Goal: Task Accomplishment & Management: Complete application form

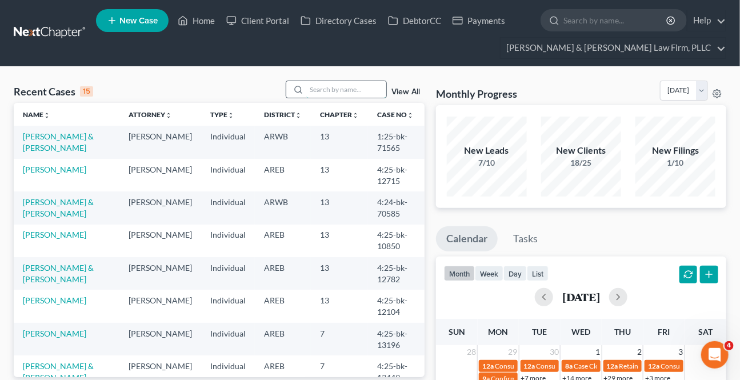
click at [329, 94] on input "search" at bounding box center [346, 89] width 80 height 17
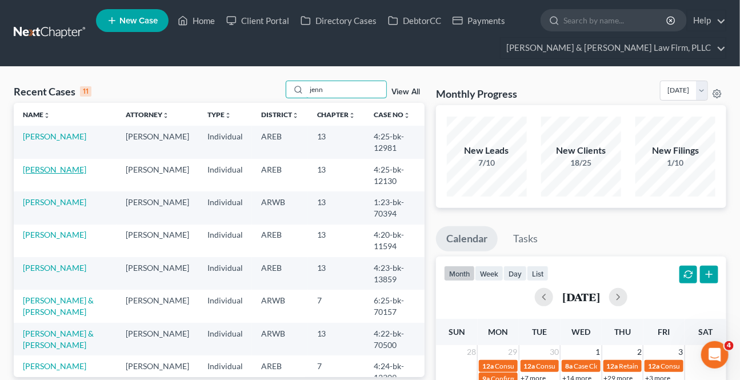
type input "jenn"
click at [61, 168] on link "[PERSON_NAME]" at bounding box center [54, 170] width 63 height 10
select select "2"
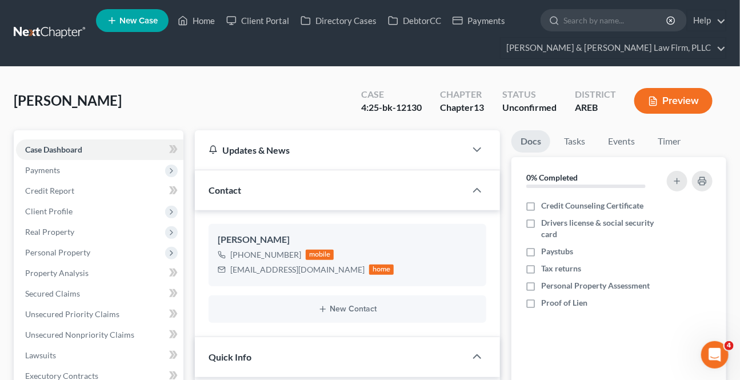
scroll to position [312, 0]
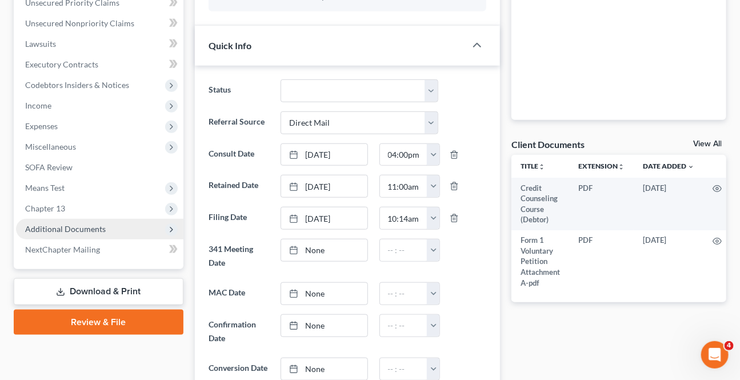
click at [81, 233] on span "Additional Documents" at bounding box center [99, 229] width 167 height 21
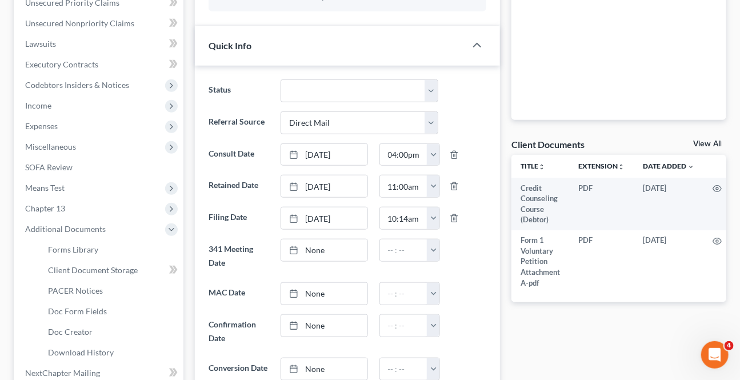
scroll to position [35, 0]
click at [76, 295] on link "PACER Notices" at bounding box center [111, 291] width 145 height 21
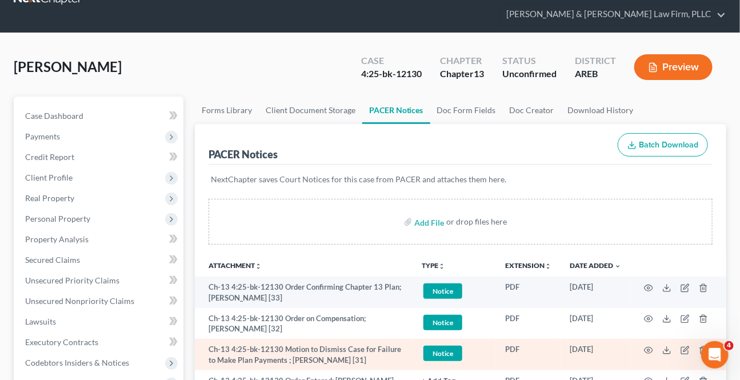
scroll to position [51, 0]
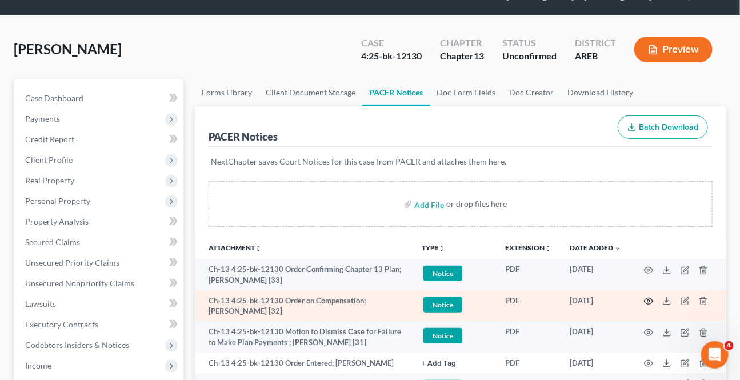
click at [648, 298] on icon "button" at bounding box center [649, 301] width 9 height 6
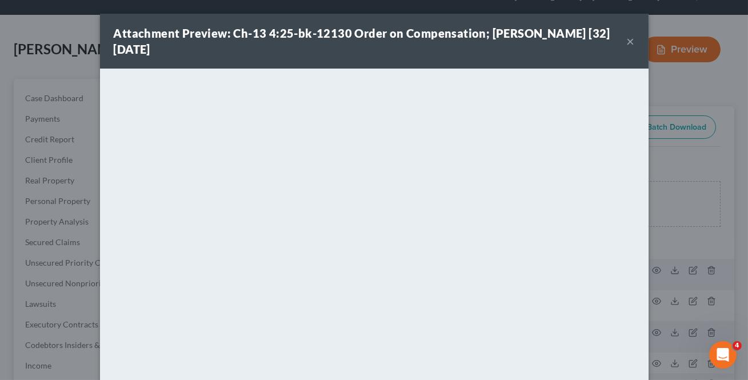
drag, startPoint x: 624, startPoint y: 40, endPoint x: 651, endPoint y: 218, distance: 179.8
click at [627, 41] on button "×" at bounding box center [631, 41] width 8 height 14
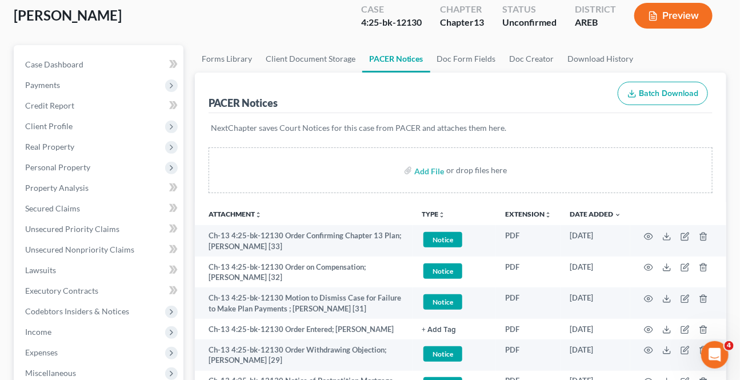
scroll to position [103, 0]
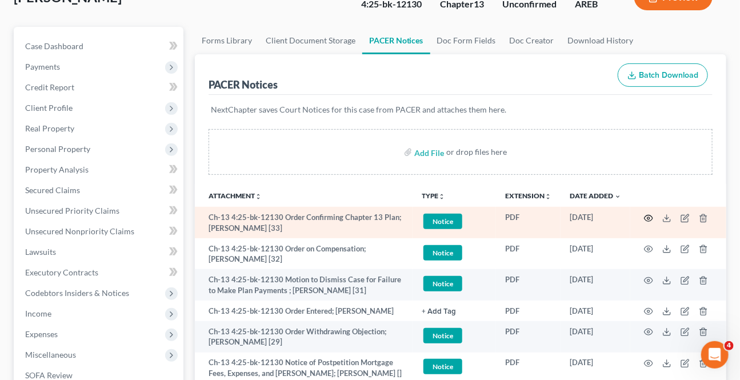
click at [647, 216] on icon "button" at bounding box center [648, 218] width 9 height 9
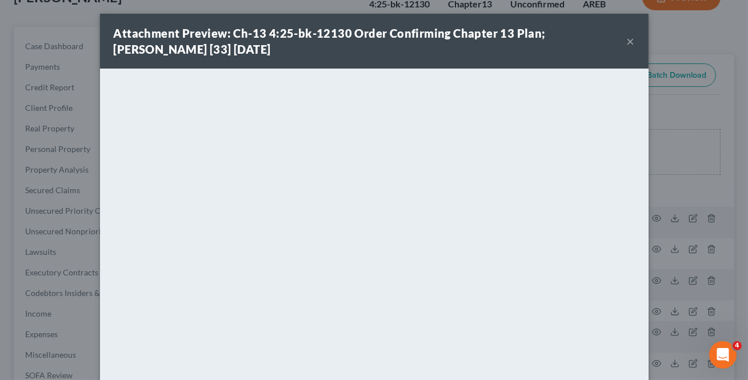
click at [627, 44] on button "×" at bounding box center [631, 41] width 8 height 14
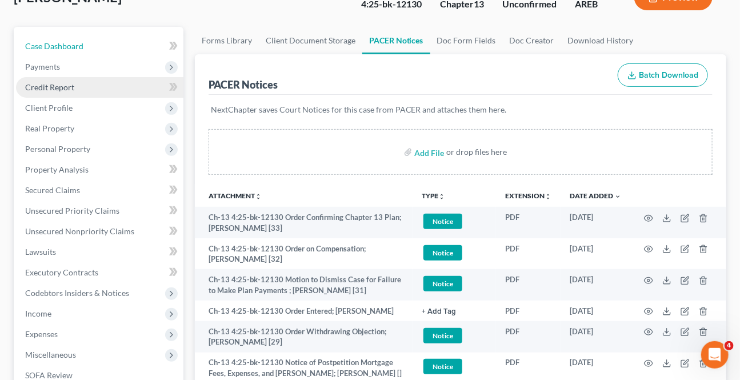
click at [67, 47] on span "Case Dashboard" at bounding box center [54, 46] width 58 height 10
select select "2"
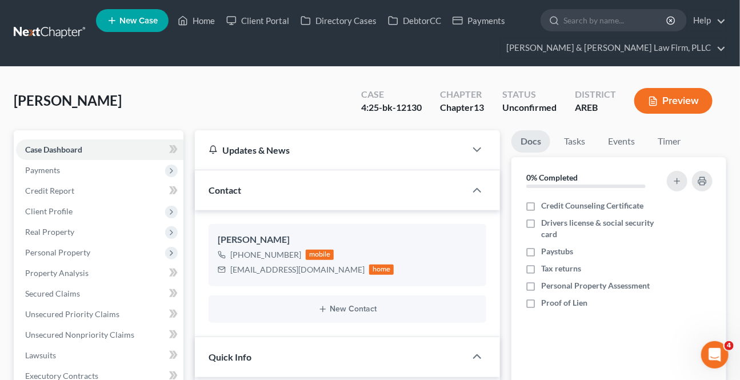
scroll to position [260, 0]
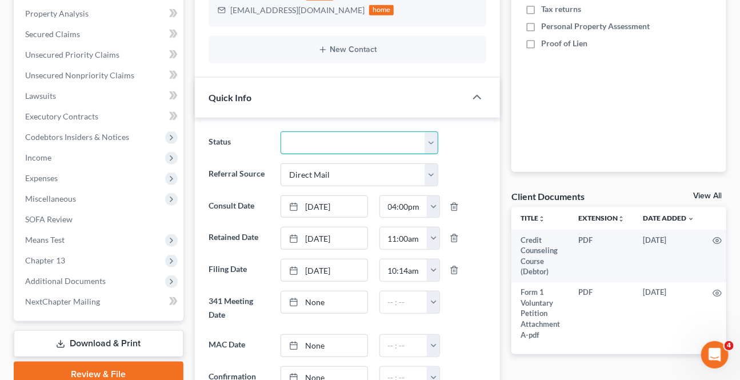
drag, startPoint x: 347, startPoint y: 143, endPoint x: 340, endPoint y: 152, distance: 11.4
click at [347, 143] on select "Awaiting 341 Chapter 7 - Attended Meeting Confirmed Discharged Dismissed New Co…" at bounding box center [359, 142] width 157 height 23
select select "2"
click at [281, 131] on select "Awaiting 341 Chapter 7 - Attended Meeting Confirmed Discharged Dismissed New Co…" at bounding box center [359, 142] width 157 height 23
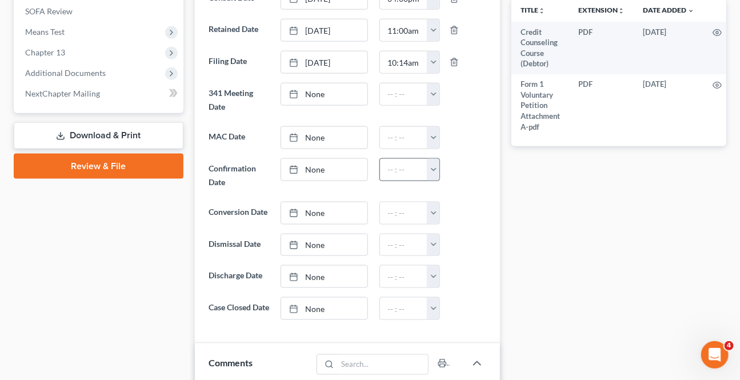
drag, startPoint x: 304, startPoint y: 169, endPoint x: 430, endPoint y: 169, distance: 126.3
click at [304, 169] on div at bounding box center [297, 170] width 16 height 10
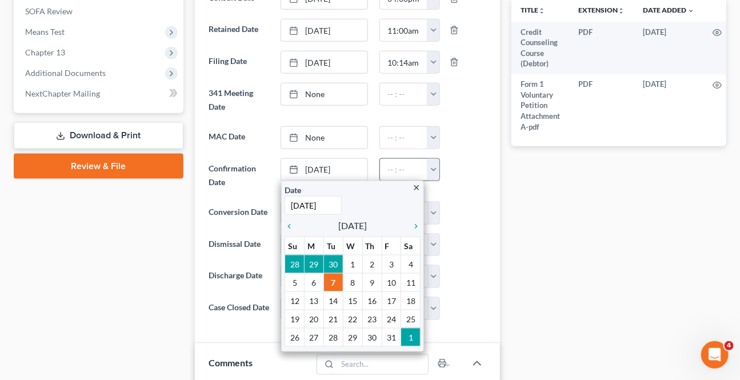
click at [430, 168] on button "button" at bounding box center [433, 170] width 13 height 22
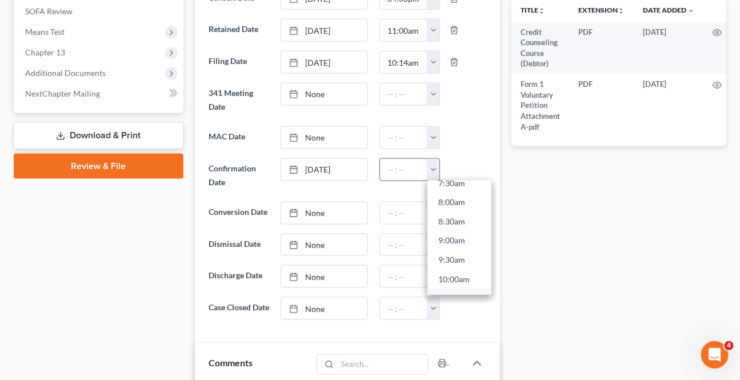
scroll to position [364, 0]
click at [452, 232] on link "10:30am" at bounding box center [460, 234] width 64 height 19
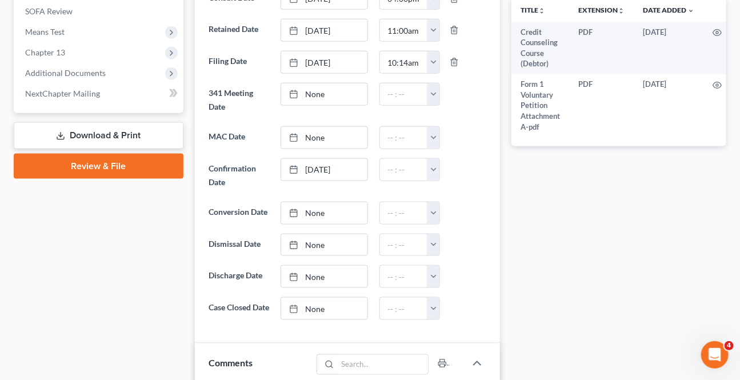
type input "10:30am"
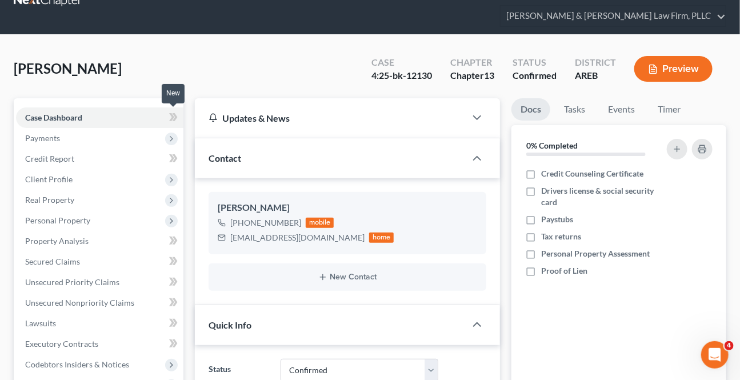
scroll to position [0, 0]
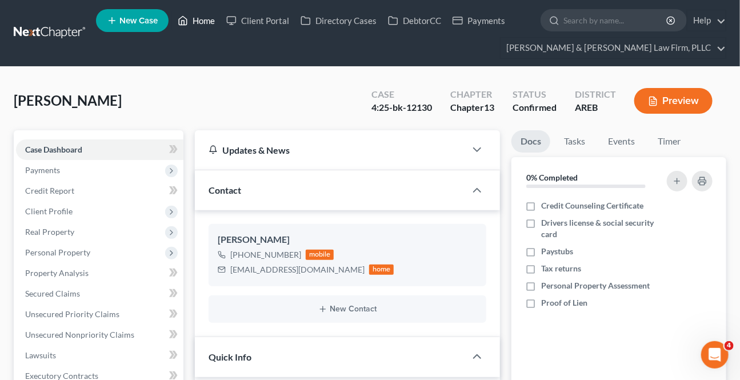
click at [206, 17] on link "Home" at bounding box center [196, 20] width 49 height 21
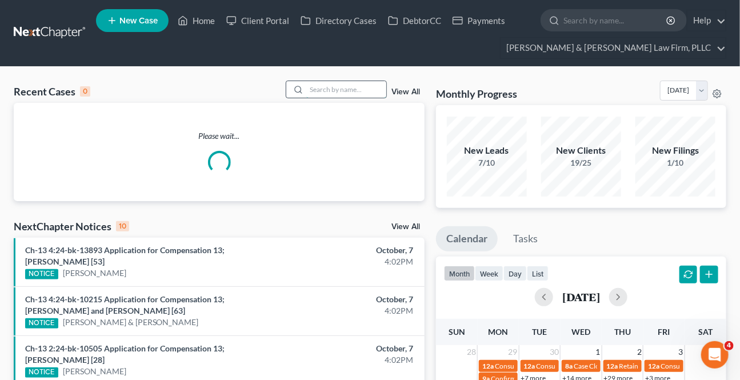
click at [325, 87] on input "search" at bounding box center [346, 89] width 80 height 17
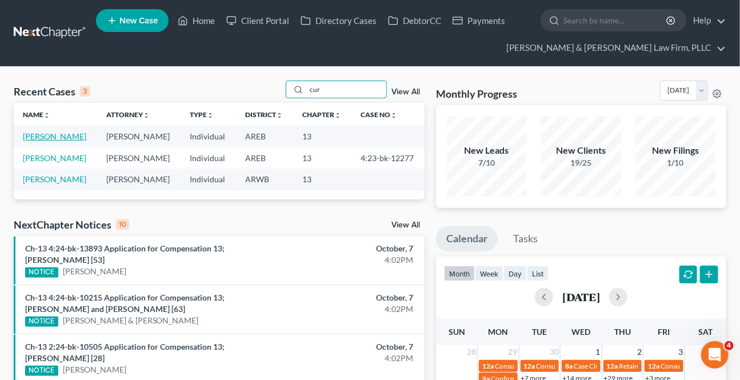
type input "cur"
click at [47, 138] on link "[PERSON_NAME]" at bounding box center [54, 136] width 63 height 10
select select "1"
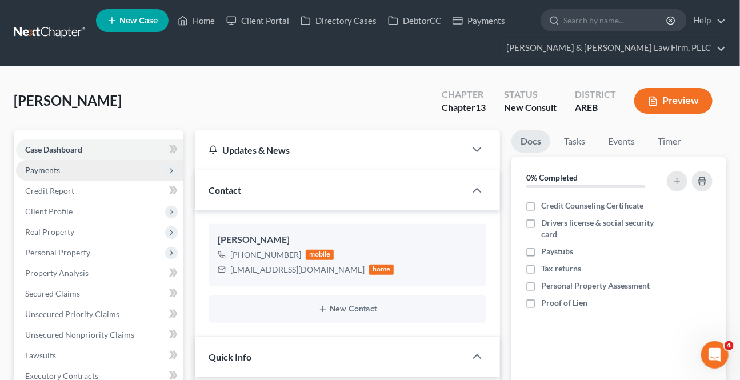
drag, startPoint x: 52, startPoint y: 164, endPoint x: 82, endPoint y: 174, distance: 32.0
click at [52, 163] on span "Payments" at bounding box center [99, 170] width 167 height 21
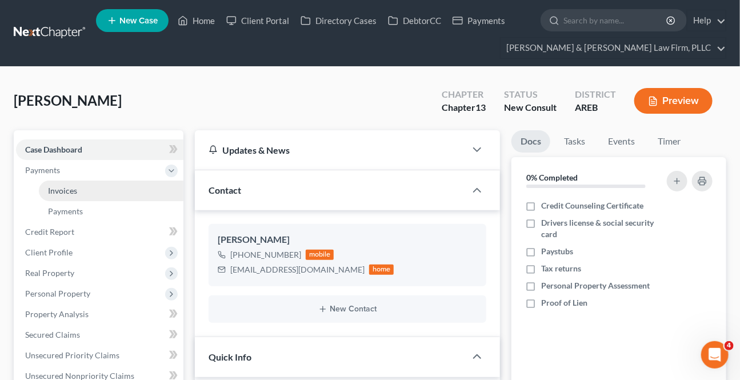
click at [74, 187] on span "Invoices" at bounding box center [62, 191] width 29 height 10
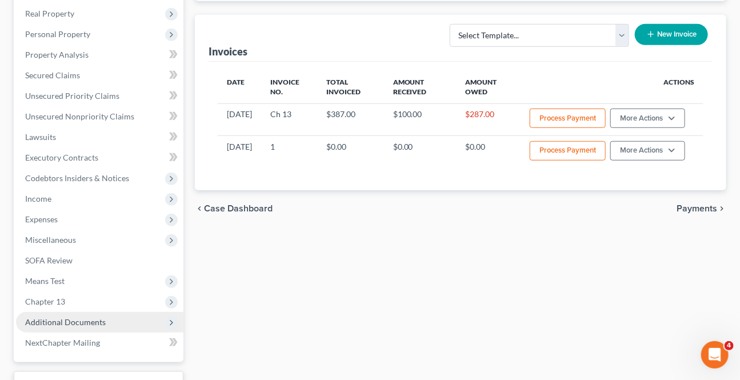
click at [34, 318] on span "Additional Documents" at bounding box center [65, 322] width 81 height 10
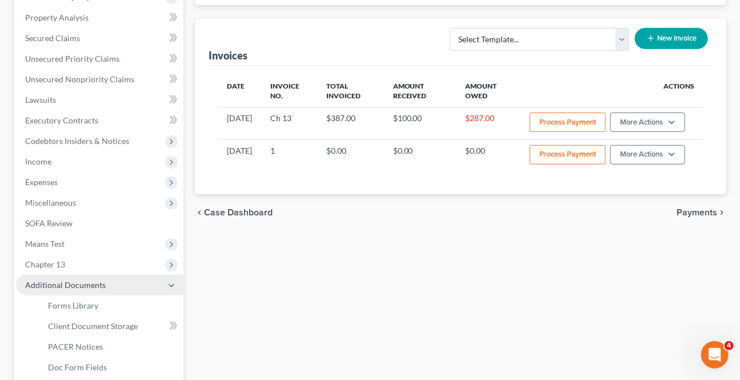
scroll to position [218, 0]
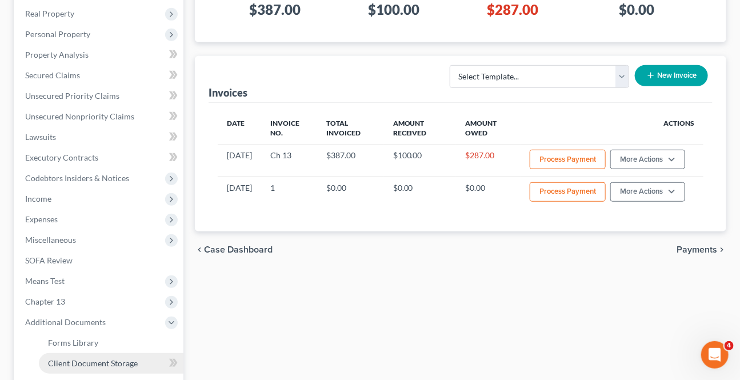
click at [97, 360] on span "Client Document Storage" at bounding box center [93, 363] width 90 height 10
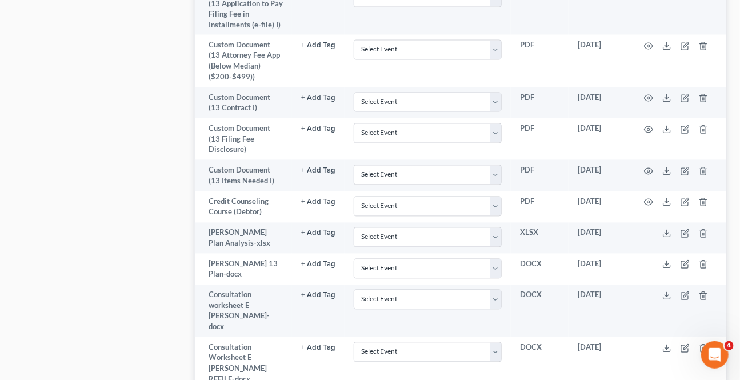
scroll to position [918, 0]
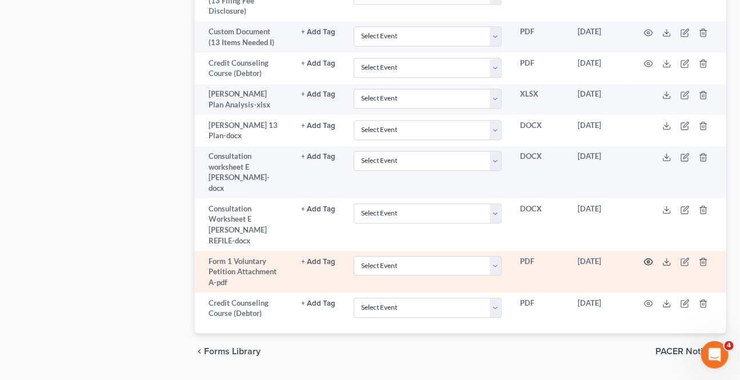
click at [649, 257] on icon "button" at bounding box center [648, 261] width 9 height 9
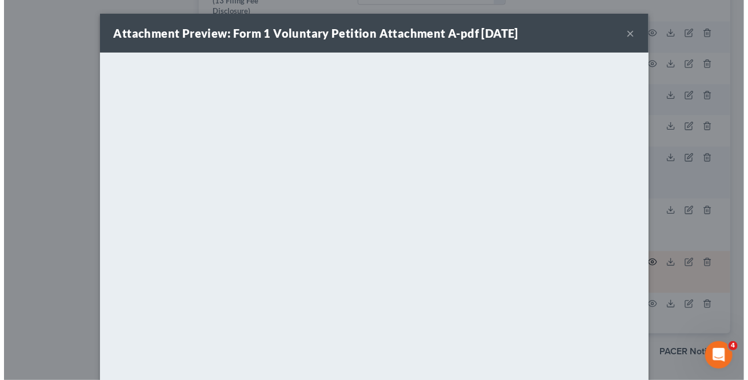
scroll to position [906, 0]
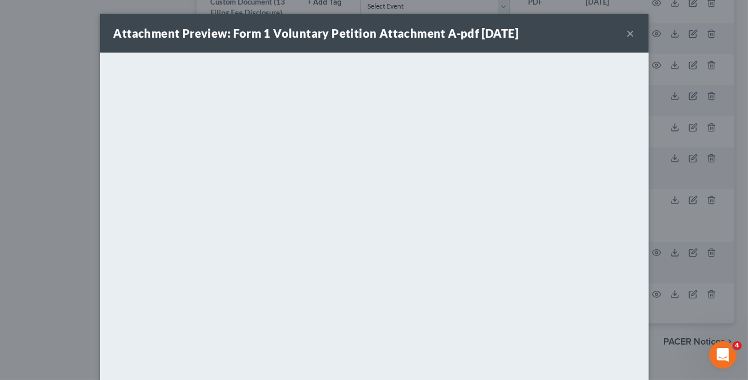
click at [628, 35] on button "×" at bounding box center [631, 33] width 8 height 14
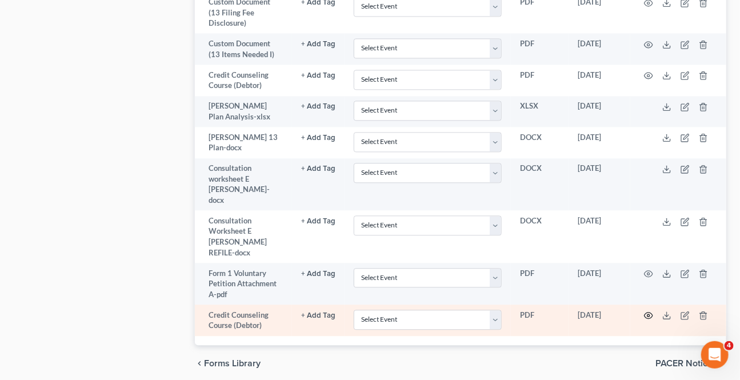
click at [649, 314] on circle "button" at bounding box center [649, 315] width 2 height 2
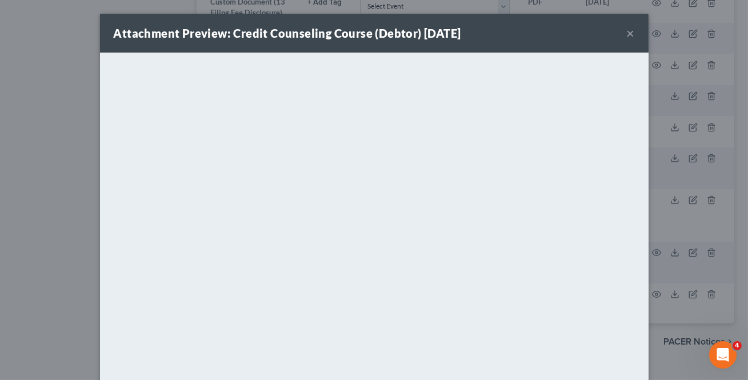
drag, startPoint x: 625, startPoint y: 27, endPoint x: 624, endPoint y: 50, distance: 22.3
click at [627, 29] on button "×" at bounding box center [631, 33] width 8 height 14
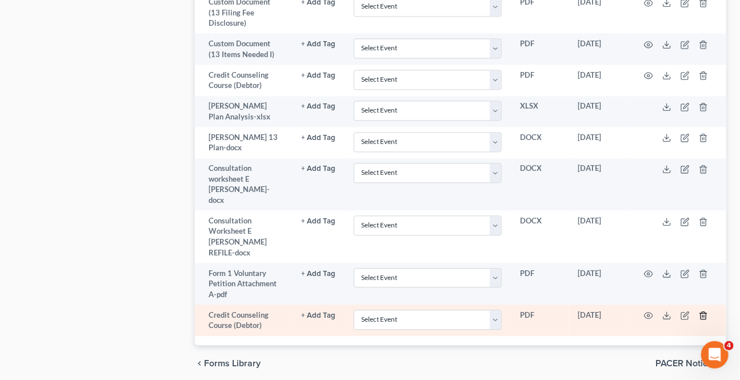
click at [704, 316] on line "button" at bounding box center [704, 317] width 0 height 2
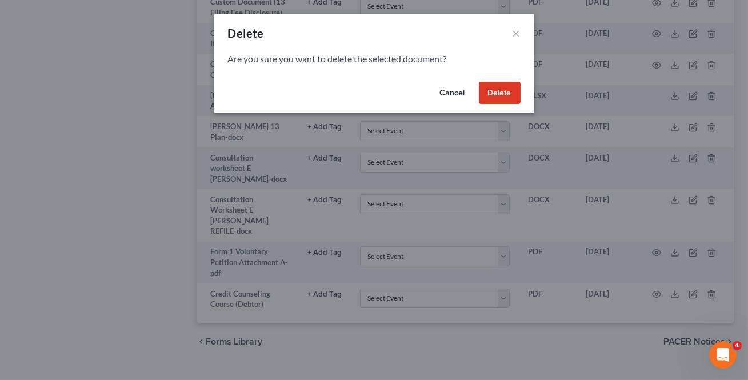
click at [514, 94] on button "Delete" at bounding box center [500, 93] width 42 height 23
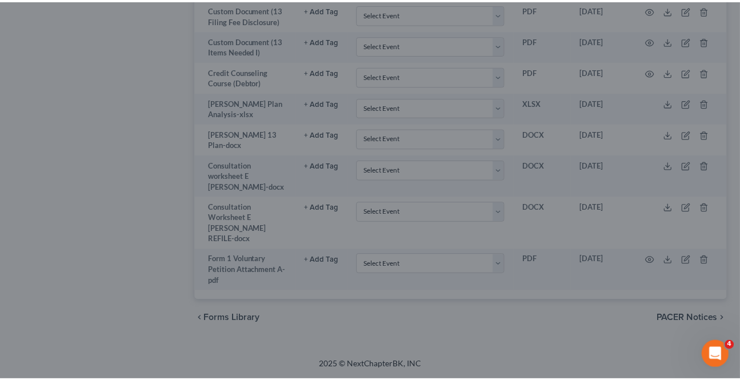
scroll to position [875, 0]
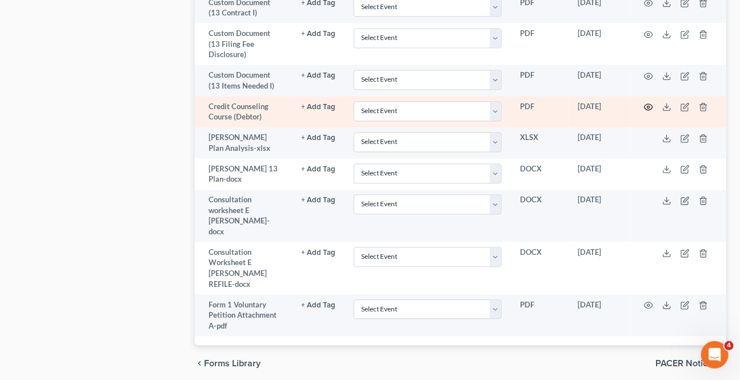
click at [646, 102] on icon "button" at bounding box center [648, 106] width 9 height 9
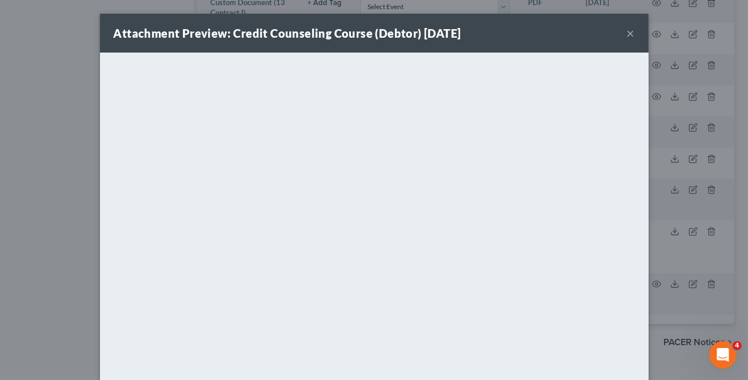
click at [629, 34] on button "×" at bounding box center [631, 33] width 8 height 14
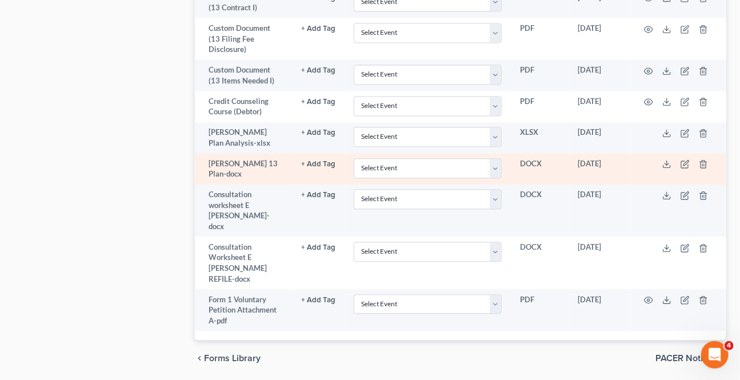
scroll to position [887, 0]
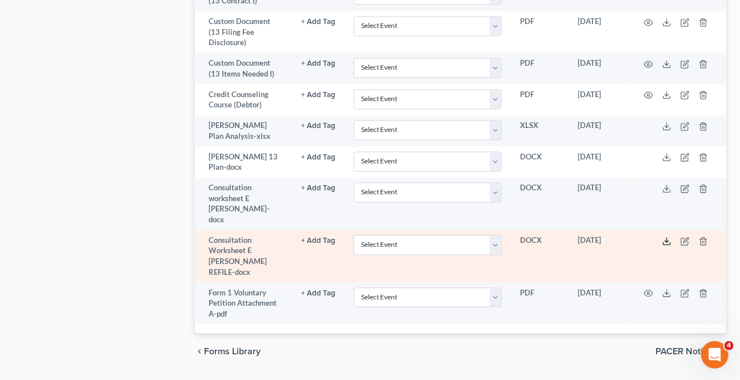
click at [669, 237] on icon at bounding box center [667, 241] width 9 height 9
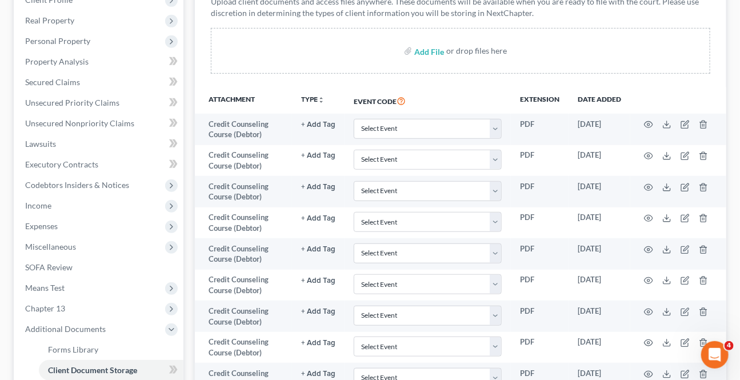
scroll to position [0, 0]
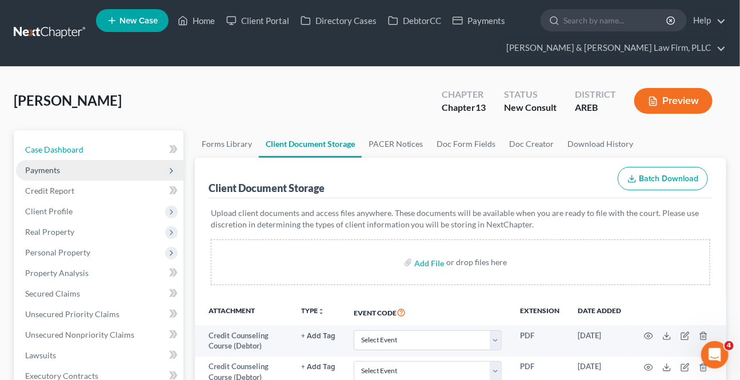
drag, startPoint x: 74, startPoint y: 140, endPoint x: 59, endPoint y: 170, distance: 33.0
click at [74, 140] on link "Case Dashboard" at bounding box center [99, 149] width 167 height 21
click at [63, 169] on span "Payments" at bounding box center [99, 170] width 167 height 21
click at [51, 167] on span "Payments" at bounding box center [42, 170] width 35 height 10
click at [59, 169] on span "Payments" at bounding box center [99, 170] width 167 height 21
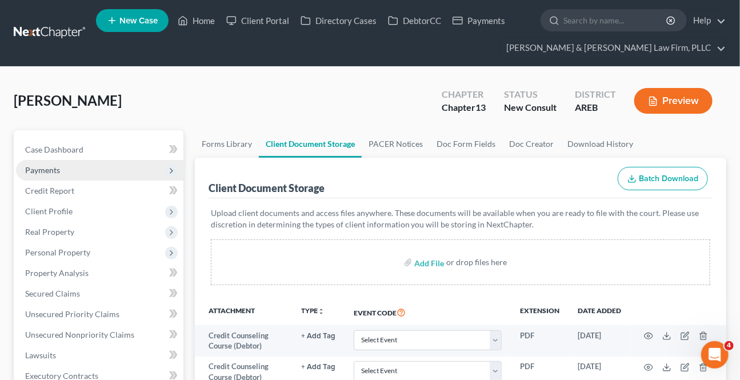
select select "1"
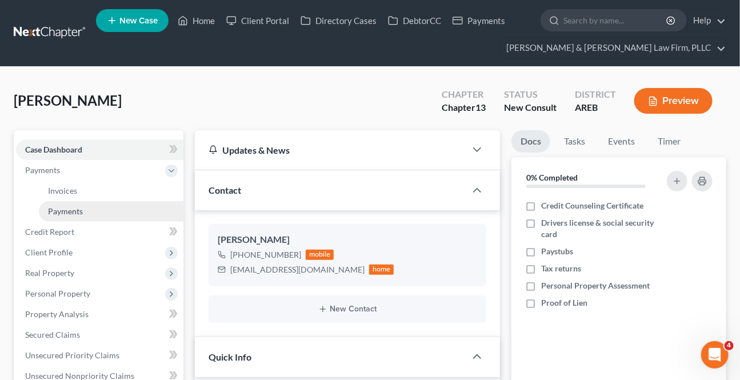
click at [69, 204] on link "Payments" at bounding box center [111, 211] width 145 height 21
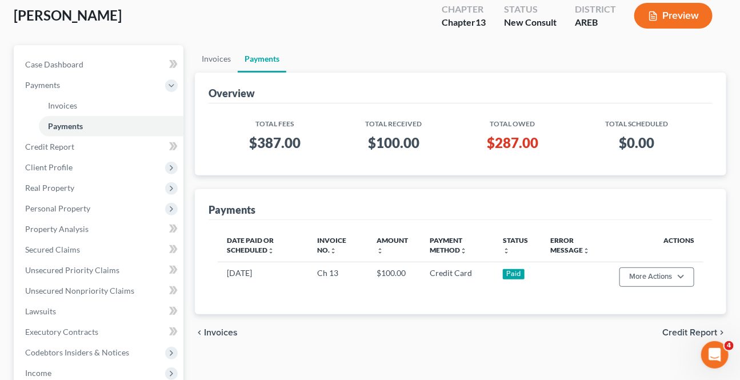
scroll to position [103, 0]
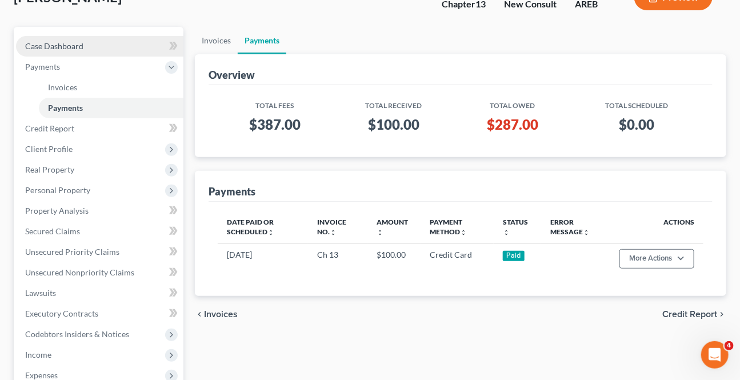
click at [53, 46] on span "Case Dashboard" at bounding box center [54, 46] width 58 height 10
select select "1"
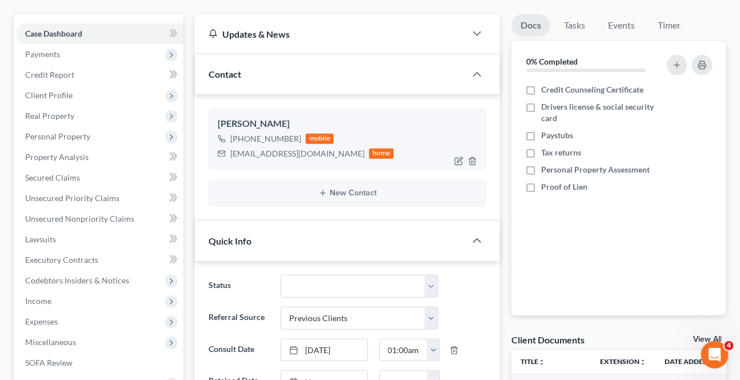
scroll to position [155, 0]
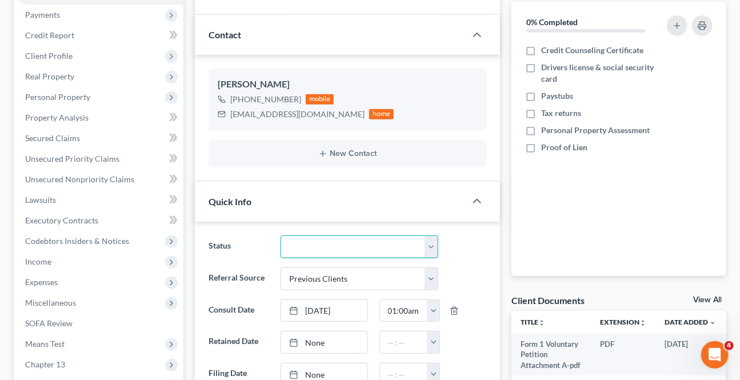
drag, startPoint x: 343, startPoint y: 249, endPoint x: 332, endPoint y: 234, distance: 17.9
click at [343, 249] on select "Awaiting 341 Chapter 7 - Attended Meeting Confirmed Discharged Dismissed New Co…" at bounding box center [359, 247] width 157 height 23
select select "8"
click at [281, 236] on select "Awaiting 341 Chapter 7 - Attended Meeting Confirmed Discharged Dismissed New Co…" at bounding box center [359, 247] width 157 height 23
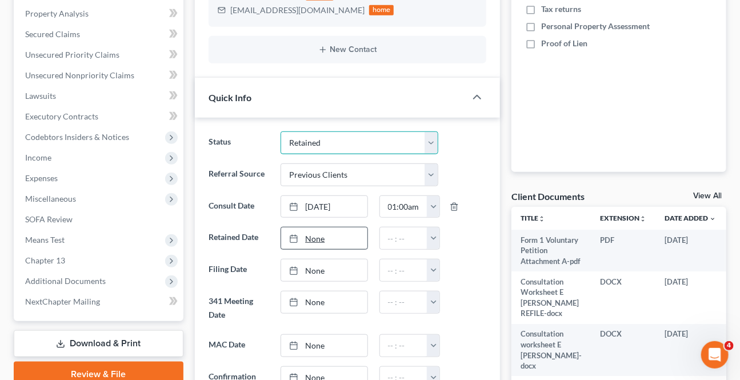
click at [334, 241] on ng-include "Status Awaiting 341 Chapter 7 - Attended Meeting Confirmed Discharged Dismissed…" at bounding box center [348, 329] width 278 height 397
click at [281, 131] on select "Awaiting 341 Chapter 7 - Attended Meeting Confirmed Discharged Dismissed New Co…" at bounding box center [359, 142] width 157 height 23
click at [314, 236] on link "None" at bounding box center [324, 239] width 86 height 22
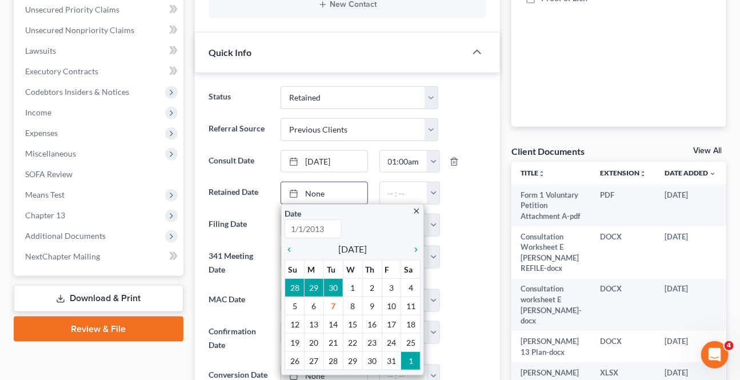
scroll to position [312, 0]
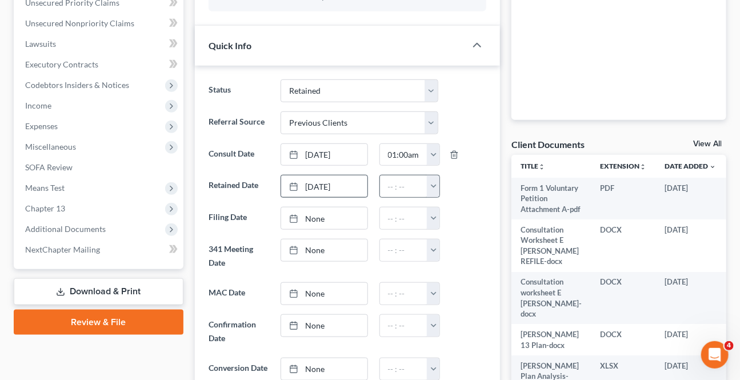
click at [434, 181] on button "button" at bounding box center [433, 186] width 13 height 22
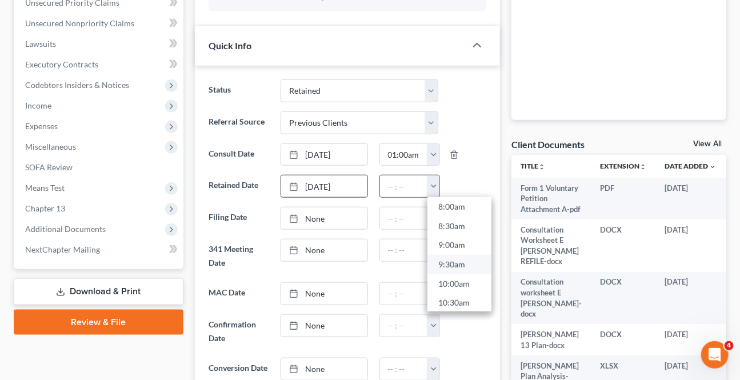
click at [452, 257] on link "9:30am" at bounding box center [460, 265] width 64 height 19
type input "9:30am"
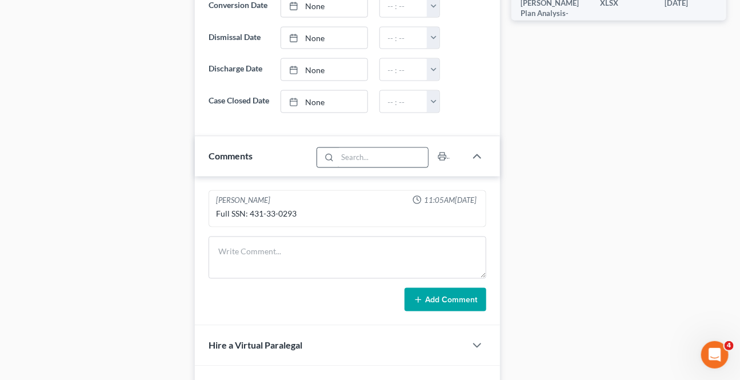
scroll to position [675, 0]
drag, startPoint x: 297, startPoint y: 226, endPoint x: 277, endPoint y: 229, distance: 20.2
click at [277, 222] on div "Full SSN: 431-33-0293" at bounding box center [348, 214] width 268 height 16
copy div "0293"
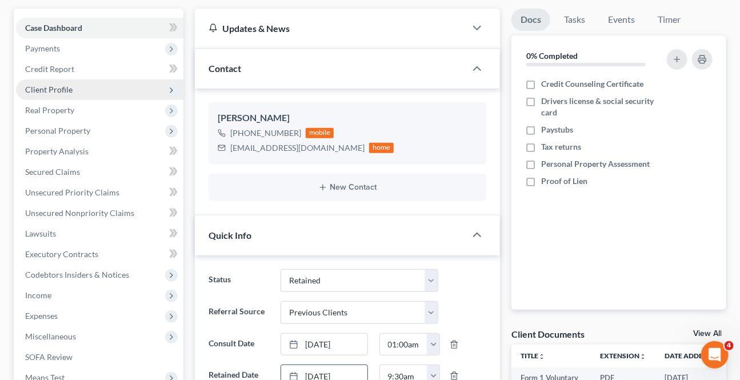
scroll to position [103, 0]
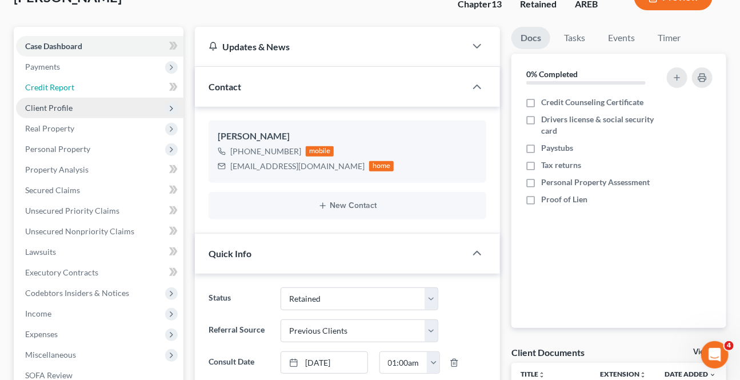
click at [43, 82] on span "Credit Report" at bounding box center [49, 87] width 49 height 10
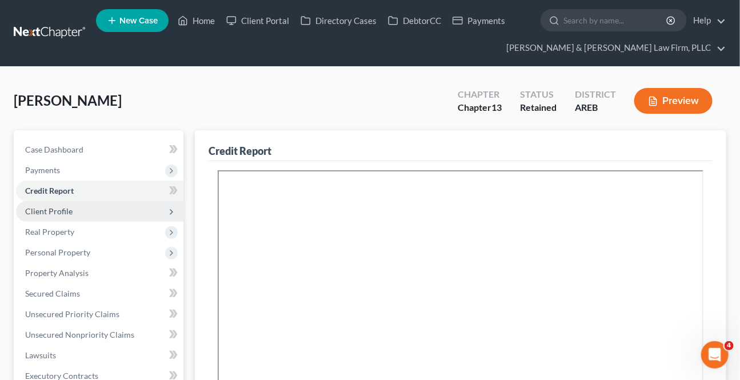
click at [55, 213] on span "Client Profile" at bounding box center [48, 211] width 47 height 10
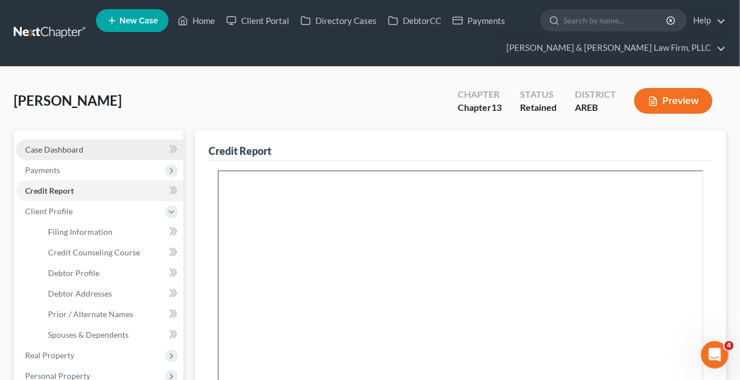
click at [42, 145] on span "Case Dashboard" at bounding box center [54, 150] width 58 height 10
select select "1"
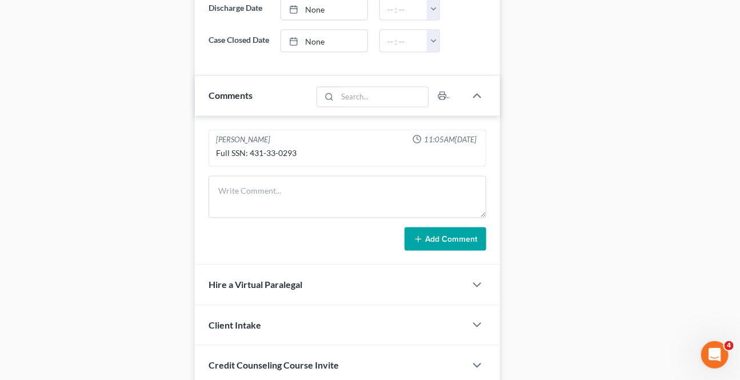
scroll to position [779, 0]
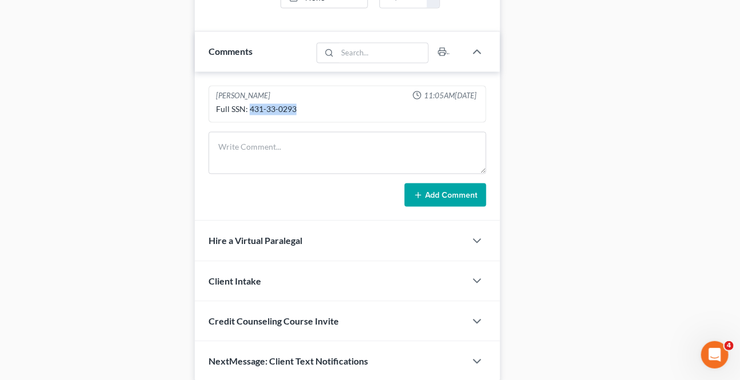
drag, startPoint x: 280, startPoint y: 114, endPoint x: 248, endPoint y: 118, distance: 32.3
click at [248, 115] on div "Full SSN: 431-33-0293" at bounding box center [347, 109] width 263 height 11
copy div "431-33-0293"
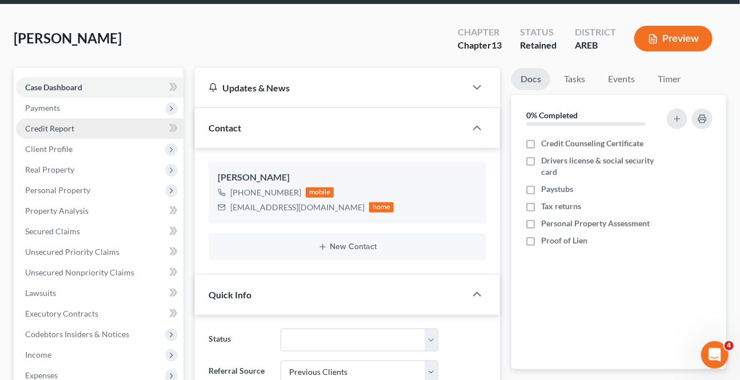
scroll to position [51, 0]
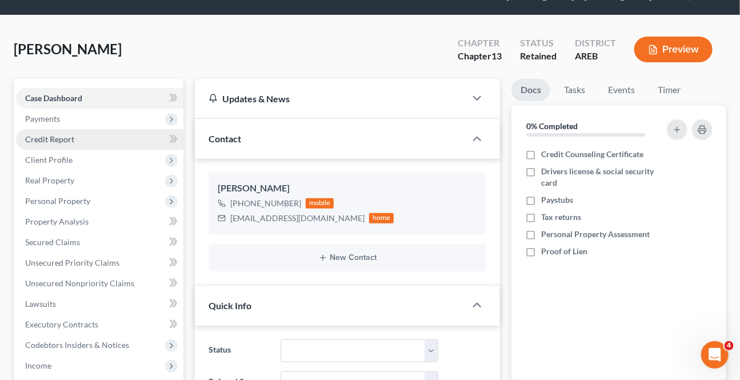
drag, startPoint x: 49, startPoint y: 141, endPoint x: 85, endPoint y: 142, distance: 36.6
click at [48, 141] on span "Credit Report" at bounding box center [49, 139] width 49 height 10
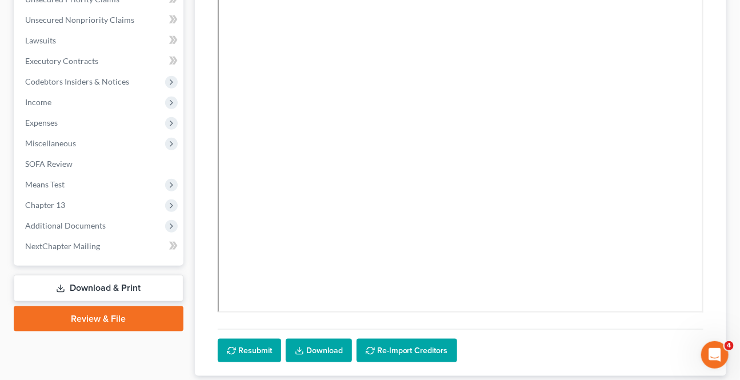
scroll to position [390, 0]
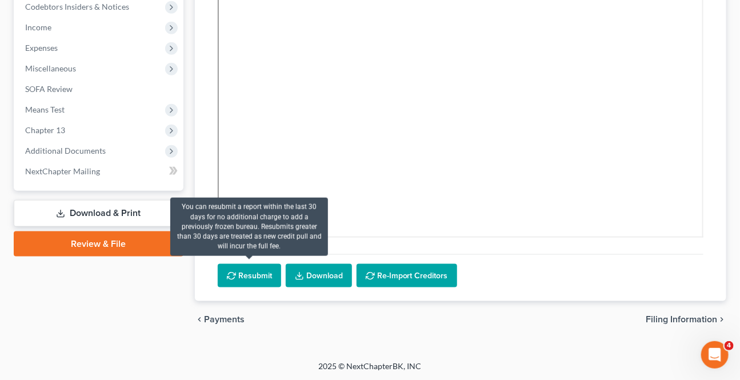
click at [251, 268] on button "Resubmit" at bounding box center [249, 276] width 63 height 24
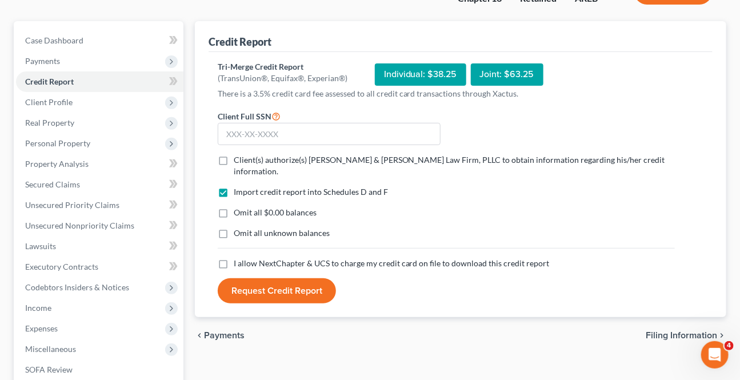
scroll to position [101, 0]
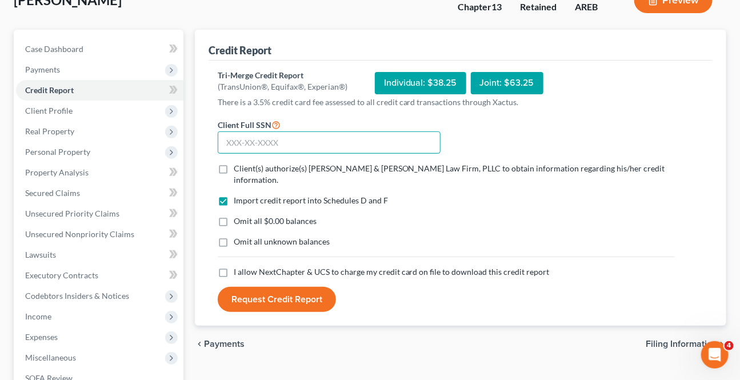
drag, startPoint x: 300, startPoint y: 146, endPoint x: 314, endPoint y: 141, distance: 15.5
click at [300, 145] on input "text" at bounding box center [329, 142] width 223 height 23
paste input "431-33-0293"
type input "431-33-0293"
drag, startPoint x: 224, startPoint y: 166, endPoint x: 226, endPoint y: 258, distance: 92.0
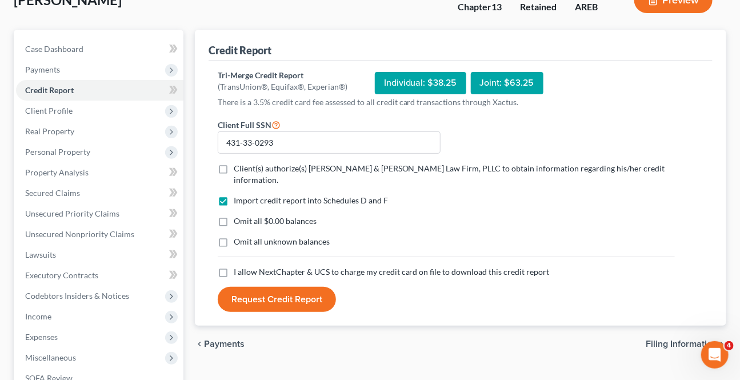
click at [234, 167] on label "Client(s) authorize(s) [PERSON_NAME] & [PERSON_NAME] Law Firm, PLLC to obtain i…" at bounding box center [454, 174] width 441 height 23
click at [238, 167] on input "Client(s) authorize(s) [PERSON_NAME] & [PERSON_NAME] Law Firm, PLLC to obtain i…" at bounding box center [241, 166] width 7 height 7
checkbox input "true"
drag, startPoint x: 224, startPoint y: 257, endPoint x: 246, endPoint y: 262, distance: 22.5
click at [234, 266] on label "I allow NextChapter & UCS to charge my credit card on file to download this cre…" at bounding box center [392, 271] width 316 height 11
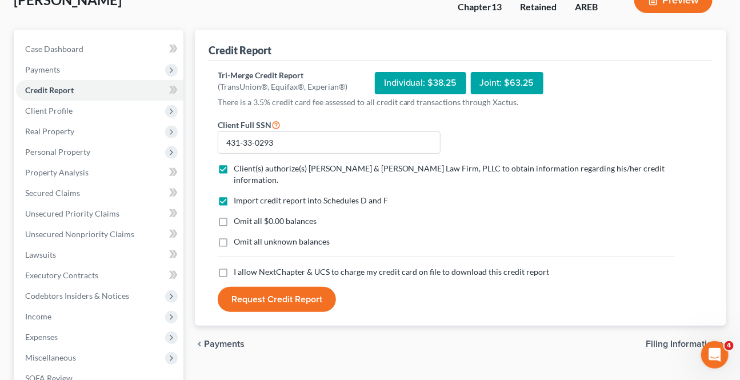
click at [238, 266] on input "I allow NextChapter & UCS to charge my credit card on file to download this cre…" at bounding box center [241, 269] width 7 height 7
checkbox input "true"
click at [278, 293] on button "Request Credit Report" at bounding box center [277, 299] width 118 height 25
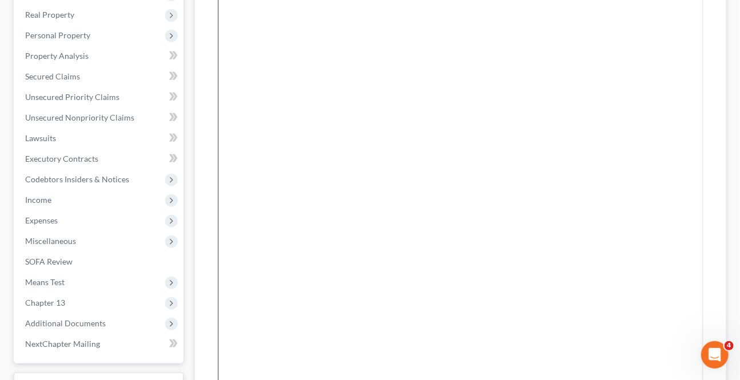
scroll to position [390, 0]
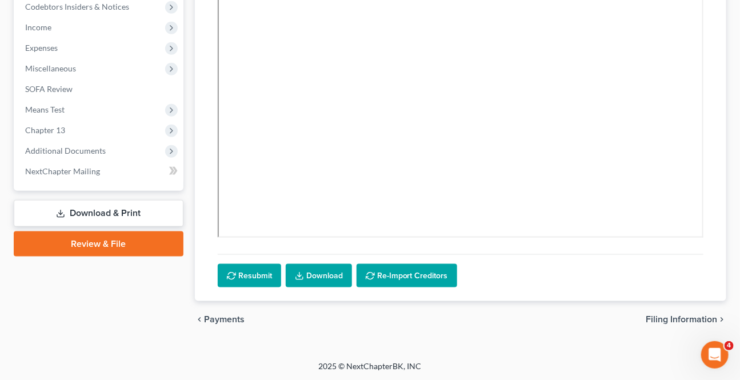
click at [687, 316] on span "Filing Information" at bounding box center [681, 319] width 71 height 9
select select "1"
select select "0"
select select "3"
select select "5"
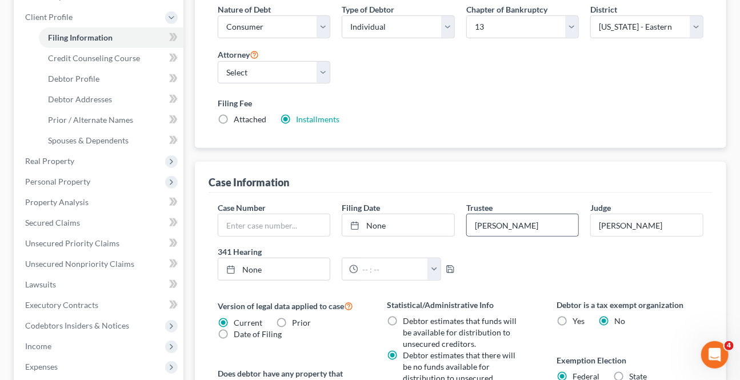
scroll to position [260, 0]
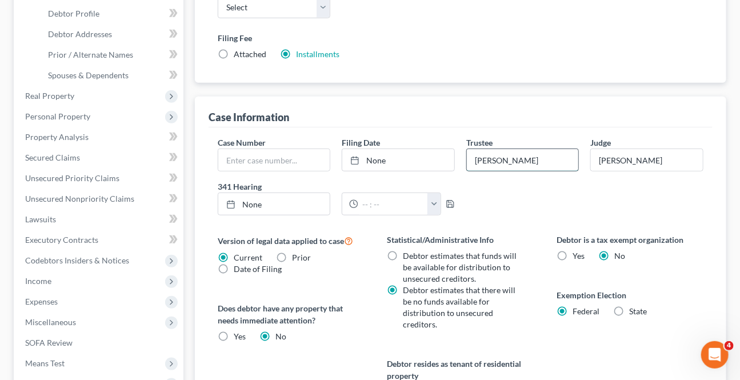
drag, startPoint x: 534, startPoint y: 149, endPoint x: 546, endPoint y: 161, distance: 16.6
click at [534, 150] on input "[PERSON_NAME]" at bounding box center [523, 160] width 112 height 22
drag, startPoint x: 546, startPoint y: 161, endPoint x: 468, endPoint y: 199, distance: 87.2
click at [390, 177] on div "Case Number Filing Date None close Date Time chevron_left [DATE] chevron_right …" at bounding box center [460, 181] width 497 height 88
click at [421, 191] on div "Case Number Filing Date None close Date Time chevron_left [DATE] chevron_right …" at bounding box center [460, 181] width 497 height 88
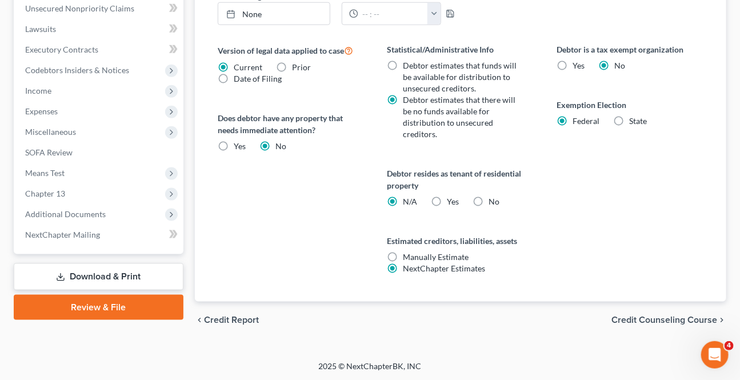
click at [649, 320] on span "Credit Counseling Course" at bounding box center [665, 320] width 106 height 9
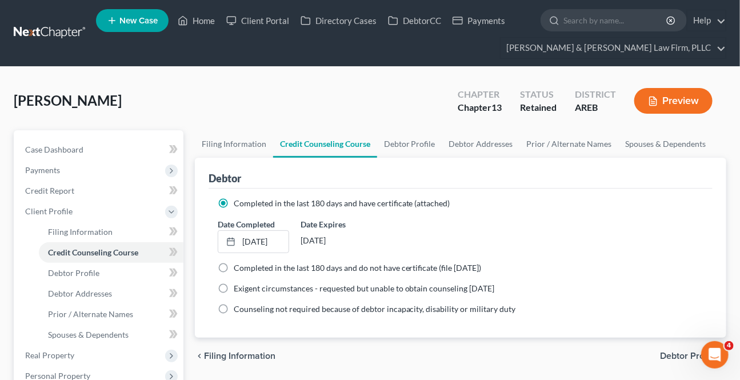
click at [668, 356] on span "Debtor Profile" at bounding box center [688, 356] width 57 height 9
select select "0"
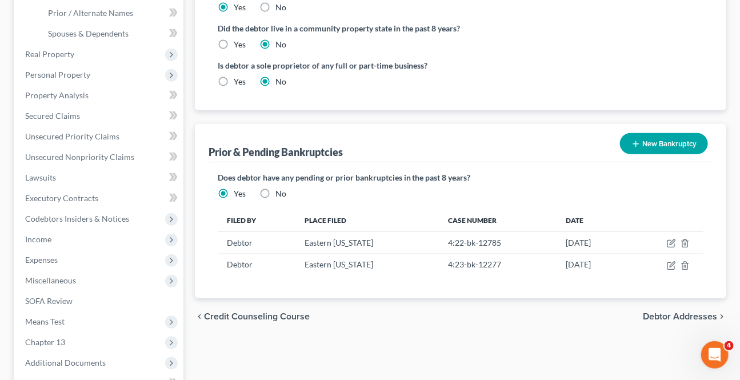
scroll to position [312, 0]
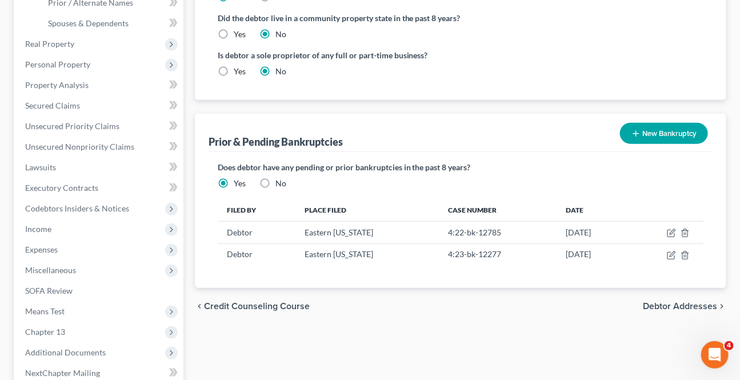
click at [687, 304] on span "Debtor Addresses" at bounding box center [680, 306] width 74 height 9
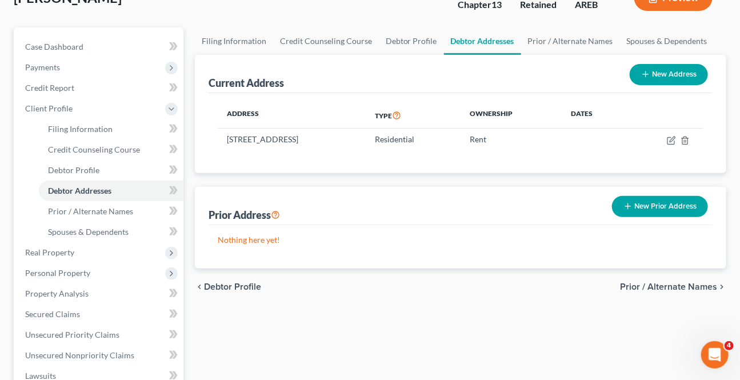
scroll to position [103, 0]
click at [653, 286] on span "Prior / Alternate Names" at bounding box center [668, 286] width 97 height 9
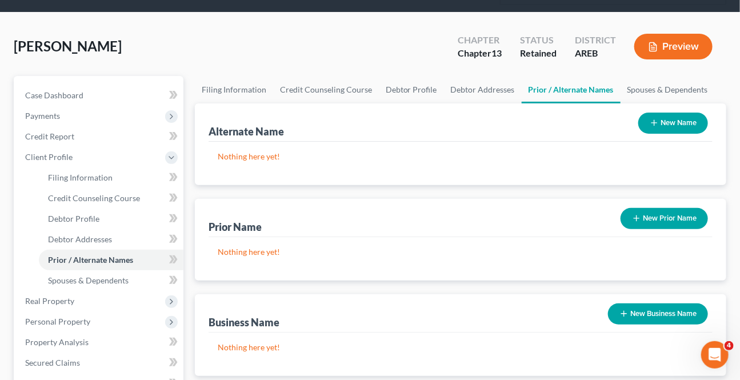
scroll to position [207, 0]
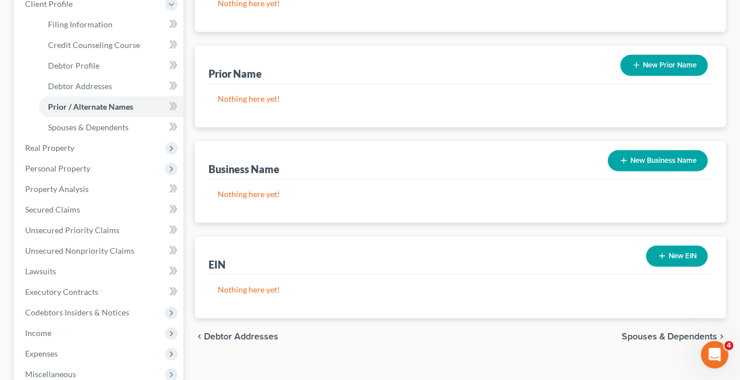
click at [673, 336] on span "Spouses & Dependents" at bounding box center [669, 336] width 95 height 9
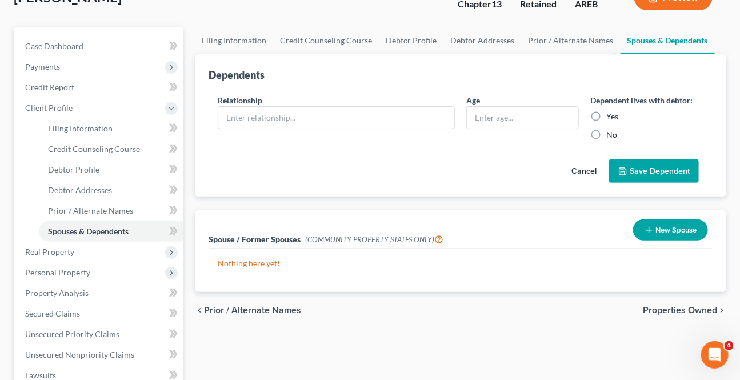
click at [683, 310] on span "Properties Owned" at bounding box center [680, 310] width 74 height 9
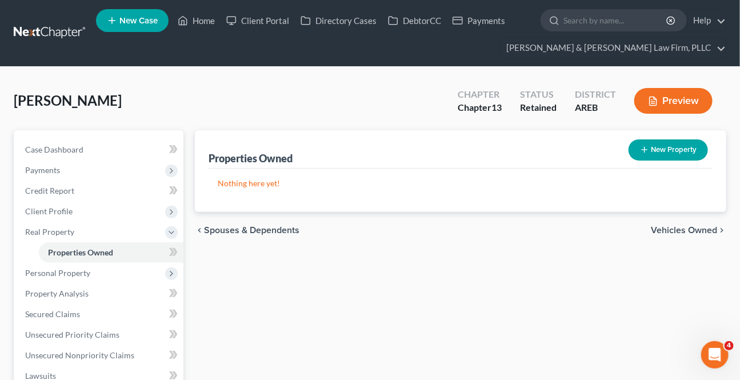
click at [691, 229] on span "Vehicles Owned" at bounding box center [684, 230] width 66 height 9
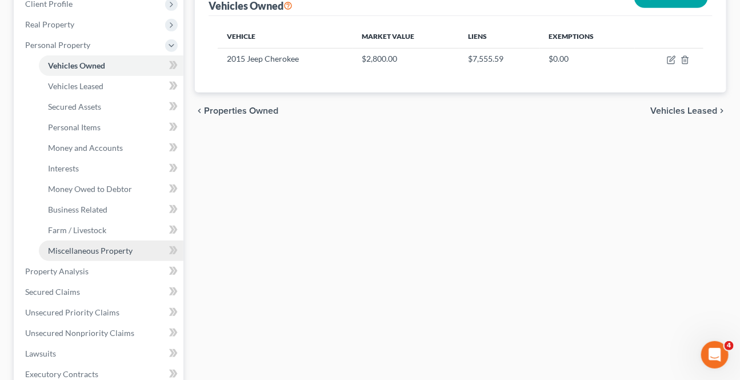
scroll to position [260, 0]
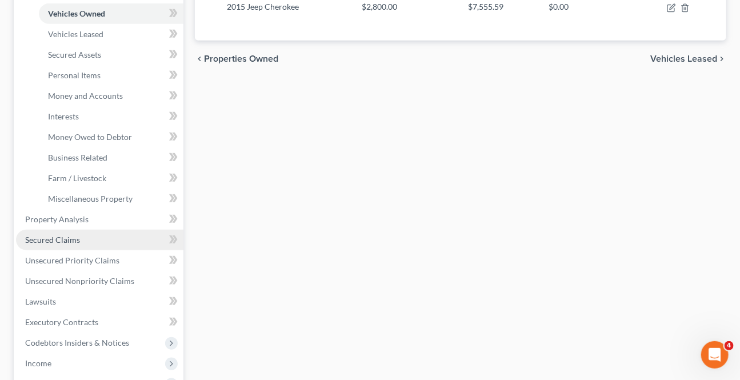
click at [78, 236] on span "Secured Claims" at bounding box center [52, 240] width 55 height 10
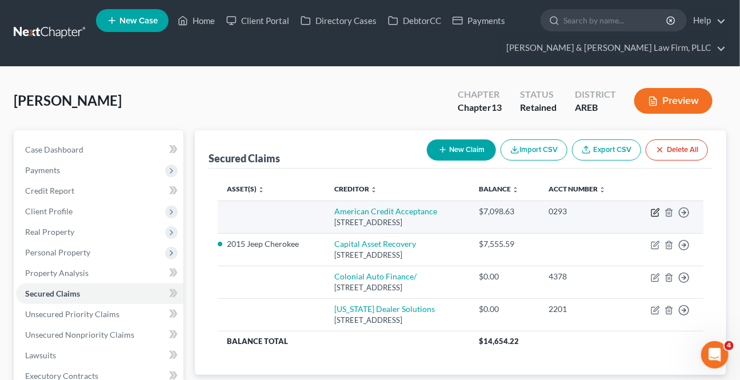
click at [656, 208] on icon "button" at bounding box center [655, 212] width 9 height 9
select select "42"
select select "0"
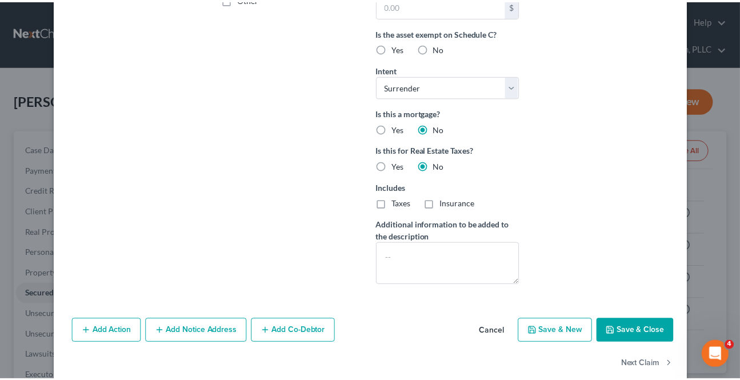
scroll to position [312, 0]
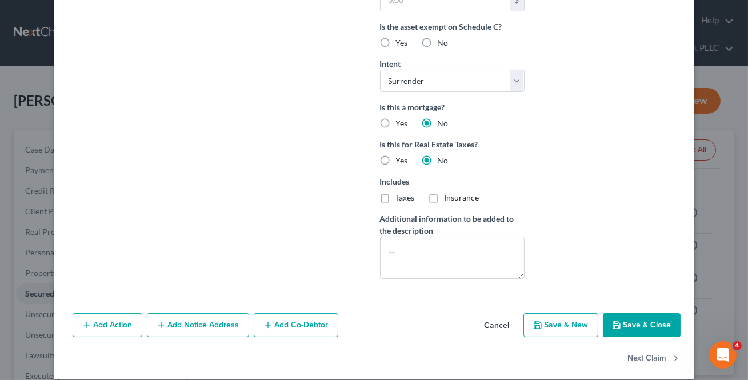
click at [501, 324] on button "Cancel" at bounding box center [497, 325] width 43 height 23
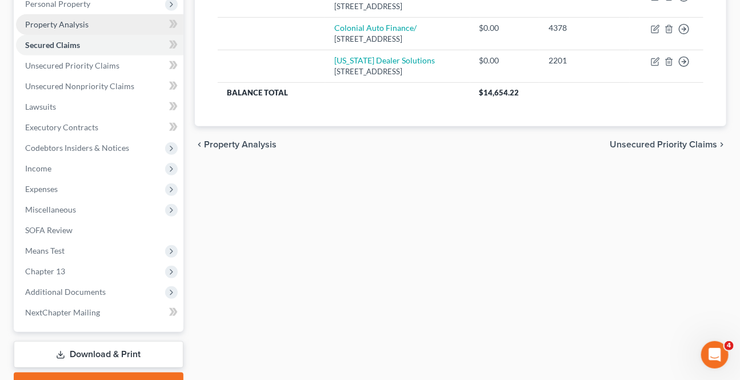
scroll to position [49, 0]
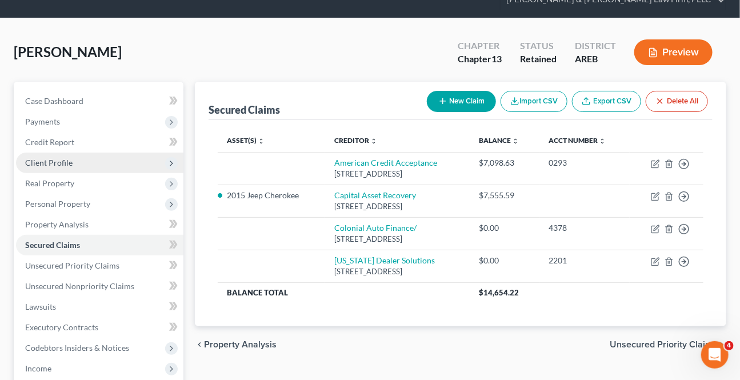
click at [46, 161] on span "Client Profile" at bounding box center [48, 163] width 47 height 10
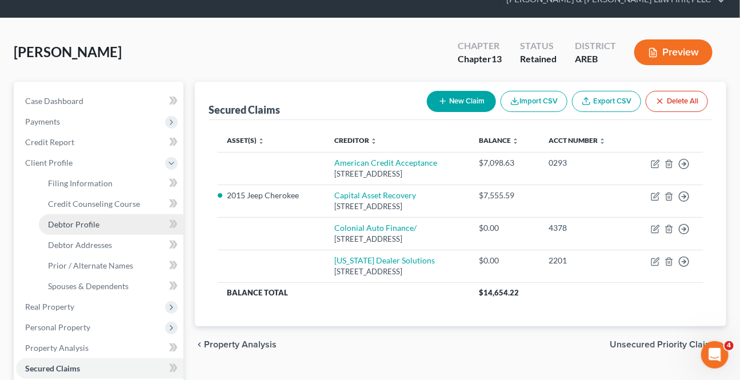
click at [87, 225] on span "Debtor Profile" at bounding box center [73, 225] width 51 height 10
select select "0"
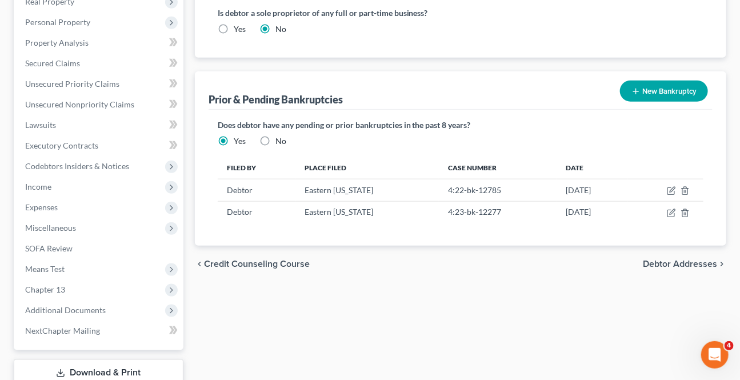
scroll to position [364, 0]
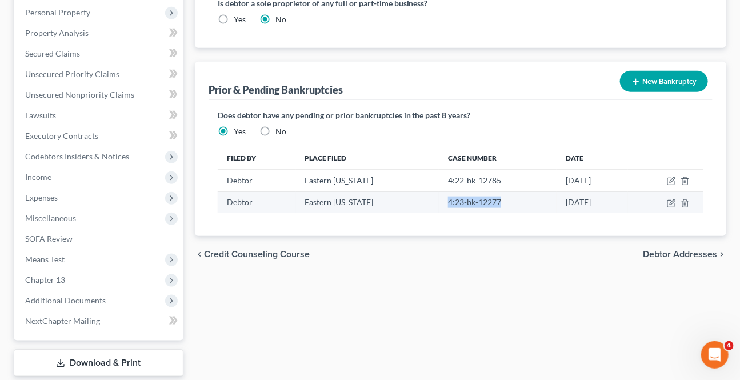
drag, startPoint x: 488, startPoint y: 203, endPoint x: 424, endPoint y: 210, distance: 63.8
click at [439, 210] on td "4:23-bk-12277" at bounding box center [498, 202] width 118 height 22
copy td "4:23-bk-12277"
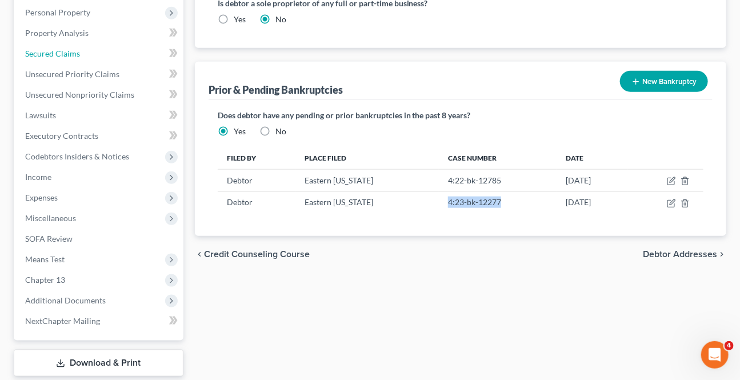
drag, startPoint x: 38, startPoint y: 50, endPoint x: 277, endPoint y: 128, distance: 250.7
click at [39, 50] on span "Secured Claims" at bounding box center [52, 54] width 55 height 10
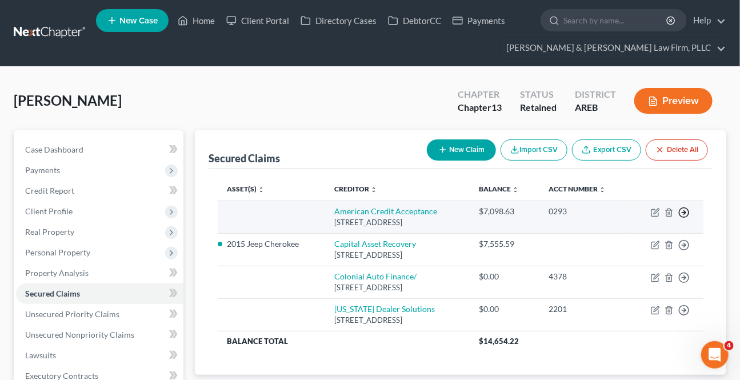
click at [681, 209] on icon "button" at bounding box center [684, 212] width 11 height 11
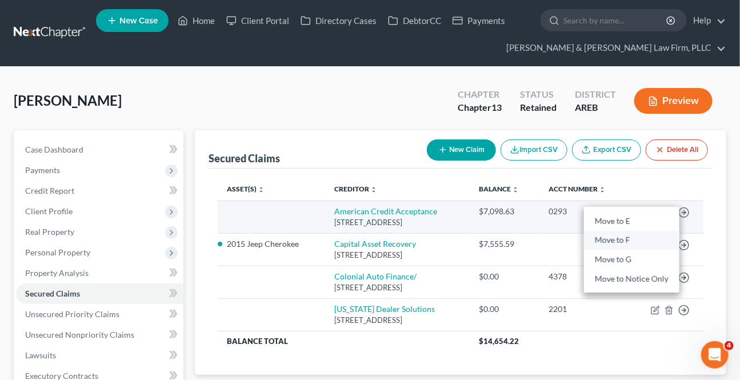
click at [632, 241] on link "Move to F" at bounding box center [631, 240] width 95 height 19
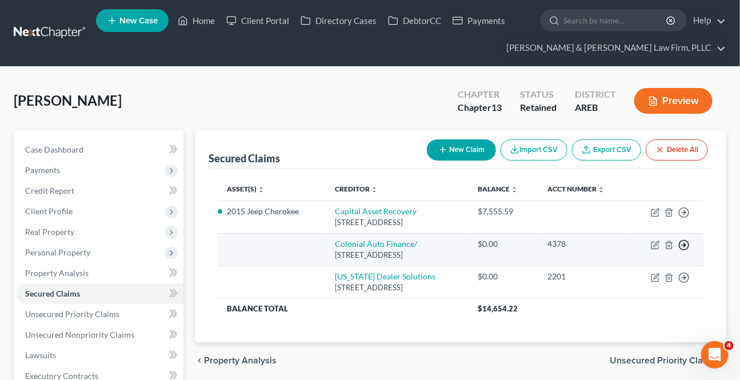
click at [682, 241] on icon "button" at bounding box center [684, 245] width 11 height 11
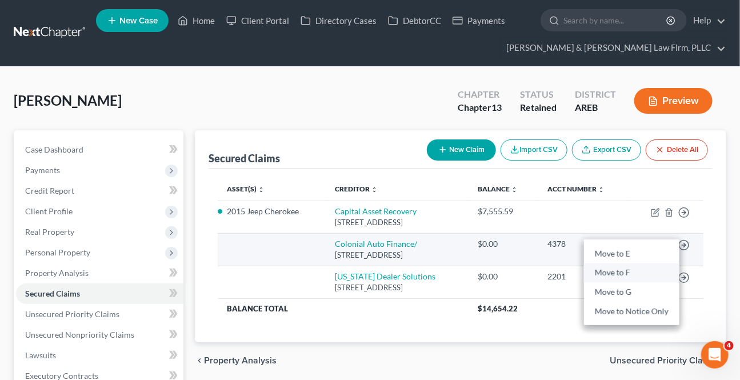
click at [615, 268] on link "Move to F" at bounding box center [631, 273] width 95 height 19
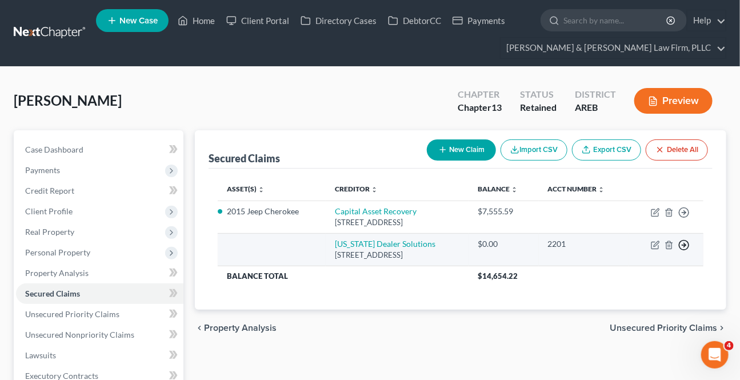
click at [687, 244] on icon "button" at bounding box center [684, 245] width 11 height 11
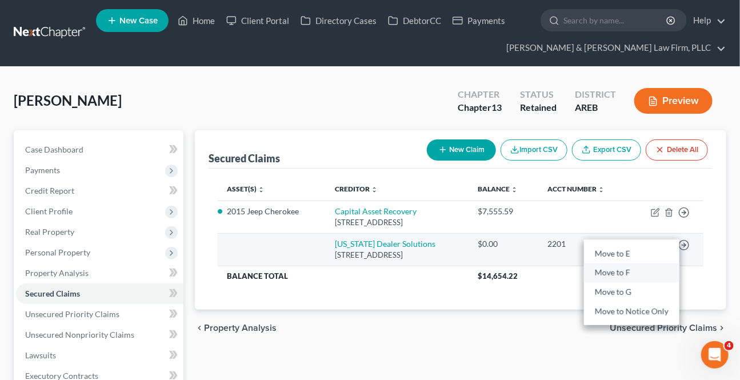
click at [635, 272] on link "Move to F" at bounding box center [631, 273] width 95 height 19
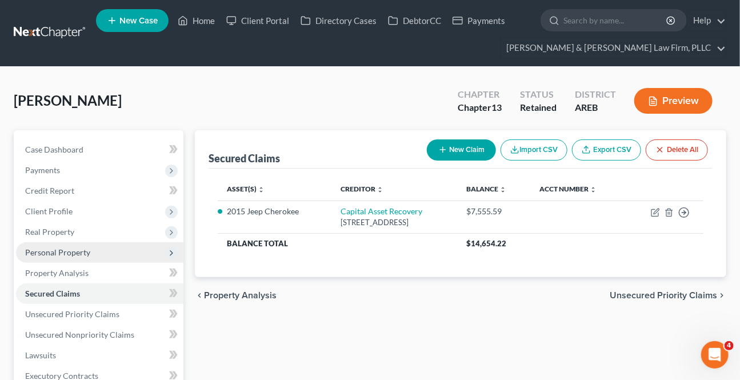
click at [65, 254] on span "Personal Property" at bounding box center [57, 253] width 65 height 10
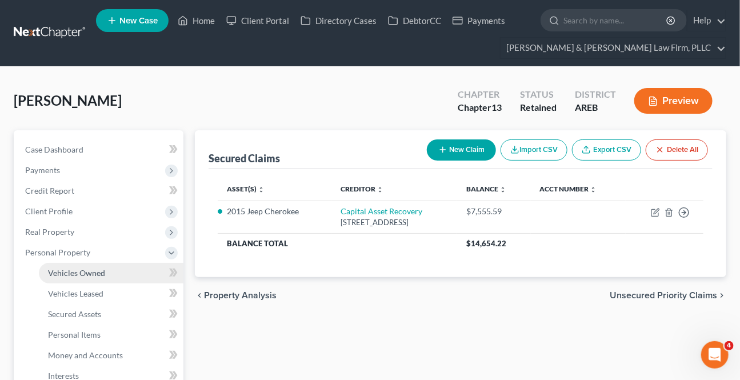
click at [77, 272] on span "Vehicles Owned" at bounding box center [76, 273] width 57 height 10
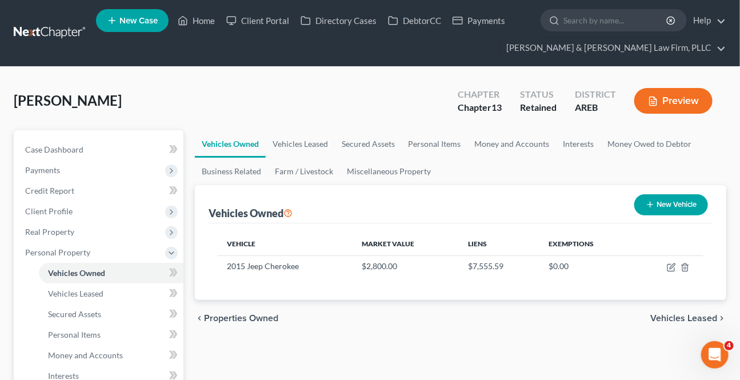
click at [667, 316] on span "Vehicles Leased" at bounding box center [684, 318] width 67 height 9
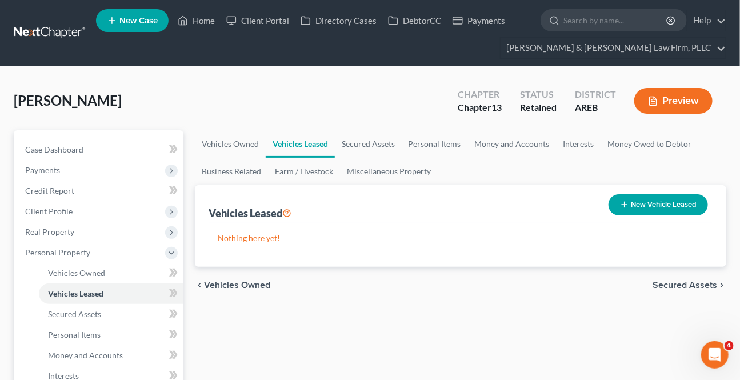
click at [673, 281] on span "Secured Assets" at bounding box center [685, 285] width 65 height 9
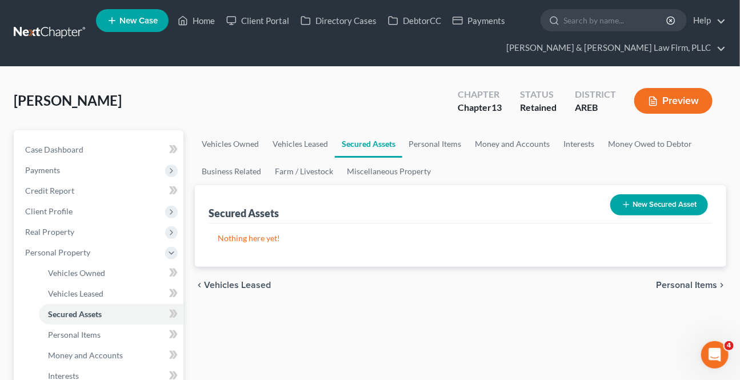
click at [673, 281] on span "Personal Items" at bounding box center [686, 285] width 61 height 9
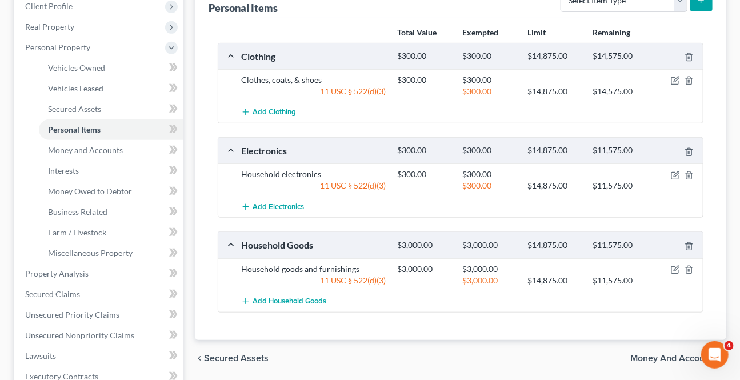
scroll to position [207, 0]
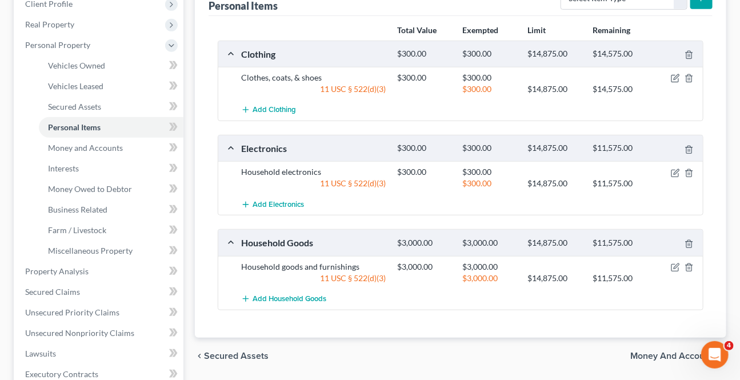
click at [663, 353] on span "Money and Accounts" at bounding box center [674, 356] width 87 height 9
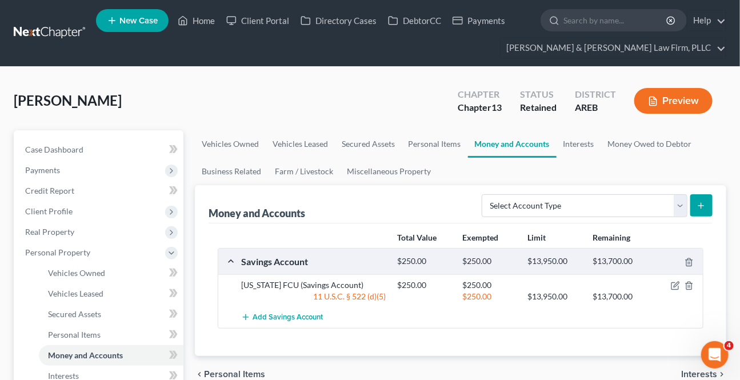
click at [690, 373] on span "Interests" at bounding box center [699, 374] width 36 height 9
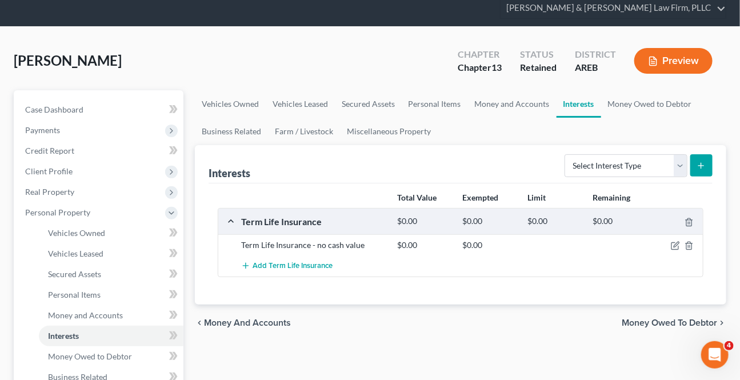
scroll to position [103, 0]
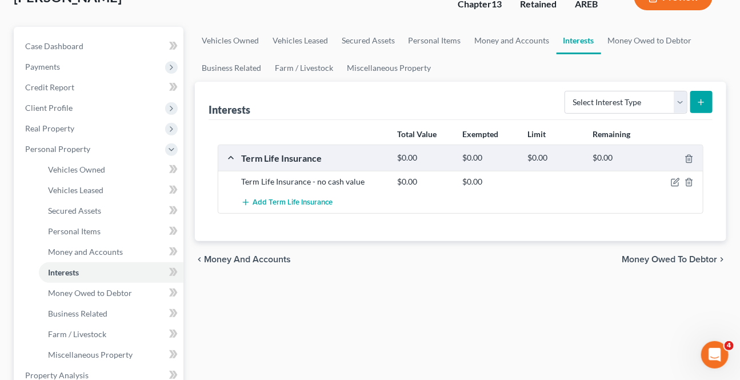
click at [643, 264] on div "chevron_left Money and Accounts Money Owed to Debtor chevron_right" at bounding box center [461, 259] width 532 height 37
click at [646, 256] on span "Money Owed to Debtor" at bounding box center [669, 259] width 95 height 9
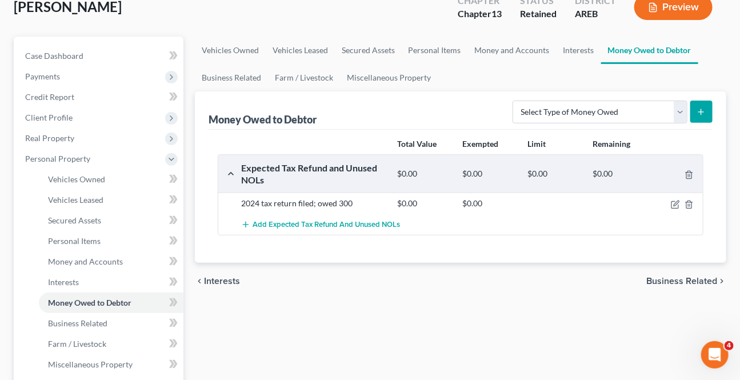
scroll to position [103, 0]
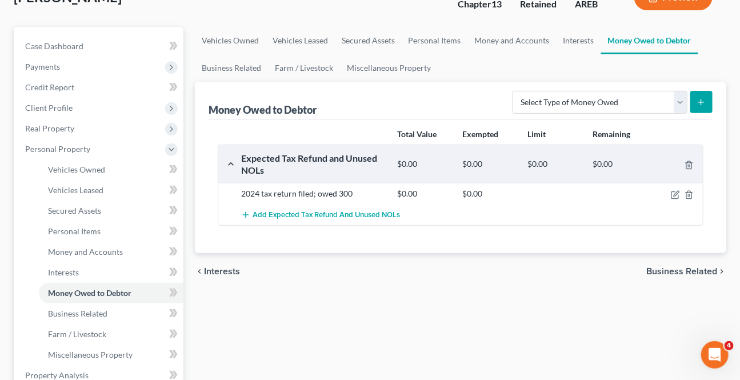
click at [667, 272] on span "Business Related" at bounding box center [682, 271] width 71 height 9
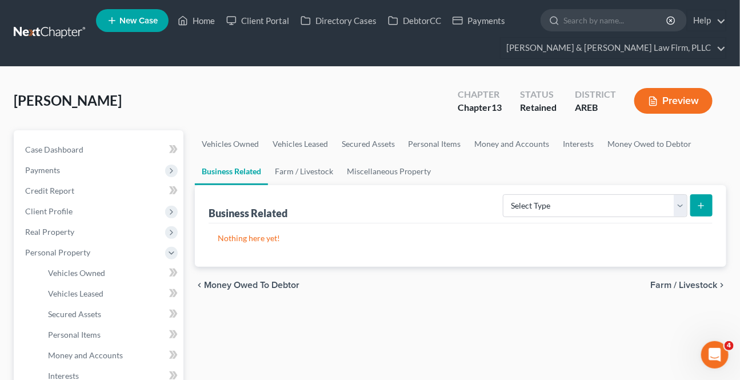
click at [262, 288] on span "Money Owed to Debtor" at bounding box center [251, 285] width 95 height 9
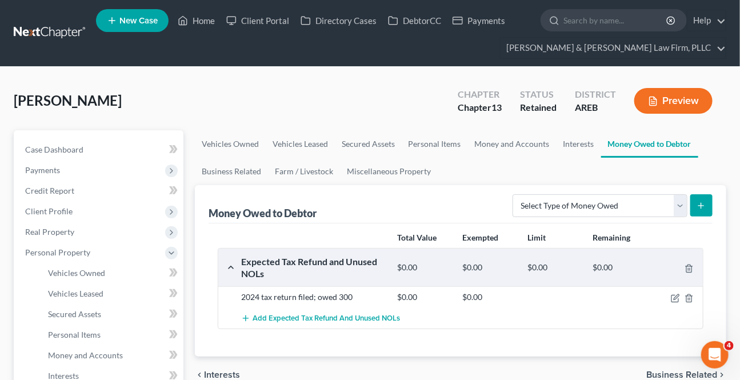
click at [667, 377] on span "Business Related" at bounding box center [682, 374] width 71 height 9
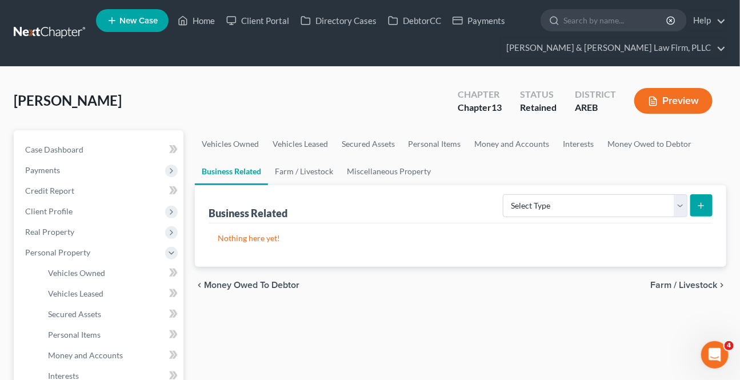
click at [665, 281] on span "Farm / Livestock" at bounding box center [684, 285] width 67 height 9
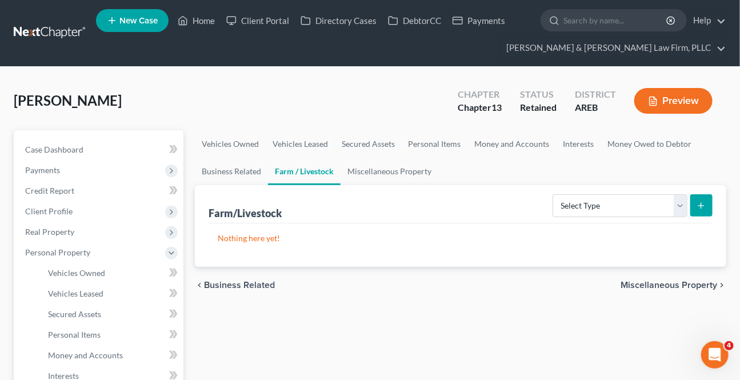
click at [665, 283] on span "Miscellaneous Property" at bounding box center [669, 285] width 97 height 9
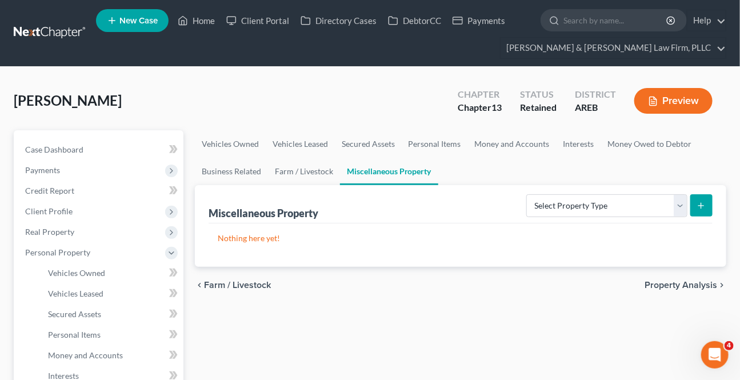
click at [664, 282] on span "Property Analysis" at bounding box center [681, 285] width 73 height 9
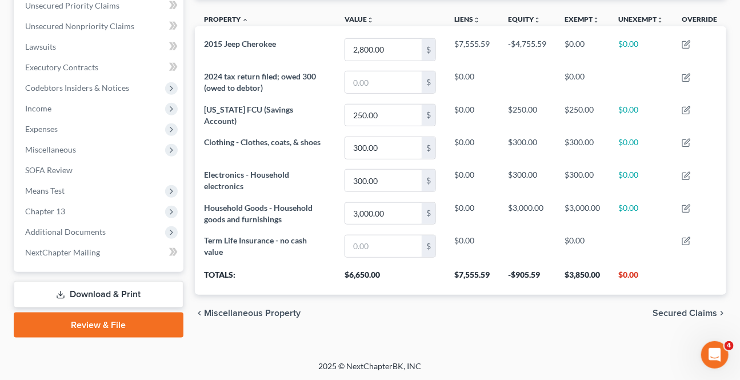
click at [680, 315] on span "Secured Claims" at bounding box center [685, 313] width 65 height 9
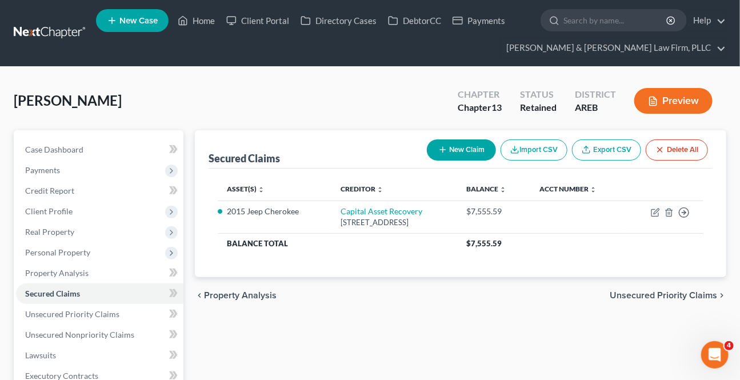
click at [663, 294] on span "Unsecured Priority Claims" at bounding box center [663, 295] width 107 height 9
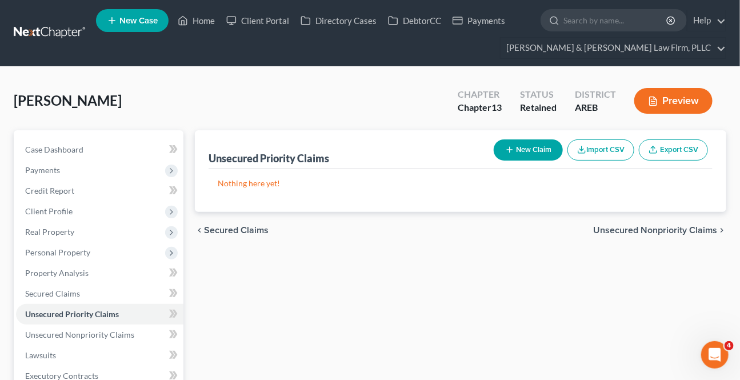
click at [515, 145] on button "New Claim" at bounding box center [528, 149] width 69 height 21
select select "0"
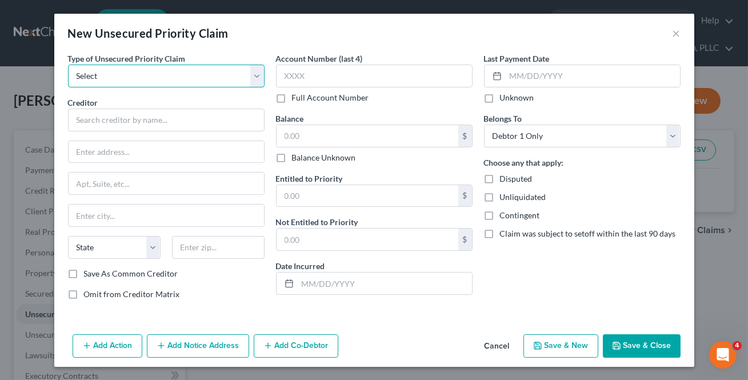
click at [128, 77] on select "Select Taxes & Other Government Units Domestic Support Obligations Extensions o…" at bounding box center [166, 76] width 197 height 23
select select "0"
click at [68, 65] on select "Select Taxes & Other Government Units Domestic Support Obligations Extensions o…" at bounding box center [166, 76] width 197 height 23
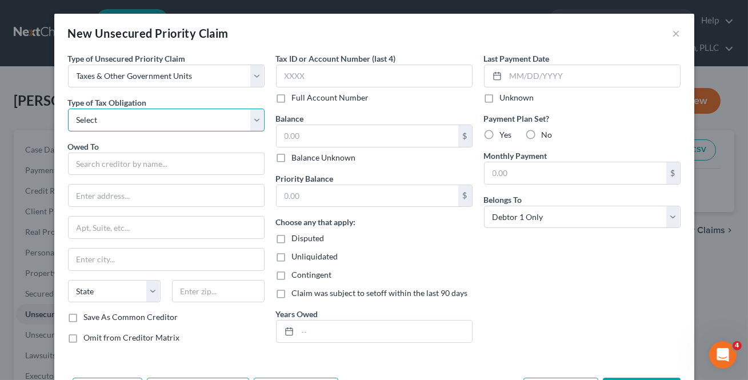
drag, startPoint x: 127, startPoint y: 115, endPoint x: 125, endPoint y: 130, distance: 15.7
click at [127, 115] on select "Select Federal City State Franchise Tax Board Other" at bounding box center [166, 120] width 197 height 23
select select "0"
click at [68, 109] on select "Select Federal City State Franchise Tax Board Other" at bounding box center [166, 120] width 197 height 23
click at [118, 165] on input "text" at bounding box center [166, 164] width 197 height 23
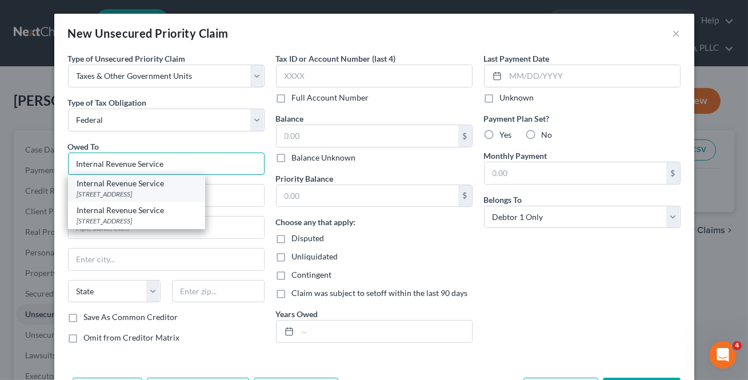
type input "Internal Revenue Service"
click at [121, 191] on div "[STREET_ADDRESS]" at bounding box center [136, 194] width 119 height 10
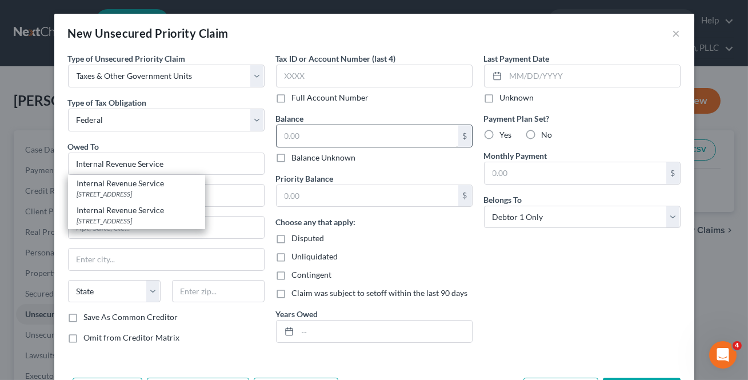
type input "PO Box 7346"
type input "[GEOGRAPHIC_DATA]"
select select "39"
type input "19101"
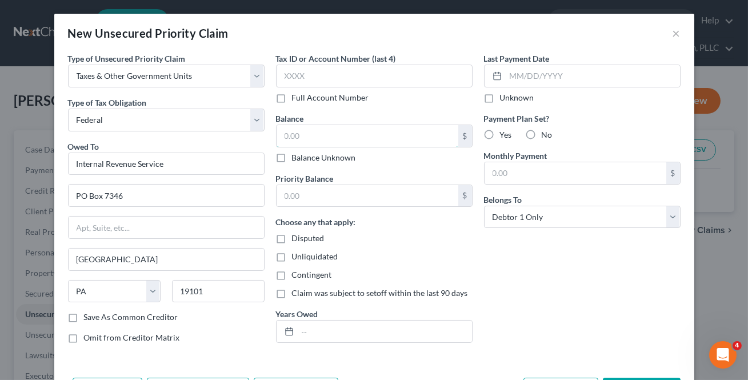
drag, startPoint x: 297, startPoint y: 143, endPoint x: 366, endPoint y: 98, distance: 82.6
click at [297, 143] on input "text" at bounding box center [368, 136] width 182 height 22
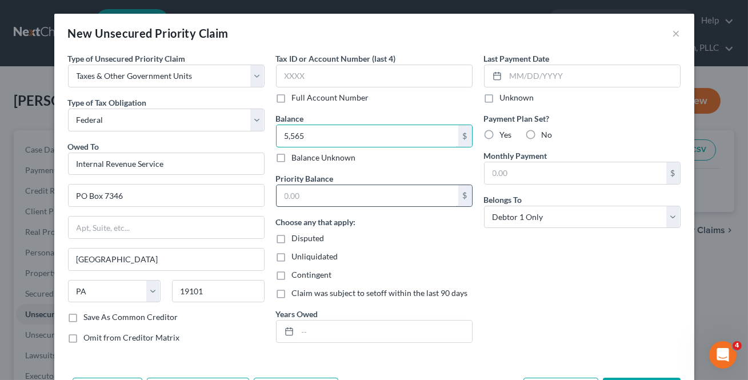
type input "5,565"
click at [330, 194] on input "text" at bounding box center [368, 196] width 182 height 22
type input "5,565"
drag, startPoint x: 577, startPoint y: 250, endPoint x: 622, endPoint y: 296, distance: 64.3
click at [577, 250] on div "Last Payment Date Unknown Payment Plan Set? Yes No Monthly Payment $ Belongs To…" at bounding box center [582, 203] width 208 height 300
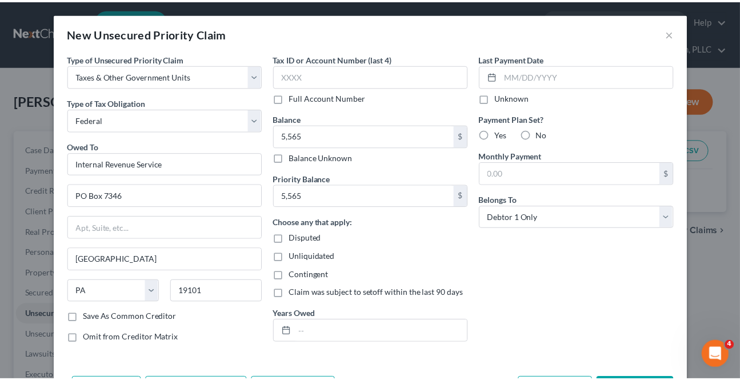
scroll to position [44, 0]
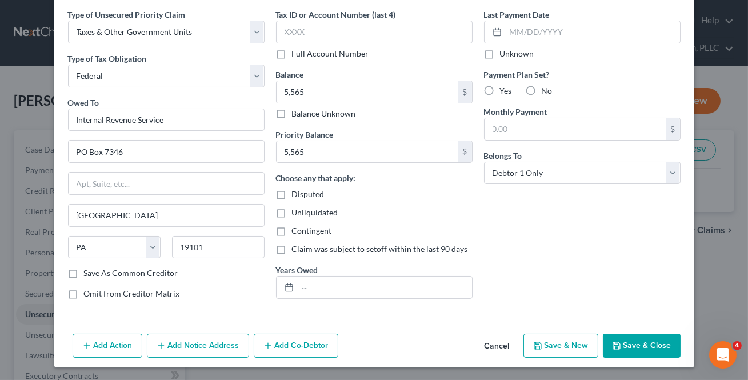
drag, startPoint x: 613, startPoint y: 336, endPoint x: 636, endPoint y: 329, distance: 23.3
click at [614, 336] on button "Save & Close" at bounding box center [642, 346] width 78 height 24
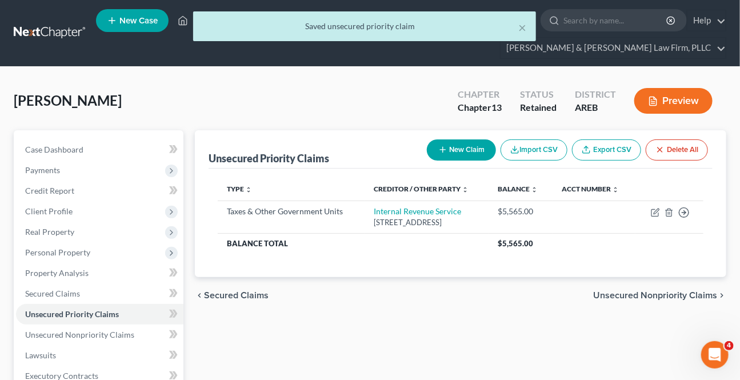
click at [645, 295] on span "Unsecured Nonpriority Claims" at bounding box center [655, 295] width 124 height 9
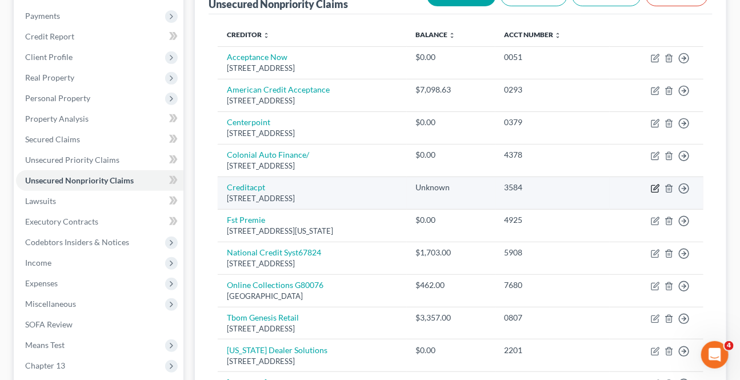
scroll to position [155, 0]
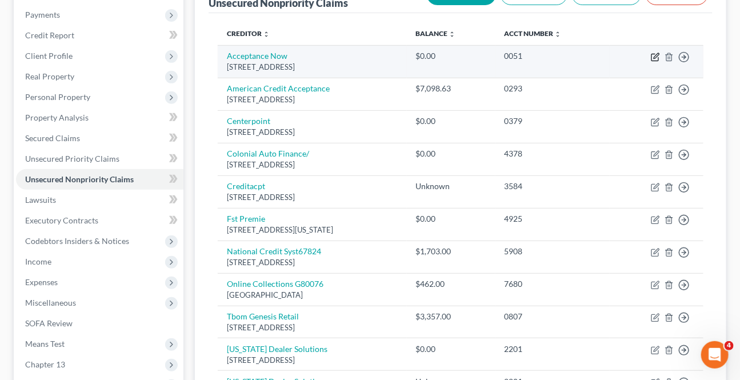
click at [655, 55] on icon "button" at bounding box center [656, 55] width 5 height 5
select select "45"
select select "0"
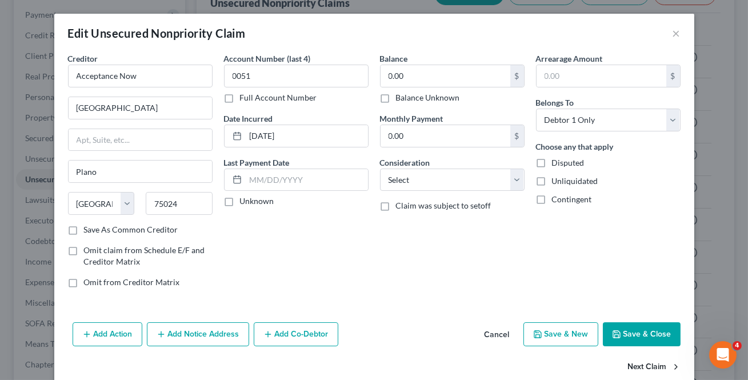
click at [659, 364] on button "Next Claim" at bounding box center [654, 368] width 53 height 24
select select "42"
select select "0"
click at [659, 364] on button "Next Claim" at bounding box center [654, 368] width 53 height 24
select select "45"
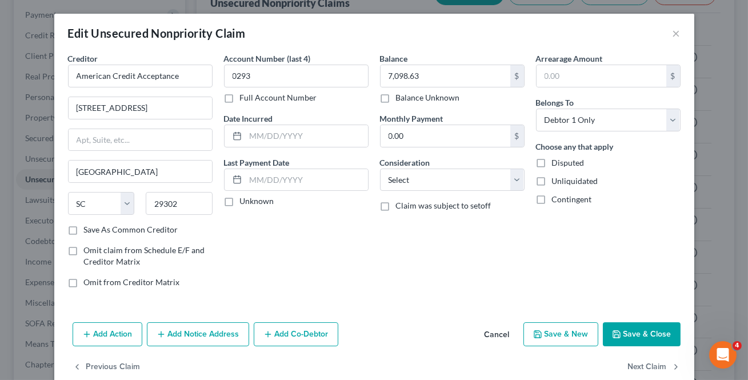
select select "0"
click at [659, 364] on button "Next Claim" at bounding box center [654, 368] width 53 height 24
select select "2"
select select "0"
click at [659, 364] on button "Next Claim" at bounding box center [654, 368] width 53 height 24
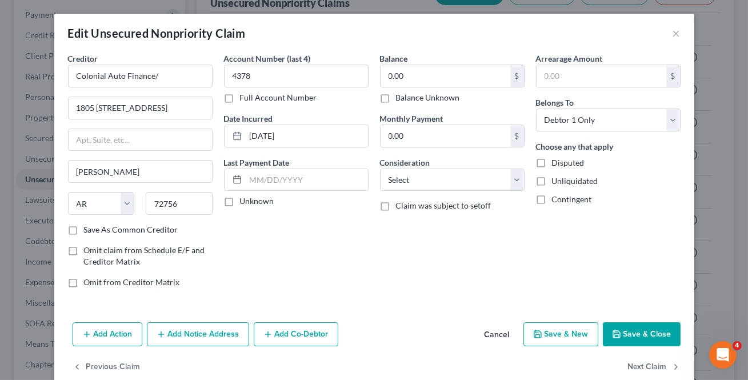
select select "23"
select select "0"
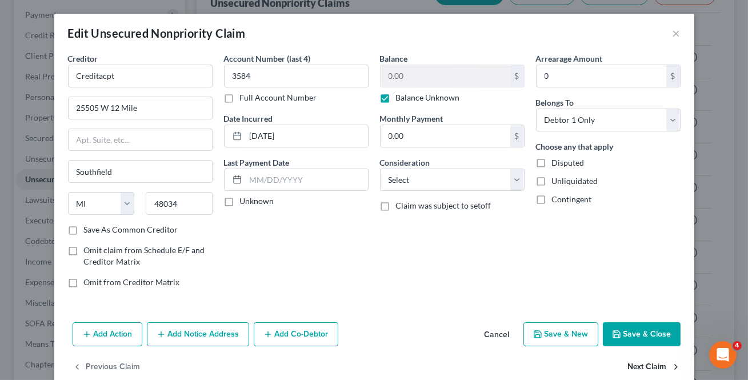
click at [659, 364] on button "Next Claim" at bounding box center [654, 368] width 53 height 24
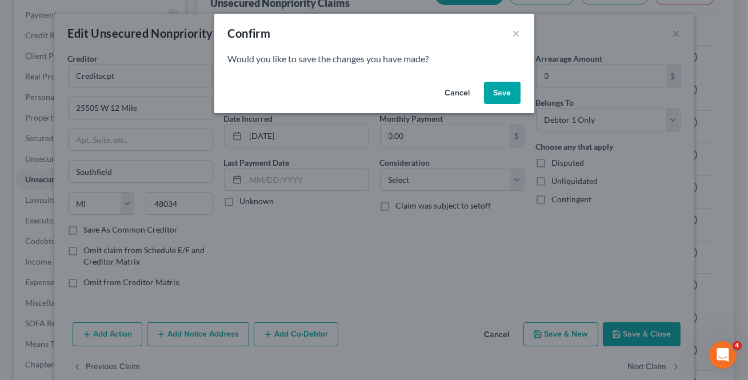
click at [502, 83] on button "Save" at bounding box center [502, 93] width 37 height 23
select select "43"
select select "2"
select select "0"
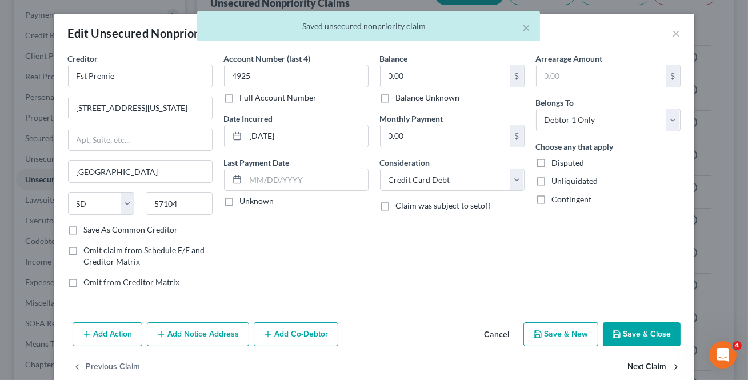
click at [629, 360] on button "Next Claim" at bounding box center [654, 368] width 53 height 24
select select "10"
select select "1"
select select "0"
click at [632, 361] on button "Next Claim" at bounding box center [654, 368] width 53 height 24
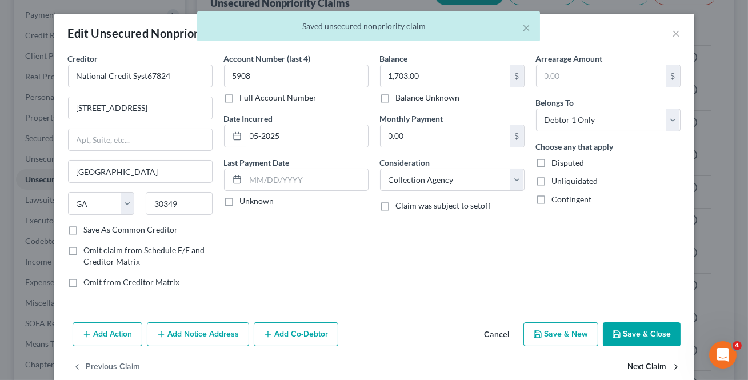
select select "28"
select select "1"
select select "0"
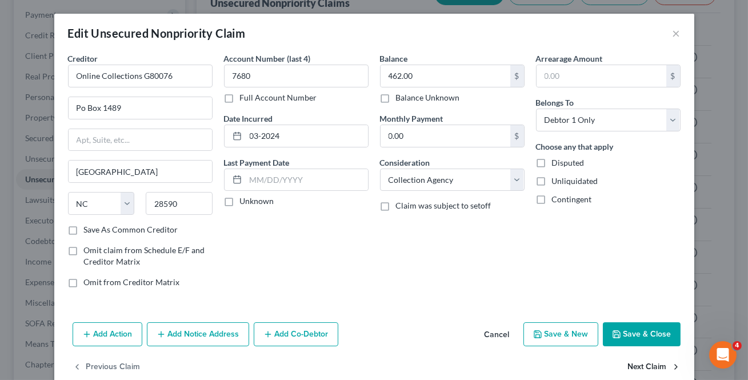
click at [632, 361] on button "Next Claim" at bounding box center [654, 368] width 53 height 24
select select "38"
select select "2"
select select "0"
drag, startPoint x: 445, startPoint y: 142, endPoint x: 610, endPoint y: 340, distance: 257.3
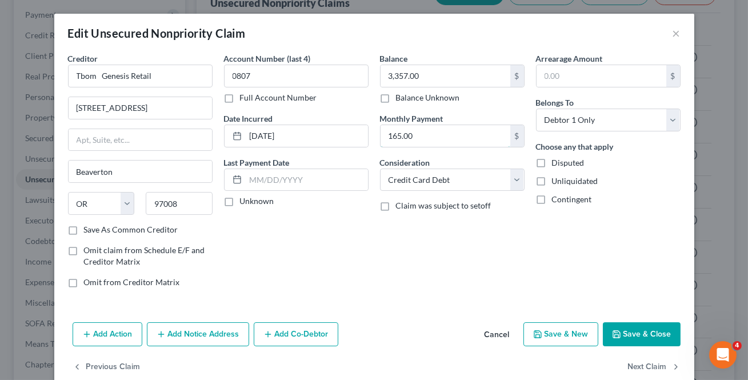
click at [444, 142] on input "165.00" at bounding box center [446, 136] width 130 height 22
click at [637, 362] on button "Next Claim" at bounding box center [654, 368] width 53 height 24
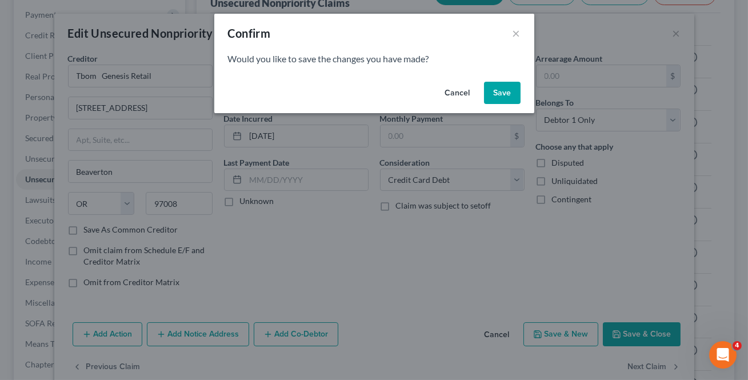
drag, startPoint x: 501, startPoint y: 86, endPoint x: 495, endPoint y: 96, distance: 11.8
click at [501, 86] on button "Save" at bounding box center [502, 93] width 37 height 23
select select "45"
select select "0"
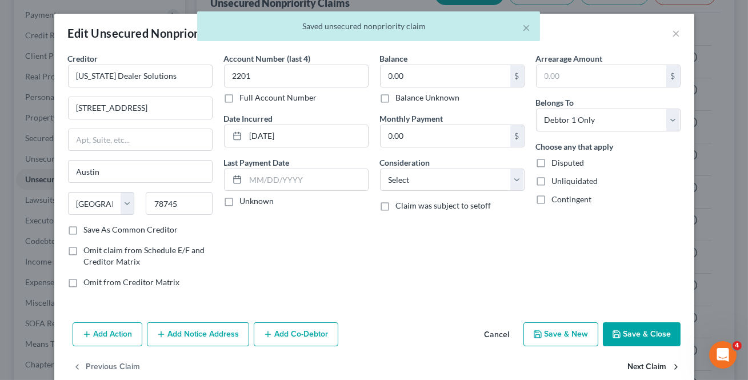
click at [655, 362] on button "Next Claim" at bounding box center [654, 368] width 53 height 24
select select "45"
select select "0"
click at [655, 362] on div "Previous Claim" at bounding box center [374, 372] width 640 height 33
click at [649, 330] on button "Save & Close" at bounding box center [642, 334] width 78 height 24
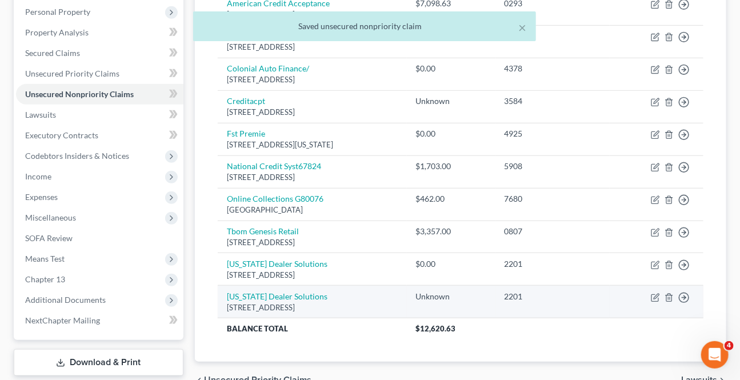
scroll to position [309, 0]
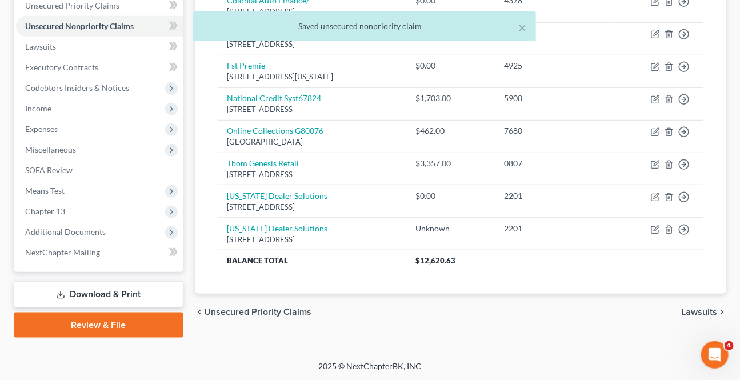
click at [689, 308] on span "Lawsuits" at bounding box center [699, 312] width 36 height 9
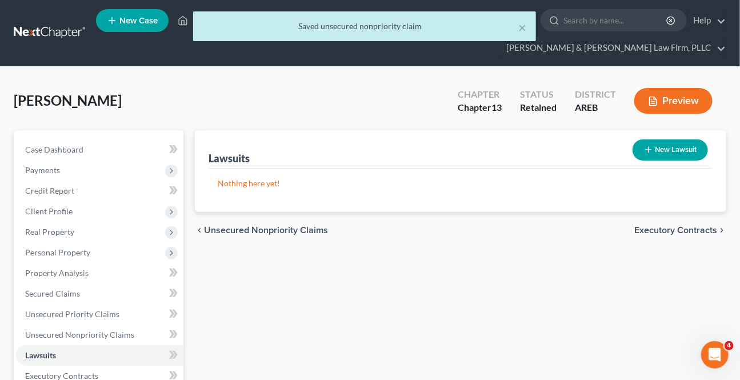
click at [677, 231] on span "Executory Contracts" at bounding box center [676, 230] width 83 height 9
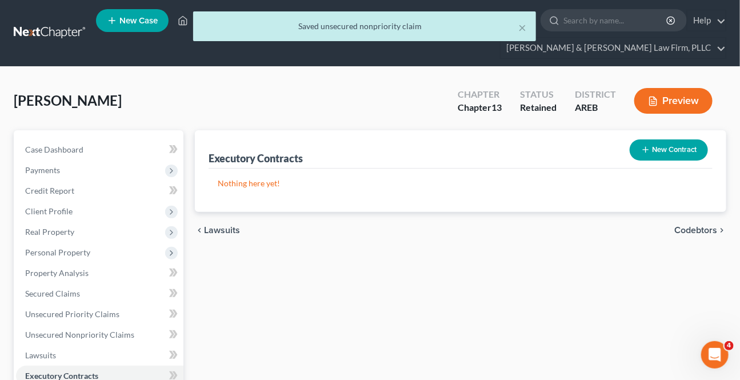
click at [675, 232] on span "Codebtors" at bounding box center [696, 230] width 43 height 9
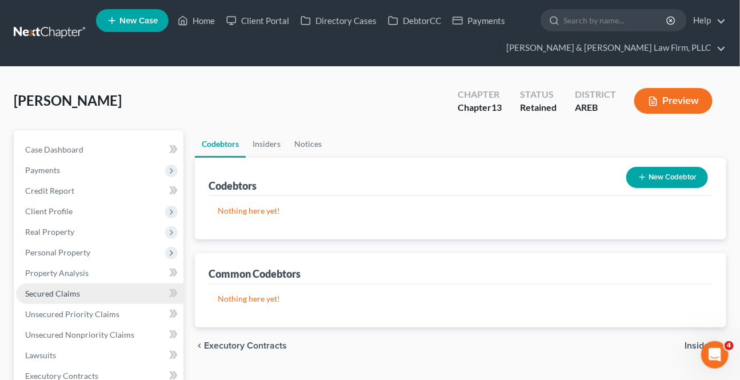
click at [74, 285] on link "Secured Claims" at bounding box center [99, 294] width 167 height 21
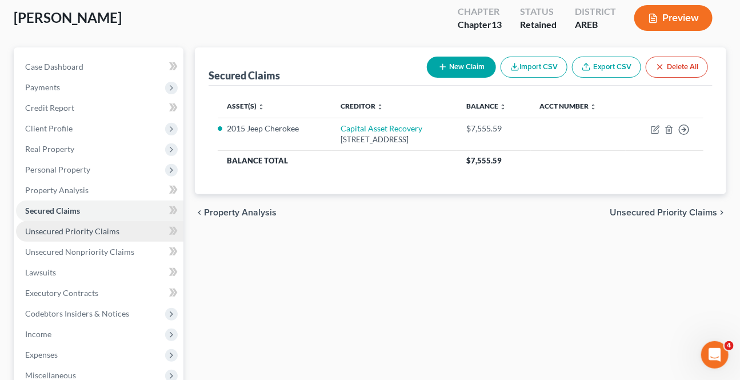
scroll to position [103, 0]
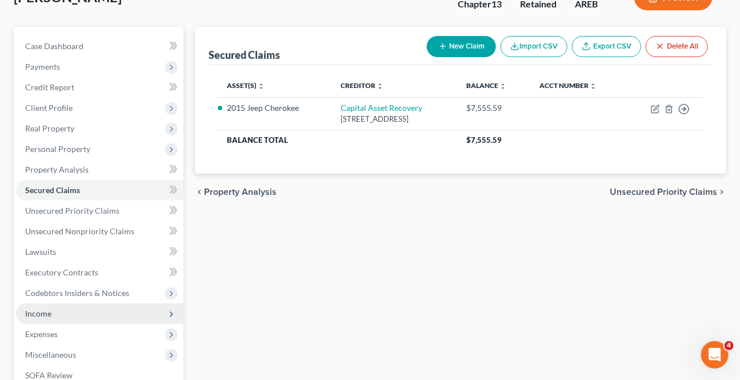
click at [36, 309] on span "Income" at bounding box center [38, 314] width 26 height 10
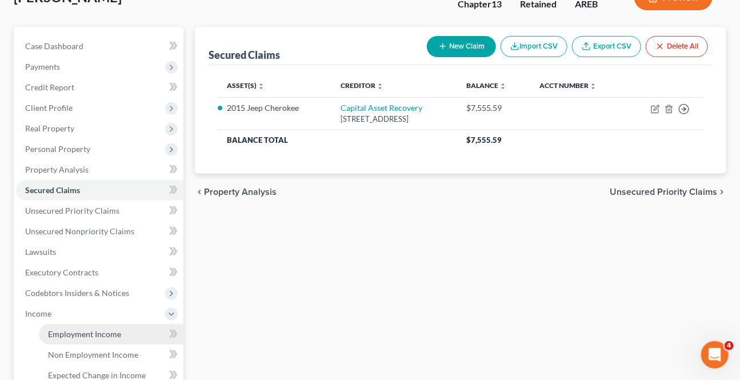
click at [55, 329] on span "Employment Income" at bounding box center [84, 334] width 73 height 10
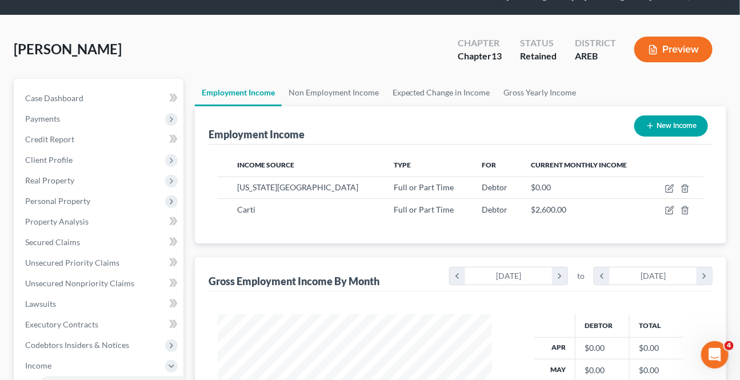
scroll to position [51, 0]
click at [334, 87] on link "Non Employment Income" at bounding box center [334, 92] width 104 height 27
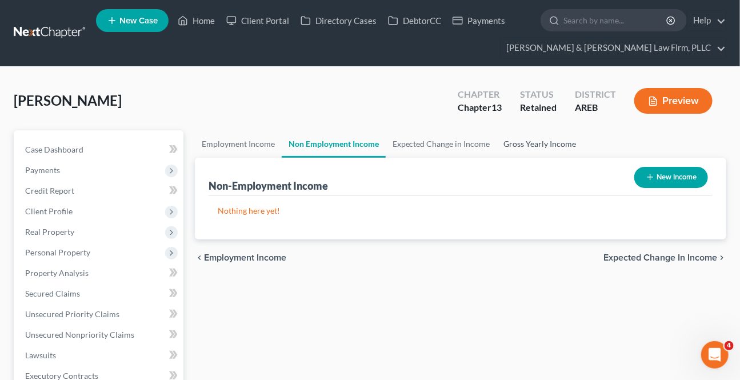
drag, startPoint x: 542, startPoint y: 137, endPoint x: 647, endPoint y: 272, distance: 169.9
click at [542, 137] on link "Gross Yearly Income" at bounding box center [540, 143] width 86 height 27
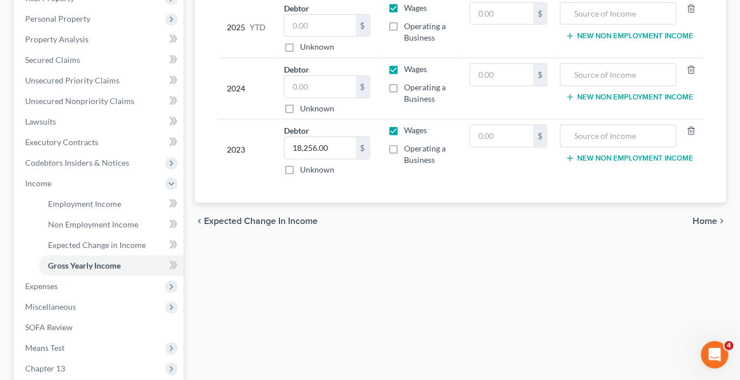
scroll to position [260, 0]
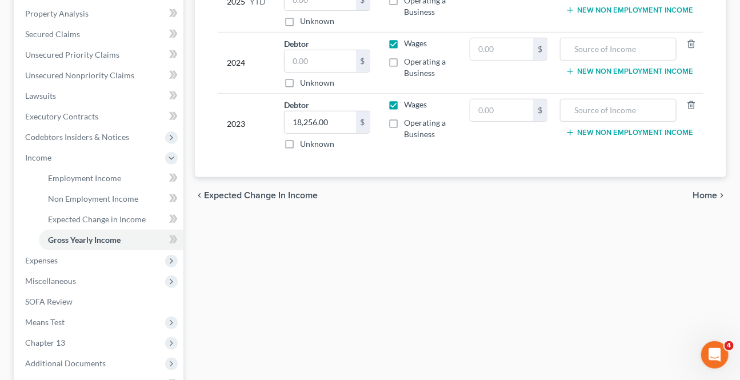
click at [697, 191] on span "Home" at bounding box center [705, 195] width 25 height 9
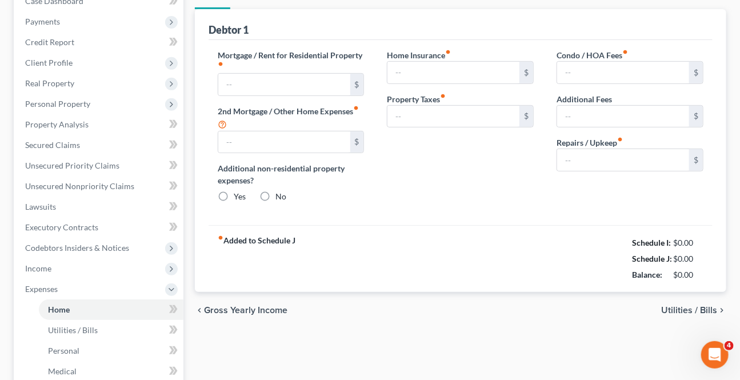
type input "600.00"
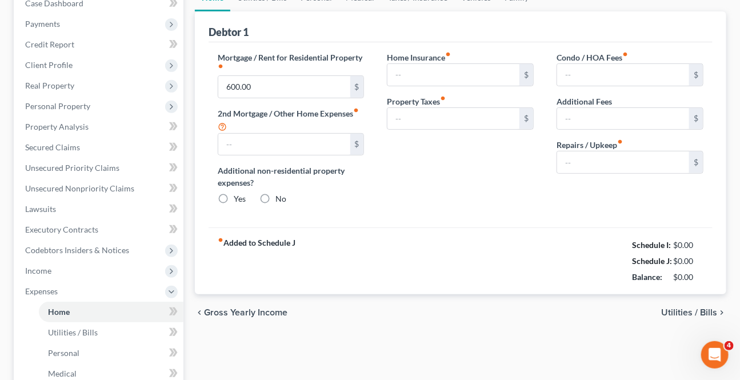
type input "0.00"
radio input "true"
type input "0.00"
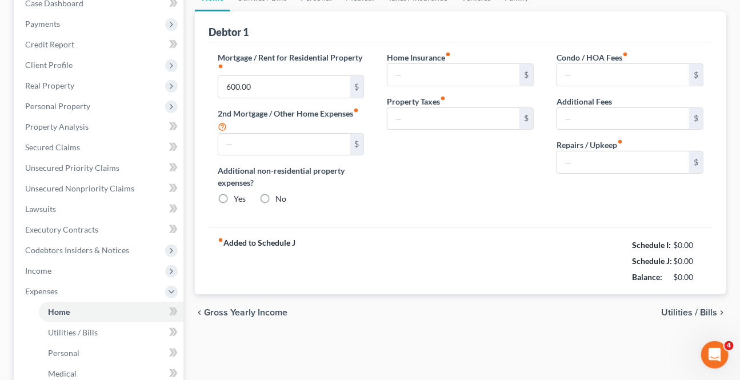
type input "0.00"
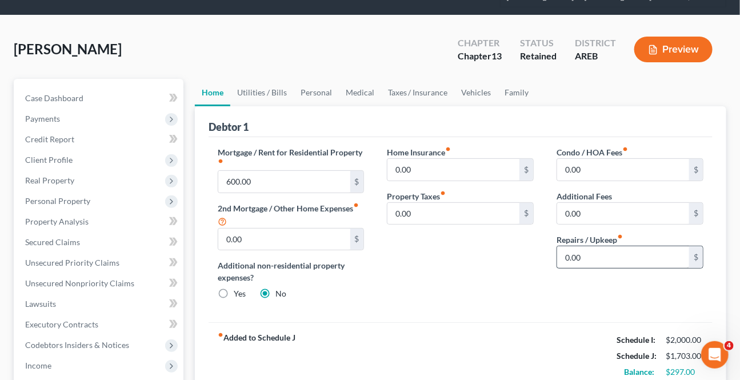
scroll to position [155, 0]
click at [272, 80] on link "Utilities / Bills" at bounding box center [261, 92] width 63 height 27
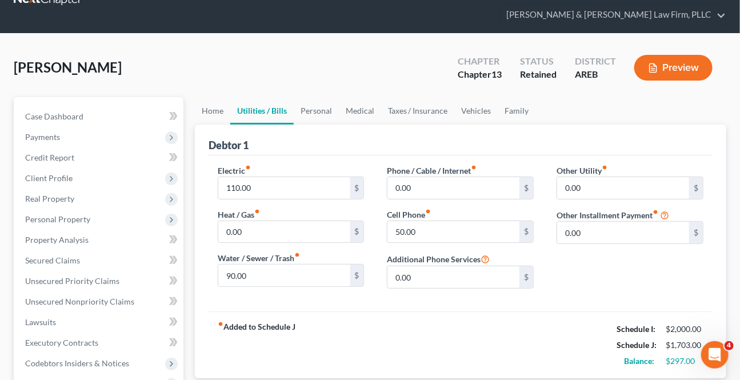
scroll to position [51, 0]
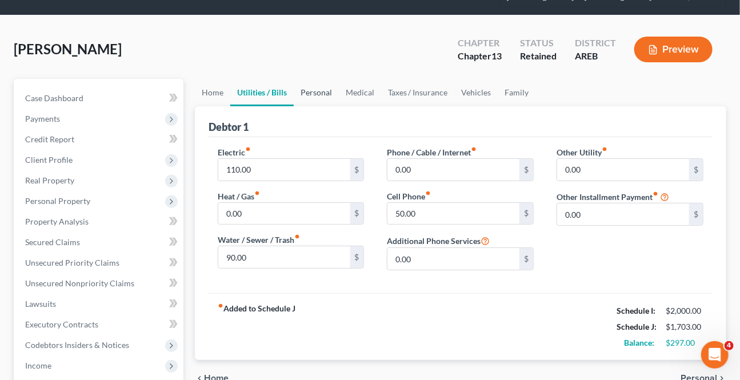
click at [314, 91] on link "Personal" at bounding box center [316, 92] width 45 height 27
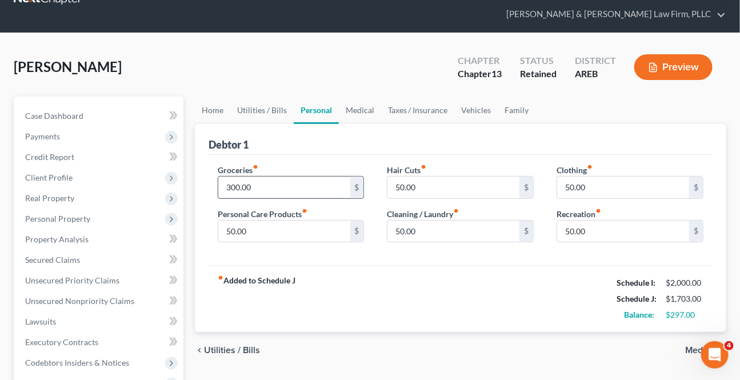
scroll to position [51, 0]
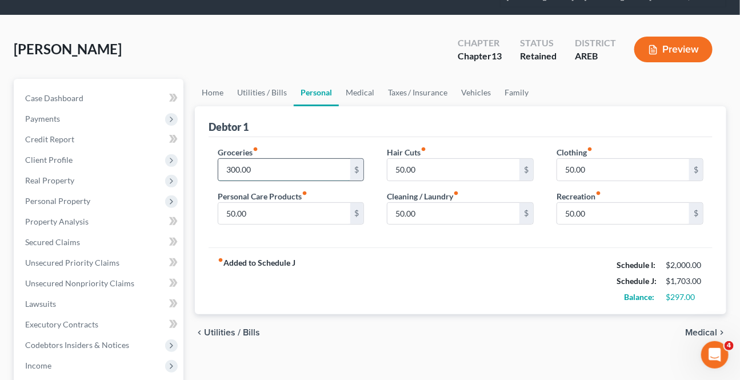
click at [340, 167] on input "300.00" at bounding box center [284, 170] width 132 height 22
type input "2"
type input "350"
click at [372, 232] on div "Groceries fiber_manual_record 350 $ Personal Care Products fiber_manual_record …" at bounding box center [461, 192] width 504 height 111
click at [590, 212] on input "50.00" at bounding box center [623, 214] width 132 height 22
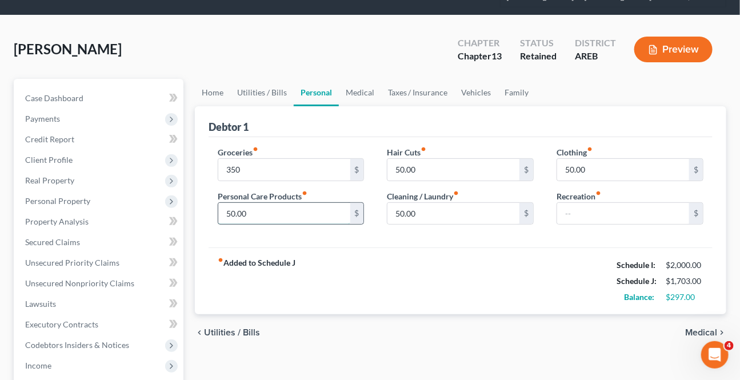
click at [286, 216] on input "50.00" at bounding box center [284, 214] width 132 height 22
type input "75"
click at [596, 163] on input "50.00" at bounding box center [623, 170] width 132 height 22
type input "60"
drag, startPoint x: 596, startPoint y: 238, endPoint x: 493, endPoint y: 234, distance: 102.4
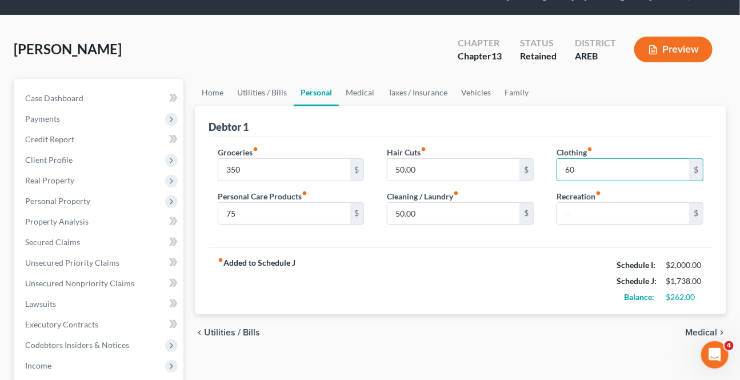
click at [595, 238] on div "Groceries fiber_manual_record 350 $ Personal Care Products fiber_manual_record …" at bounding box center [461, 192] width 504 height 111
click at [366, 92] on link "Medical" at bounding box center [360, 92] width 42 height 27
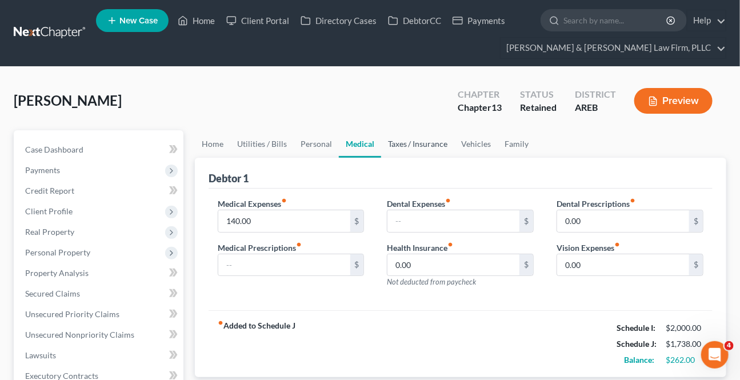
click at [396, 143] on link "Taxes / Insurance" at bounding box center [418, 143] width 74 height 27
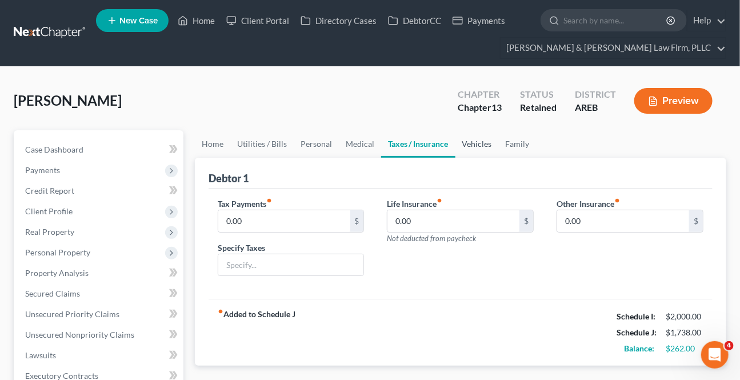
click at [473, 139] on link "Vehicles" at bounding box center [477, 143] width 43 height 27
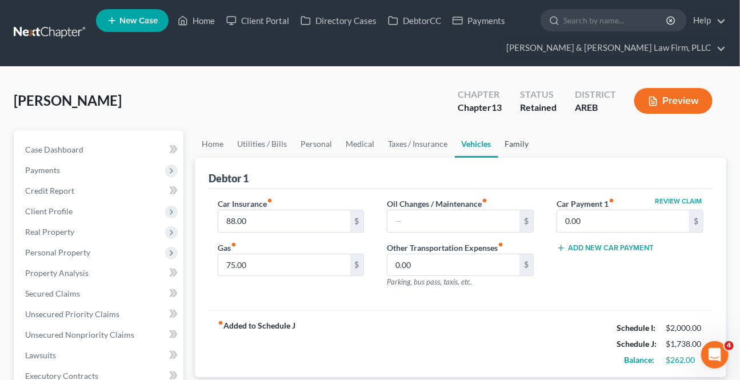
click at [520, 142] on link "Family" at bounding box center [517, 143] width 38 height 27
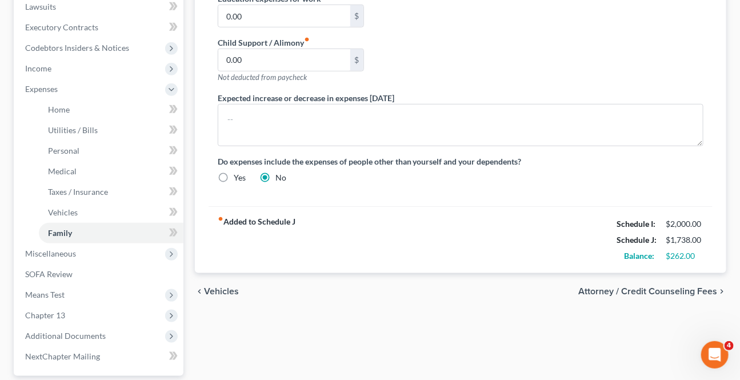
scroll to position [364, 0]
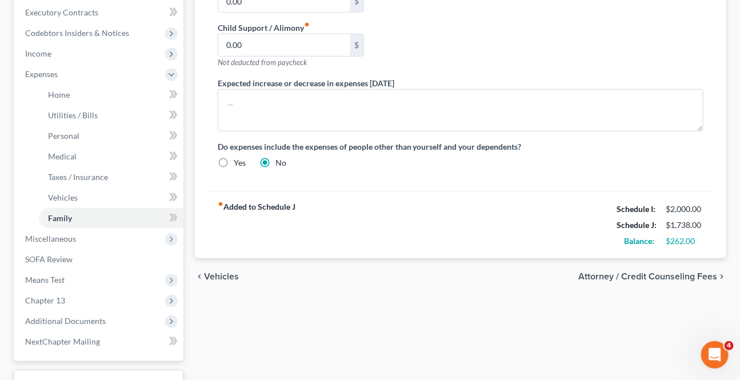
click at [686, 272] on span "Attorney / Credit Counseling Fees" at bounding box center [647, 276] width 139 height 9
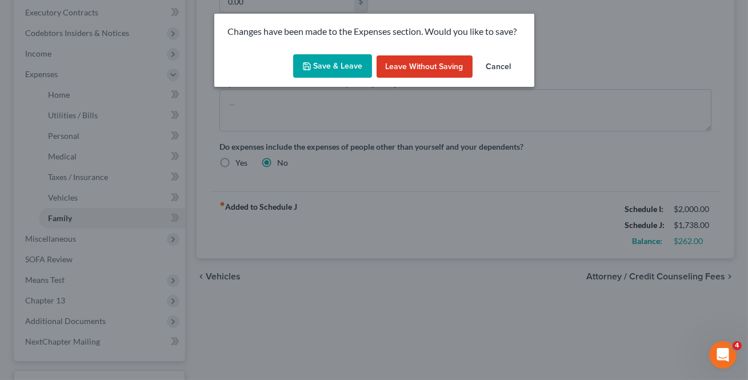
drag, startPoint x: 350, startPoint y: 75, endPoint x: 400, endPoint y: 378, distance: 307.6
click at [350, 75] on button "Save & Leave" at bounding box center [332, 66] width 79 height 24
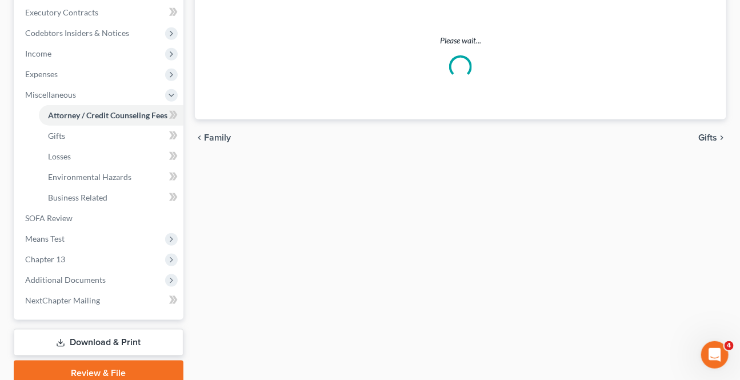
select select "1"
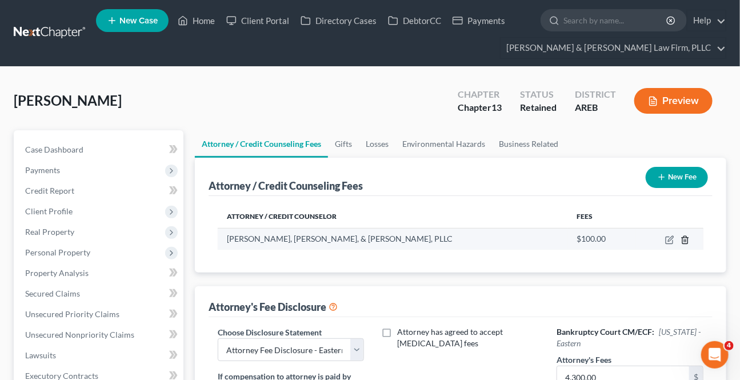
click at [685, 240] on line "button" at bounding box center [685, 241] width 0 height 2
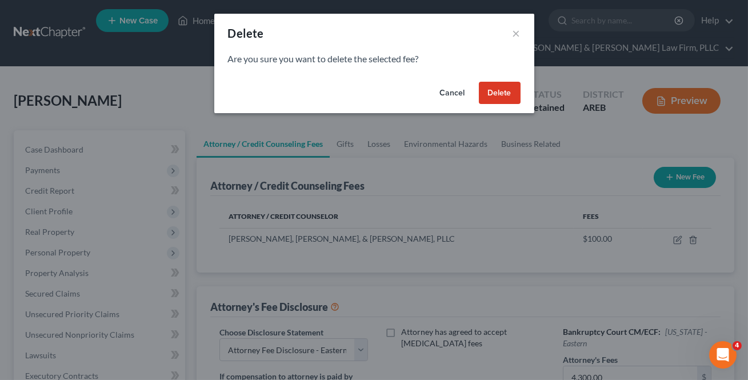
drag, startPoint x: 509, startPoint y: 95, endPoint x: 716, endPoint y: 177, distance: 223.2
click at [509, 95] on button "Delete" at bounding box center [500, 93] width 42 height 23
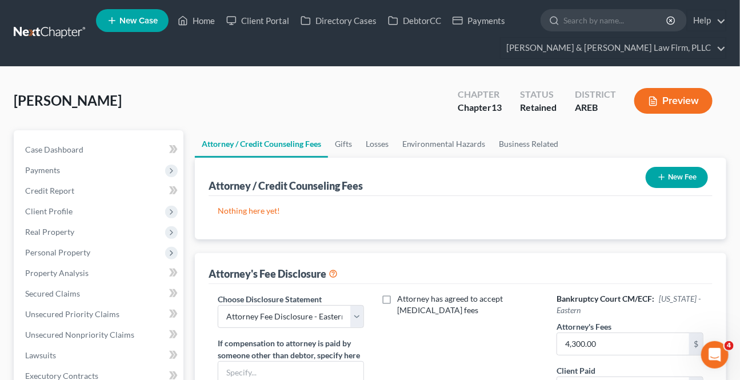
click at [678, 175] on button "New Fee" at bounding box center [677, 177] width 62 height 21
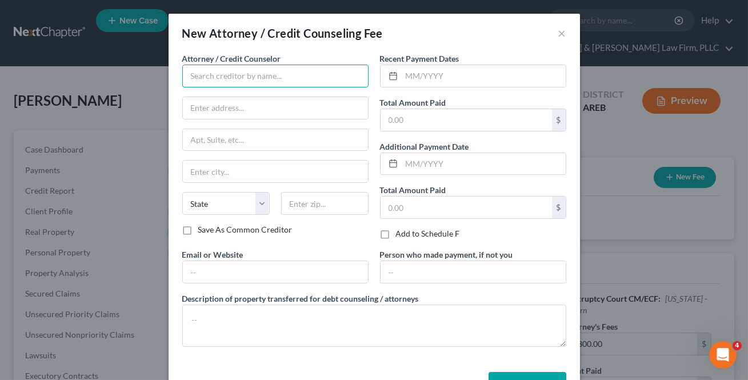
drag, startPoint x: 229, startPoint y: 78, endPoint x: 362, endPoint y: 113, distance: 138.1
click at [229, 78] on input "text" at bounding box center [275, 76] width 186 height 23
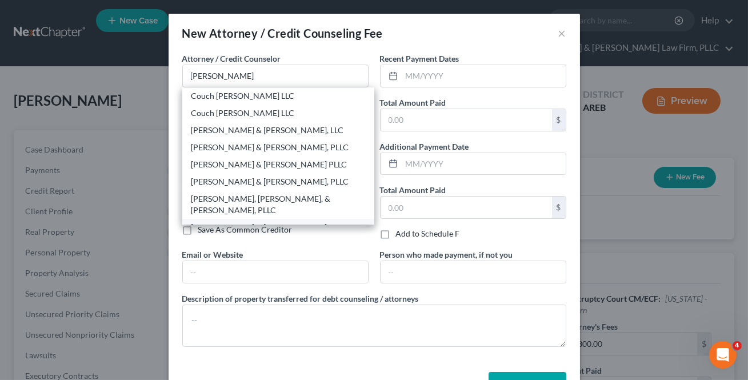
click at [233, 222] on div "[PERSON_NAME] & [PERSON_NAME] Law Firm, PLLC" at bounding box center [278, 233] width 174 height 23
type input "[PERSON_NAME] & [PERSON_NAME] Law Firm, PLLC"
type input "900 S [PERSON_NAME]"
type input "Suite 300"
type input "Little Rock"
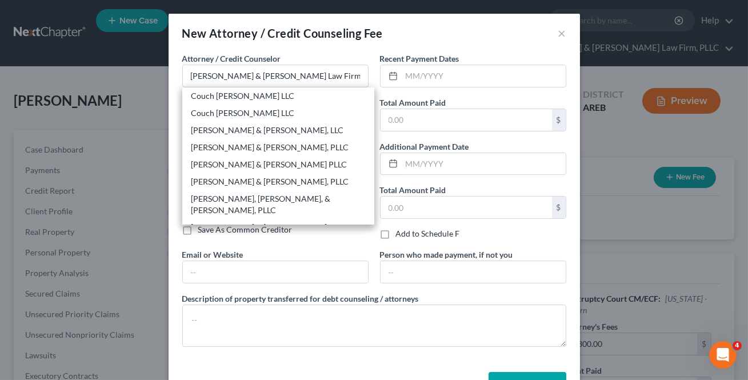
select select "2"
type input "72211"
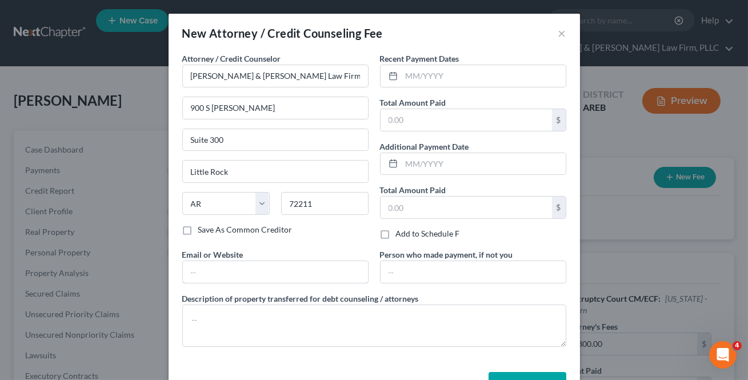
drag, startPoint x: 212, startPoint y: 264, endPoint x: 224, endPoint y: 286, distance: 24.5
click at [212, 264] on input "text" at bounding box center [275, 272] width 185 height 22
type input "[EMAIL_ADDRESS][DOMAIN_NAME]"
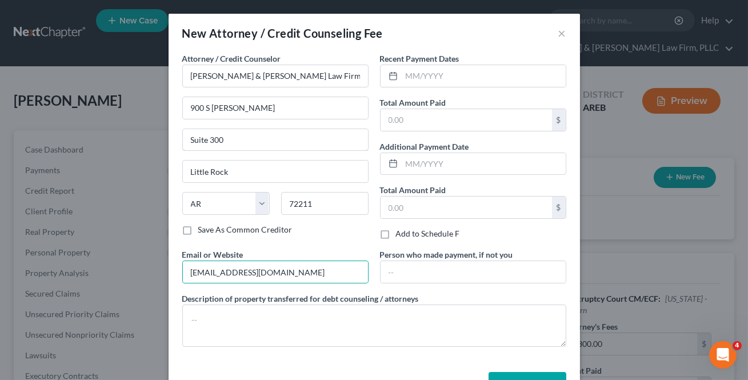
type input "Ste. 300"
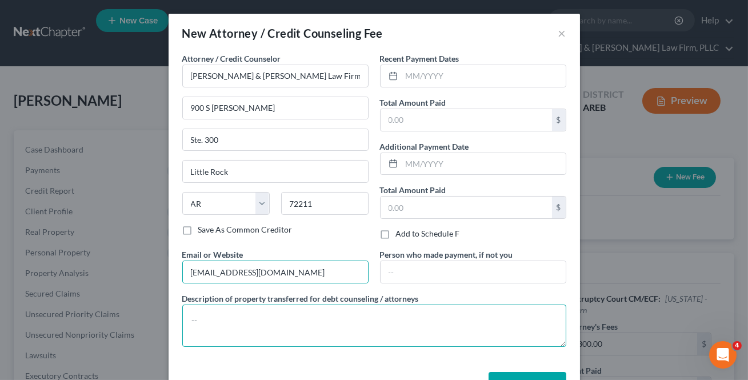
click at [253, 312] on textarea at bounding box center [374, 326] width 384 height 42
paste textarea "$26 towards Filing Fee $39 Credit Report $20 Credit Counseling $15 Debtor's Edu…"
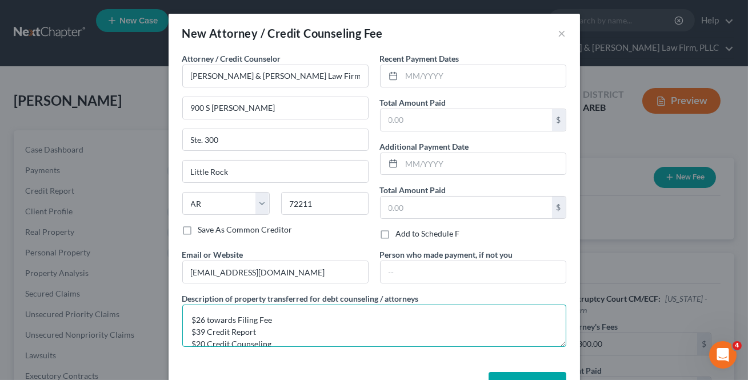
scroll to position [14, 0]
type textarea "$26 towards Filing Fee $39 Credit Report $20 Credit Counseling $15 Debtor's Edu…"
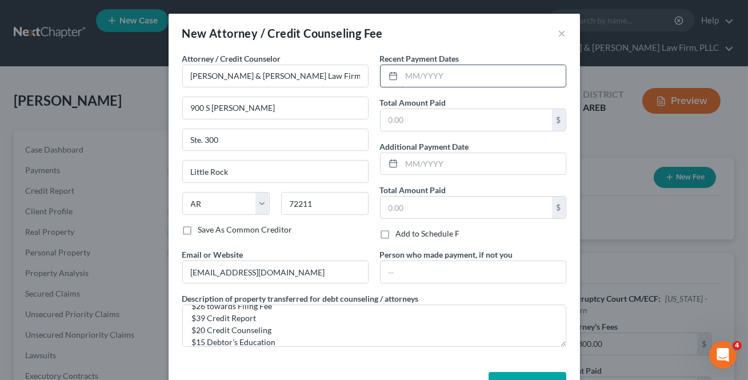
drag, startPoint x: 445, startPoint y: 74, endPoint x: 461, endPoint y: 74, distance: 16.6
click at [445, 74] on input "text" at bounding box center [484, 76] width 164 height 22
type input "[DATE]"
type input "100"
click at [489, 102] on div "Total Amount Paid 100 $" at bounding box center [473, 114] width 186 height 35
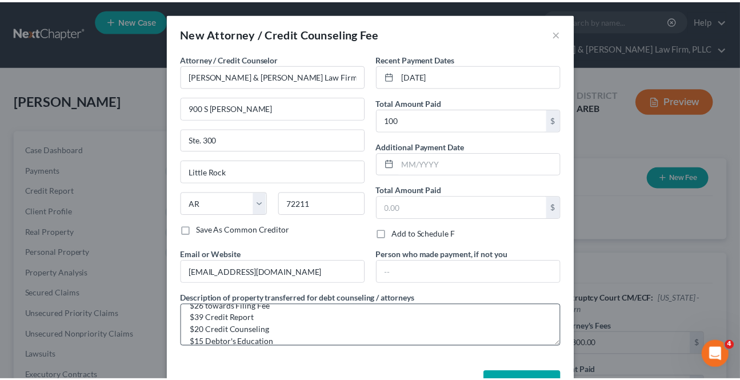
scroll to position [38, 0]
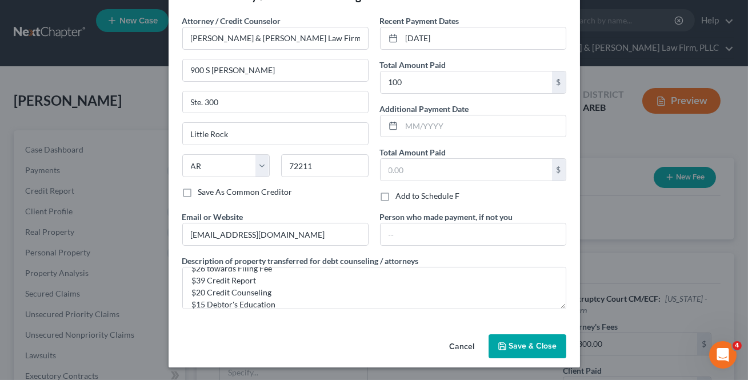
click at [512, 353] on button "Save & Close" at bounding box center [528, 346] width 78 height 24
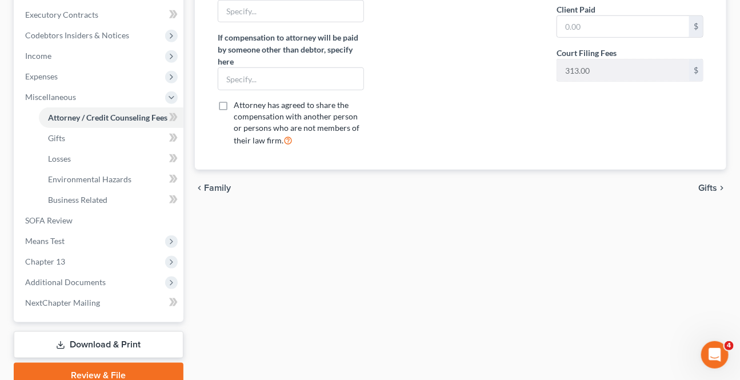
scroll to position [364, 0]
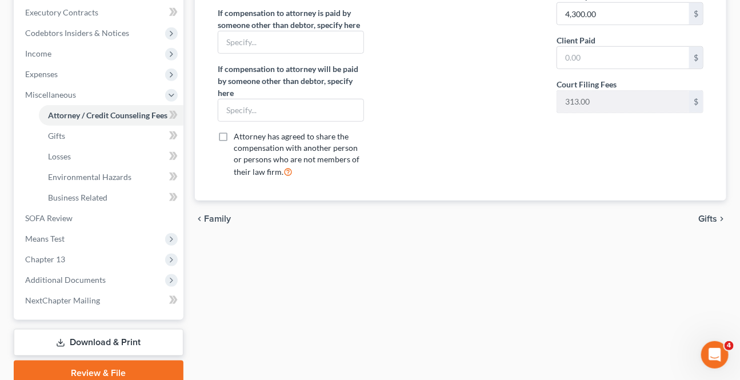
click at [708, 217] on span "Gifts" at bounding box center [708, 218] width 19 height 9
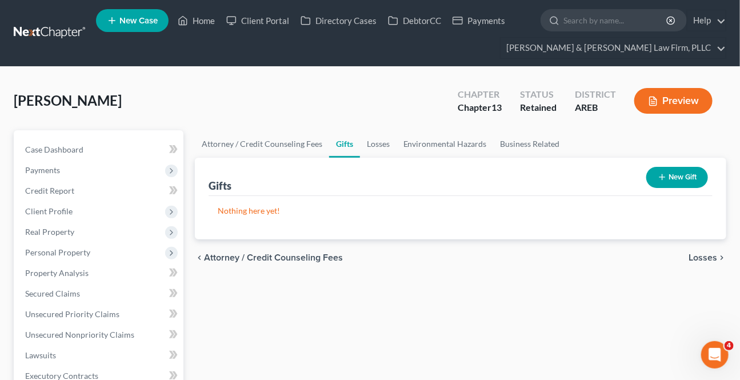
click at [709, 253] on span "Losses" at bounding box center [703, 257] width 29 height 9
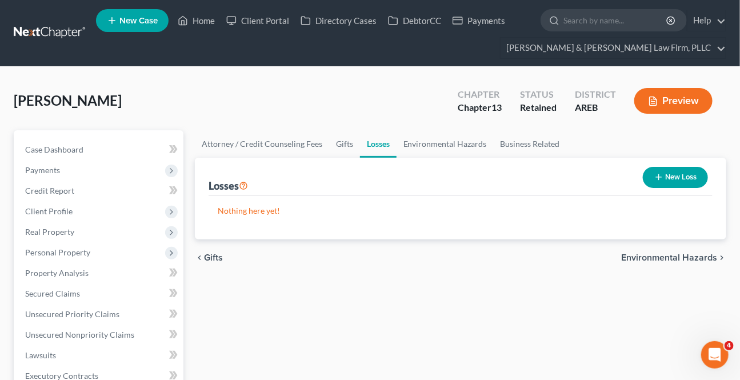
click at [670, 105] on button "Preview" at bounding box center [674, 101] width 78 height 26
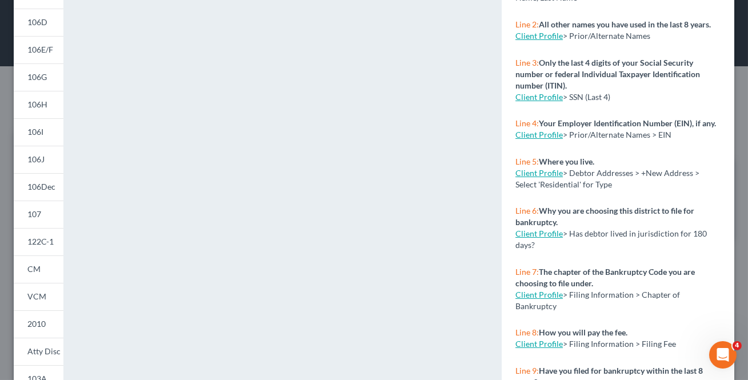
scroll to position [264, 0]
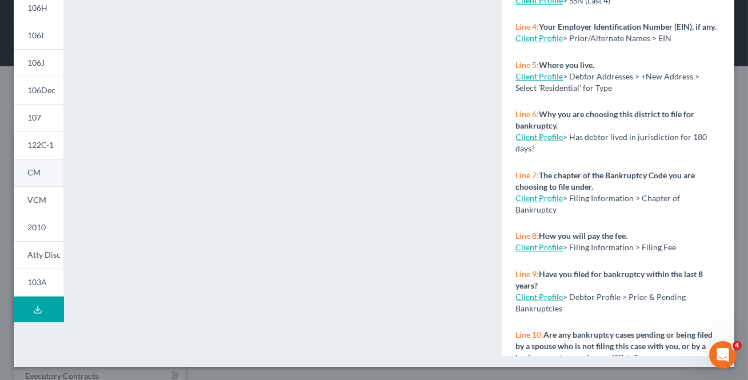
click at [37, 180] on link "CM" at bounding box center [39, 172] width 50 height 27
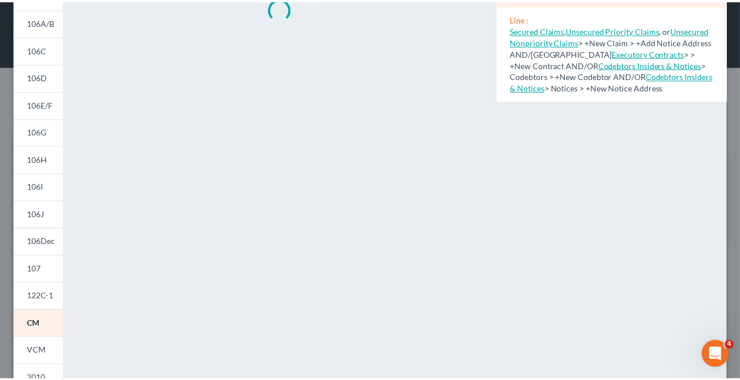
scroll to position [0, 0]
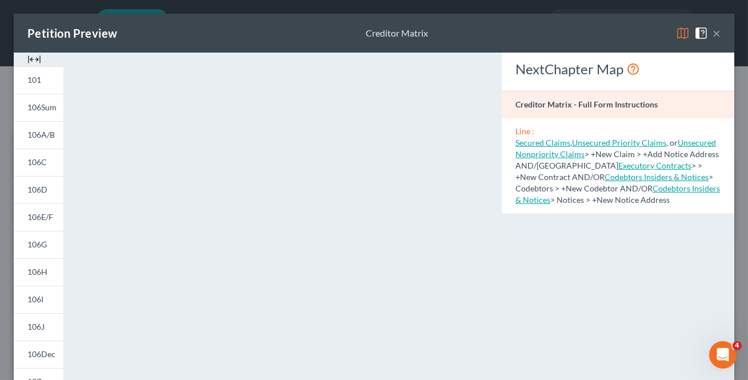
click at [713, 33] on button "×" at bounding box center [717, 33] width 8 height 14
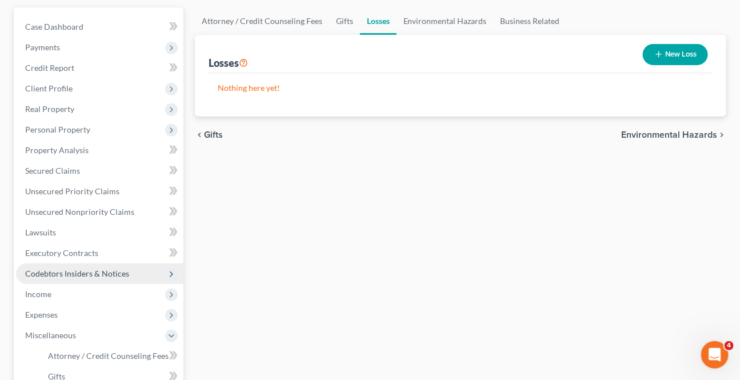
scroll to position [155, 0]
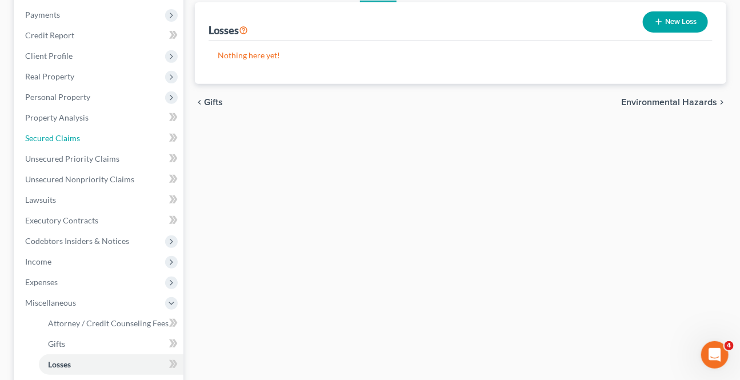
drag, startPoint x: 79, startPoint y: 137, endPoint x: 262, endPoint y: 377, distance: 302.3
click at [79, 137] on link "Secured Claims" at bounding box center [99, 138] width 167 height 21
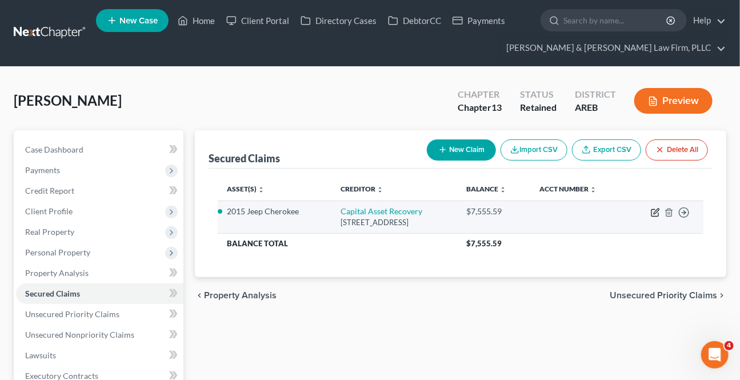
click at [656, 212] on icon "button" at bounding box center [655, 212] width 9 height 9
select select "45"
select select "6"
select select "2"
select select "0"
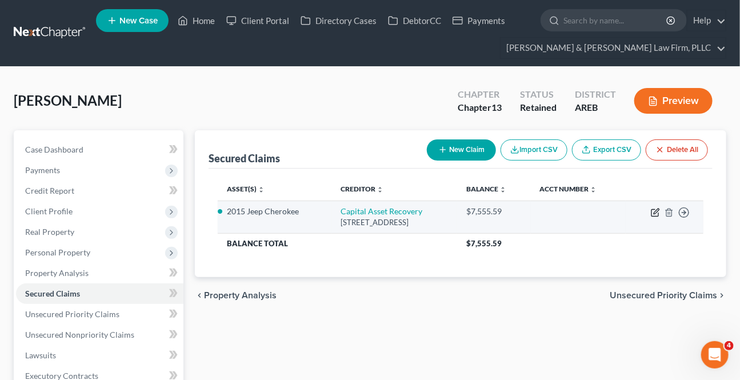
select select "0"
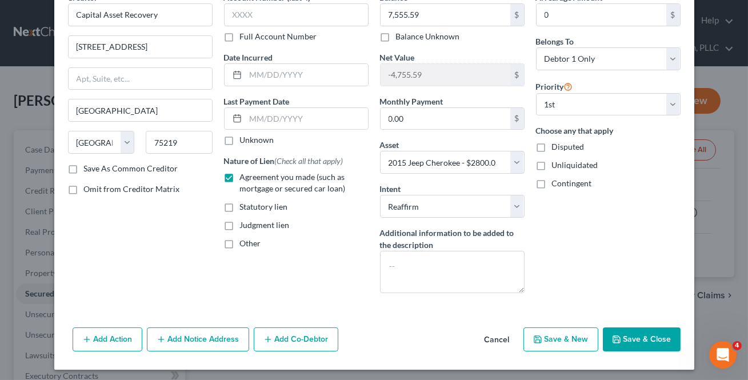
scroll to position [63, 0]
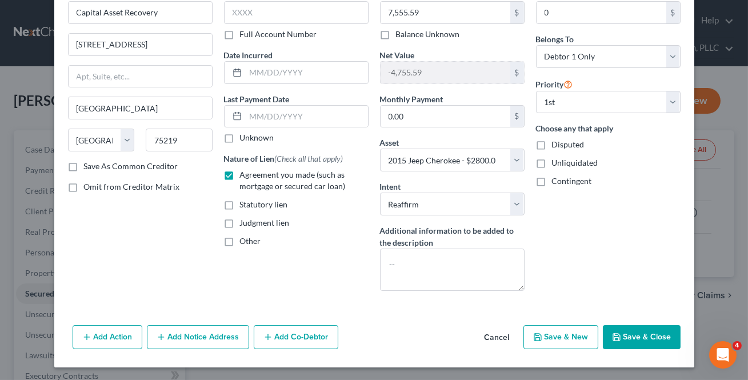
click at [178, 335] on button "Add Notice Address" at bounding box center [198, 337] width 102 height 24
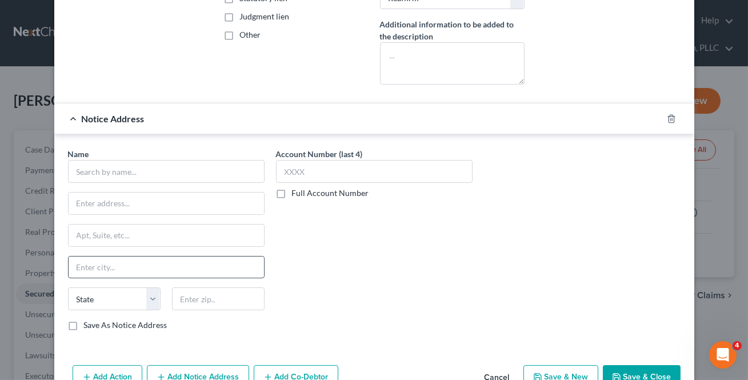
scroll to position [272, 0]
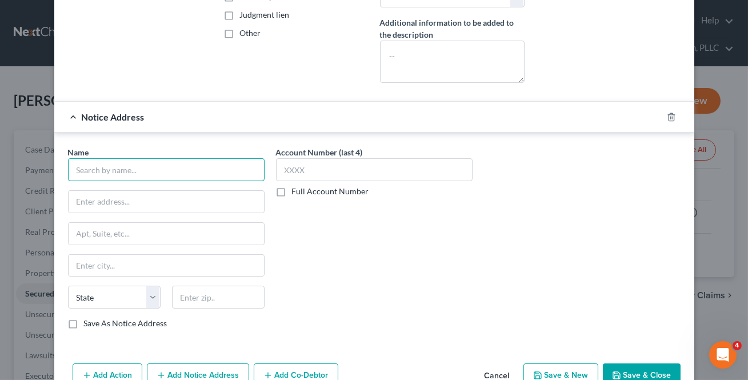
click at [104, 174] on input "text" at bounding box center [166, 169] width 197 height 23
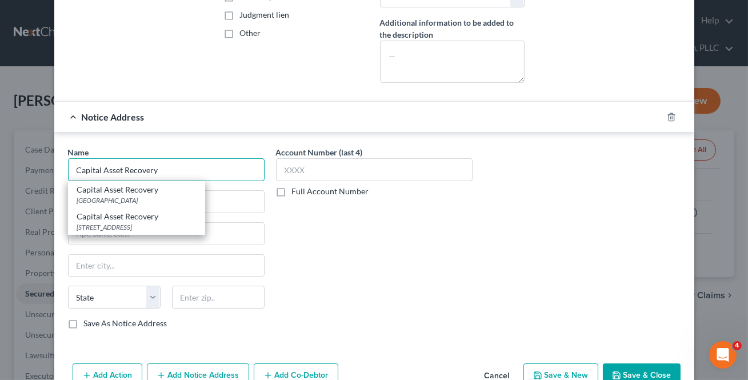
type input "Capital Asset Recovery"
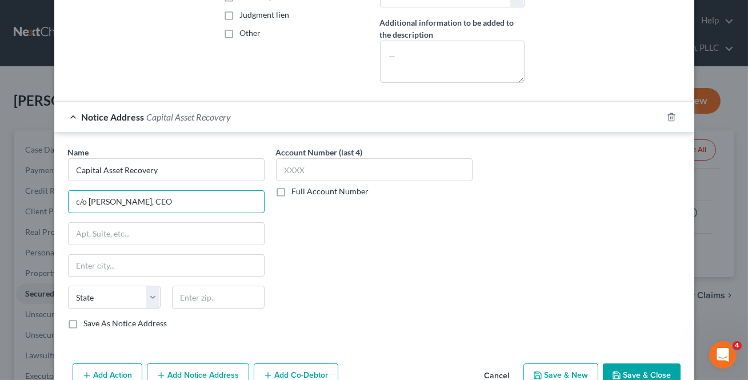
type input "c/o [PERSON_NAME], CEO"
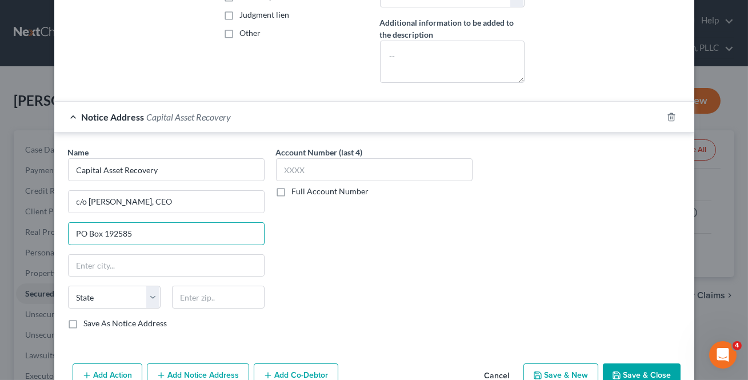
type input "PO Box 192585"
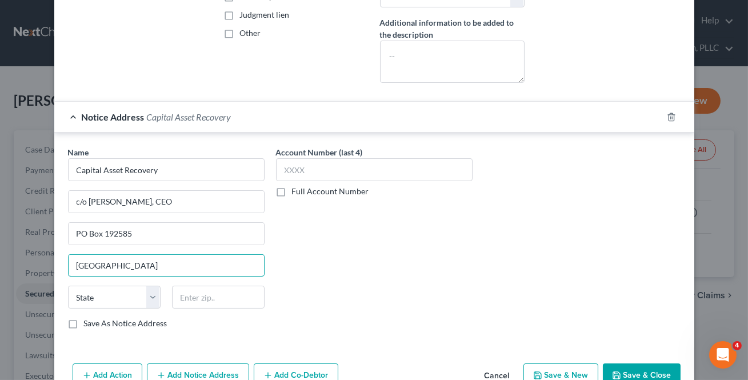
type input "[GEOGRAPHIC_DATA]"
select select "45"
type input "75219"
click at [469, 316] on div "Account Number (last 4) Full Account Number" at bounding box center [374, 242] width 208 height 192
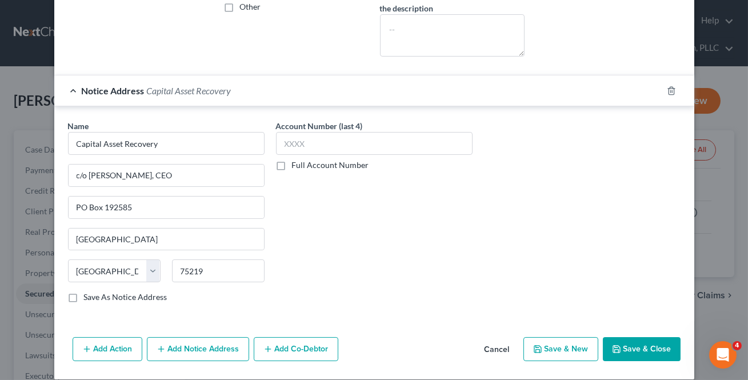
scroll to position [309, 0]
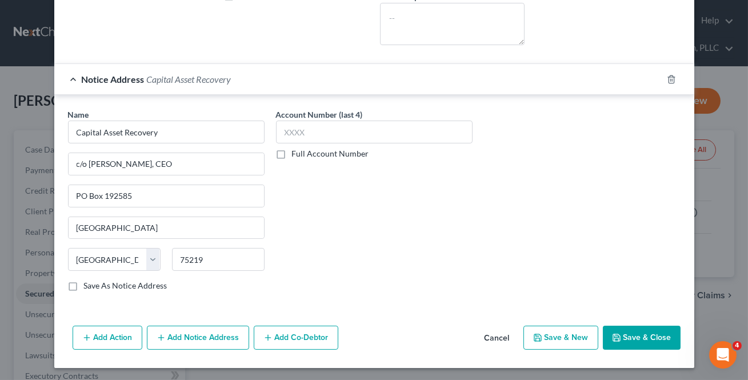
click at [84, 283] on label "Save As Notice Address" at bounding box center [125, 285] width 83 height 11
click at [89, 283] on input "Save As Notice Address" at bounding box center [92, 283] width 7 height 7
checkbox input "true"
click at [633, 335] on button "Save & Close" at bounding box center [642, 338] width 78 height 24
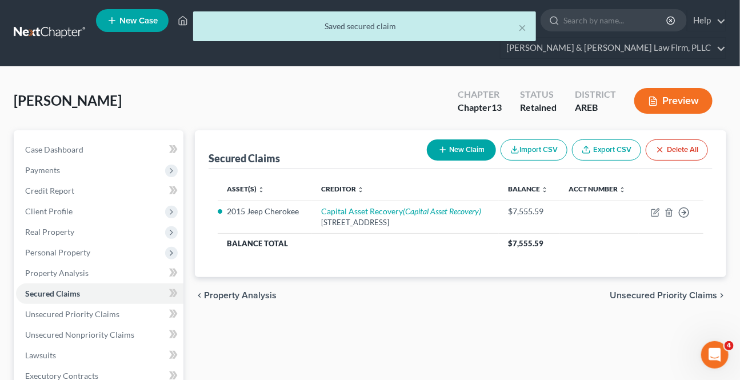
click at [675, 91] on button "Preview" at bounding box center [674, 101] width 78 height 26
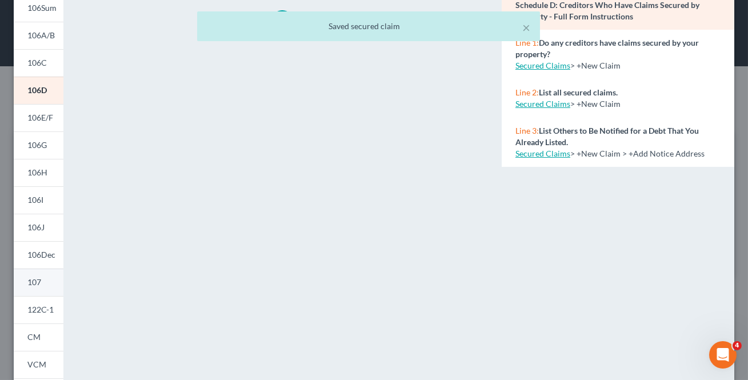
scroll to position [103, 0]
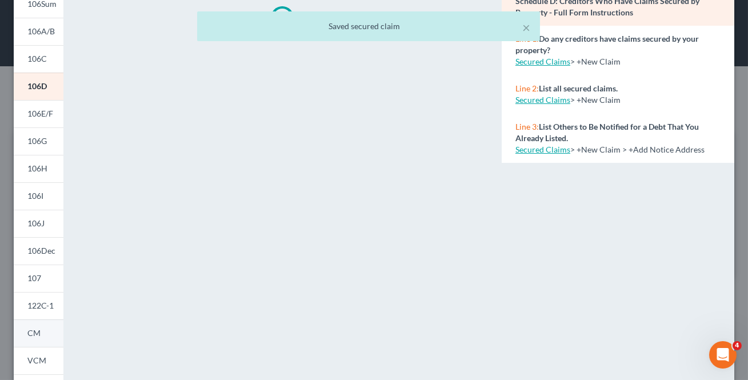
drag, startPoint x: 40, startPoint y: 325, endPoint x: 57, endPoint y: 338, distance: 21.2
click at [40, 325] on link "CM" at bounding box center [39, 333] width 50 height 27
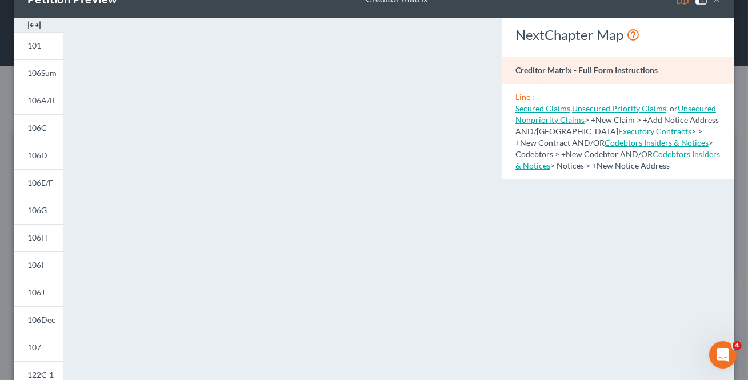
scroll to position [51, 0]
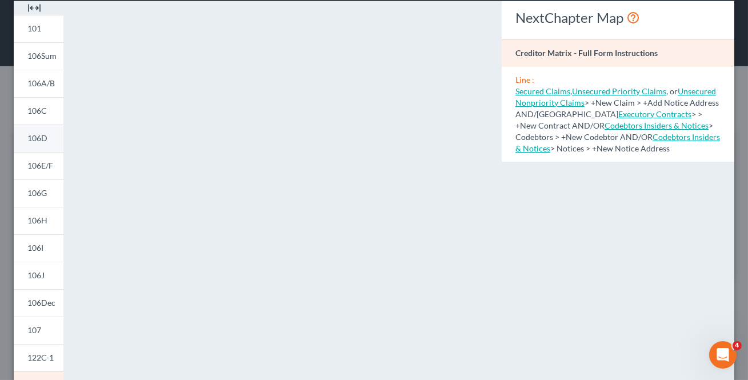
click at [47, 137] on span "106D" at bounding box center [37, 138] width 20 height 10
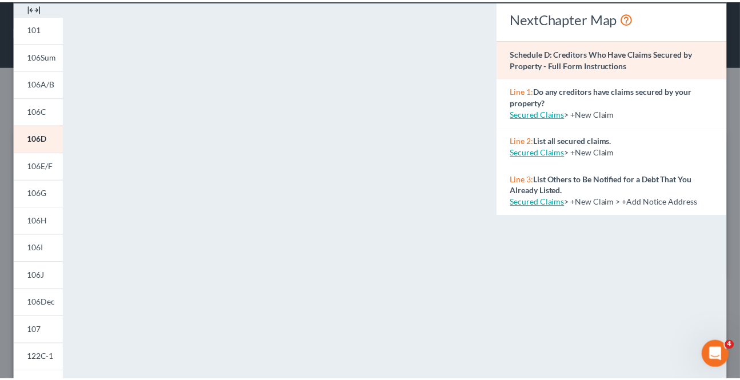
scroll to position [0, 0]
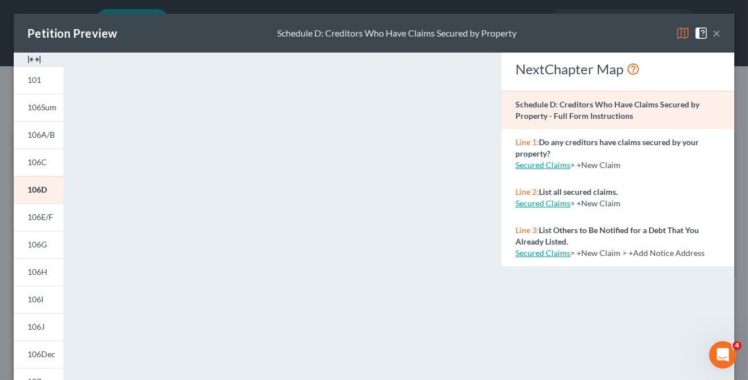
click at [713, 31] on button "×" at bounding box center [717, 33] width 8 height 14
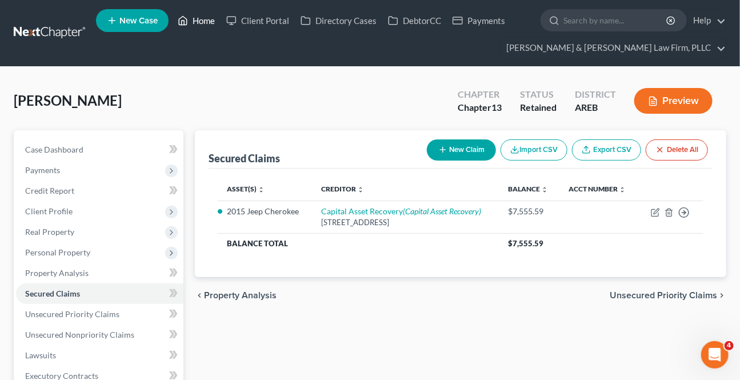
click at [196, 18] on link "Home" at bounding box center [196, 20] width 49 height 21
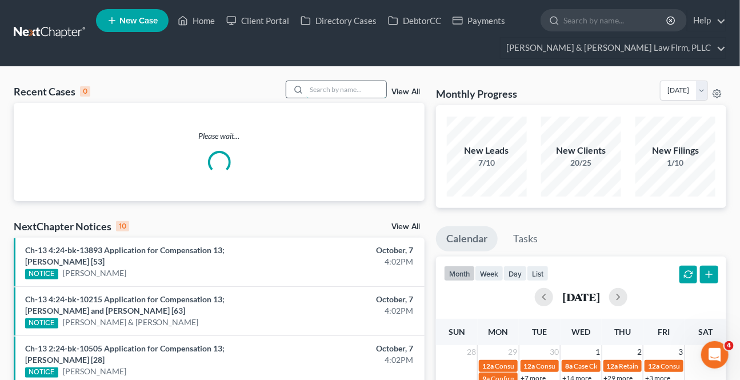
click at [335, 87] on input "search" at bounding box center [346, 89] width 80 height 17
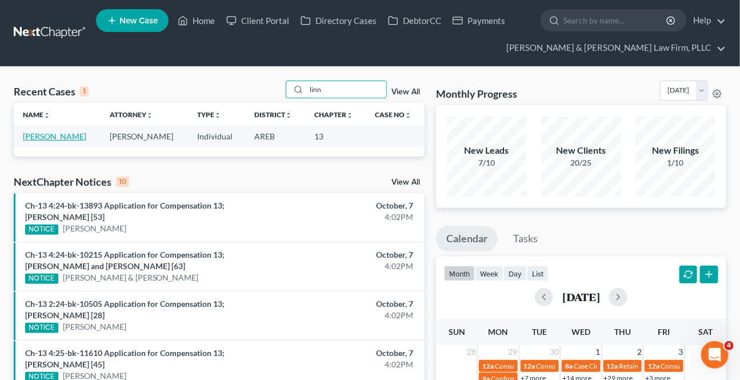
type input "linn"
click at [56, 135] on link "[PERSON_NAME]" at bounding box center [54, 136] width 63 height 10
select select "3"
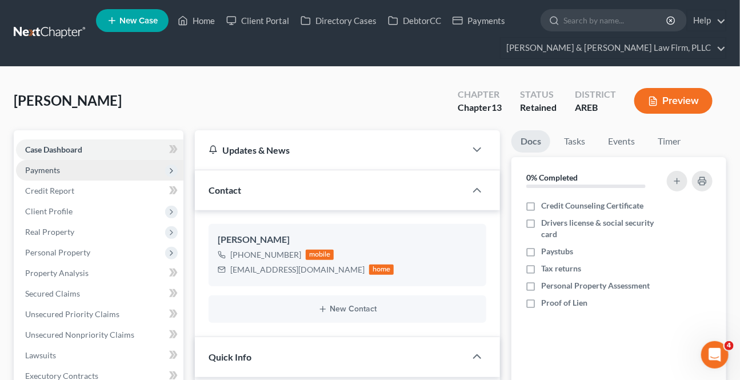
click at [46, 165] on span "Payments" at bounding box center [42, 170] width 35 height 10
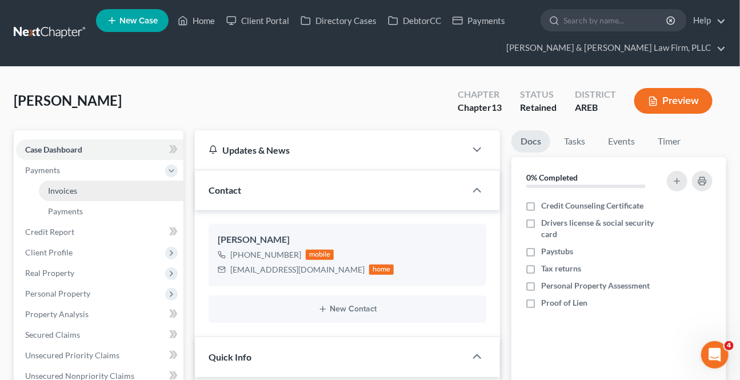
click at [62, 199] on link "Invoices" at bounding box center [111, 191] width 145 height 21
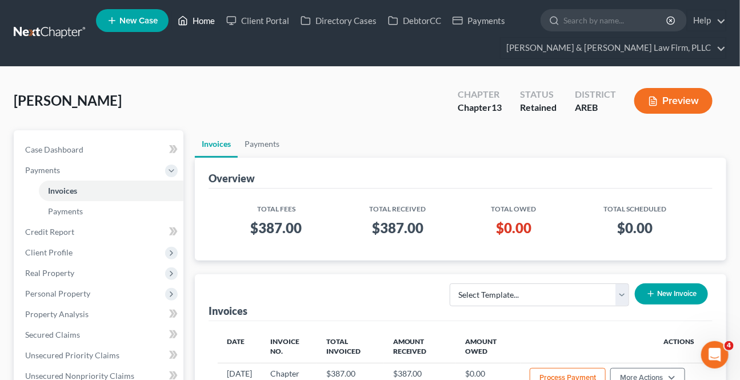
click at [207, 21] on link "Home" at bounding box center [196, 20] width 49 height 21
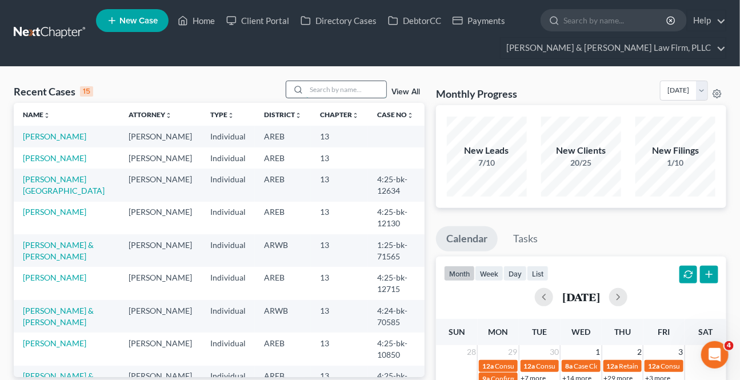
click at [351, 95] on input "search" at bounding box center [346, 89] width 80 height 17
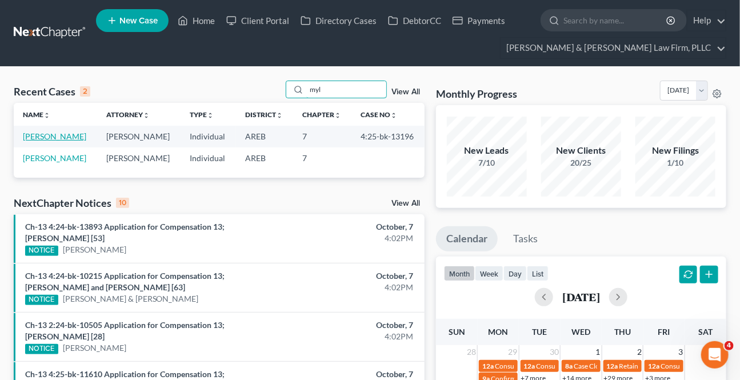
type input "myl"
click at [51, 137] on link "[PERSON_NAME]" at bounding box center [54, 136] width 63 height 10
select select "0"
select select "2"
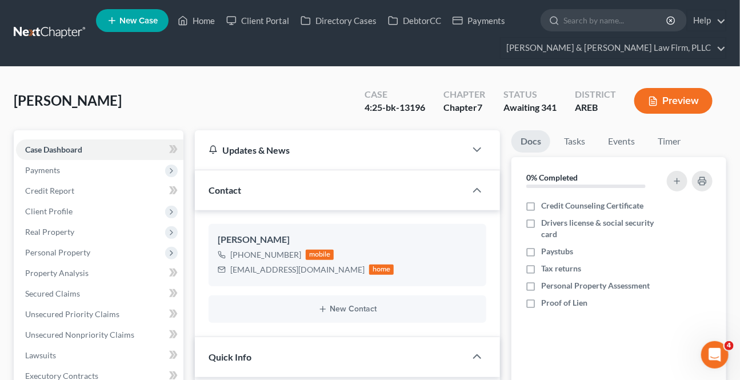
scroll to position [312, 0]
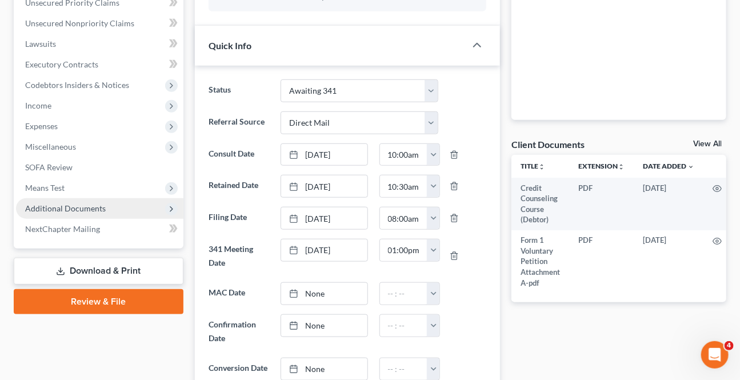
click at [79, 215] on span "Additional Documents" at bounding box center [99, 208] width 167 height 21
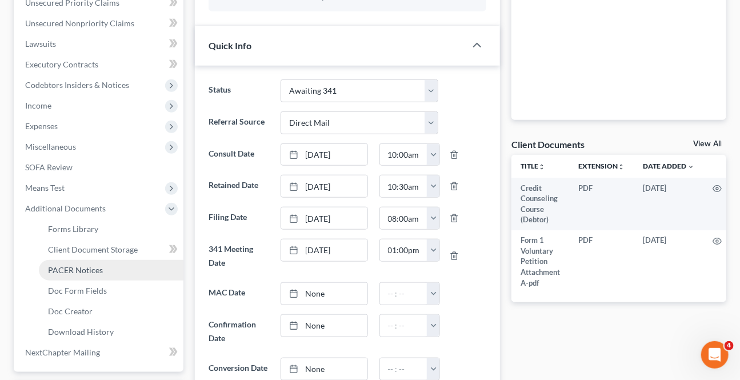
click at [70, 269] on span "PACER Notices" at bounding box center [75, 270] width 55 height 10
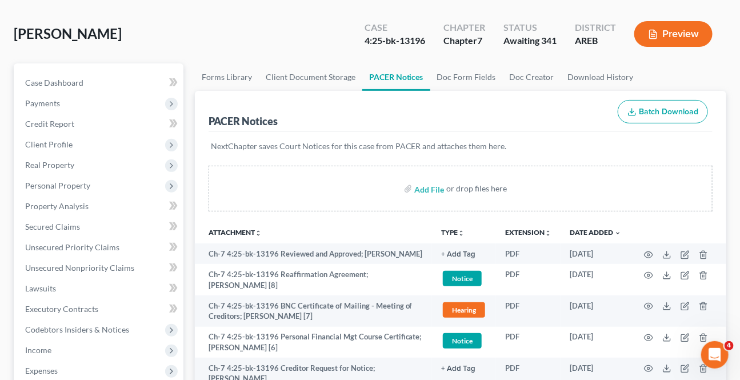
scroll to position [51, 0]
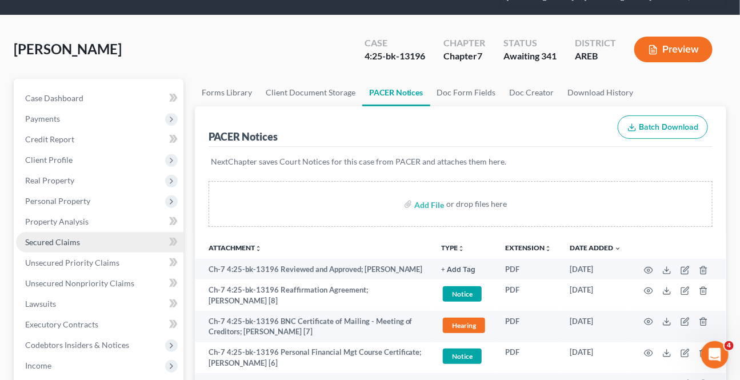
click at [81, 241] on link "Secured Claims" at bounding box center [99, 242] width 167 height 21
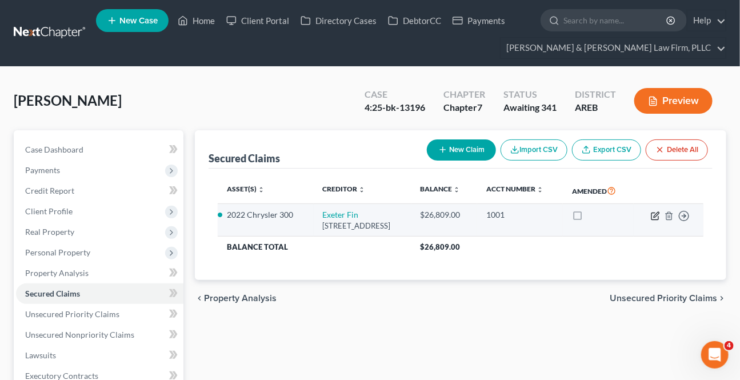
click at [657, 216] on icon "button" at bounding box center [655, 216] width 9 height 9
select select "45"
select select "2"
select select "0"
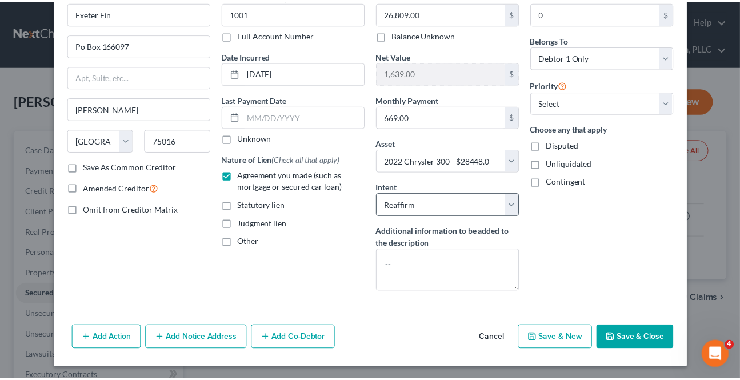
scroll to position [63, 0]
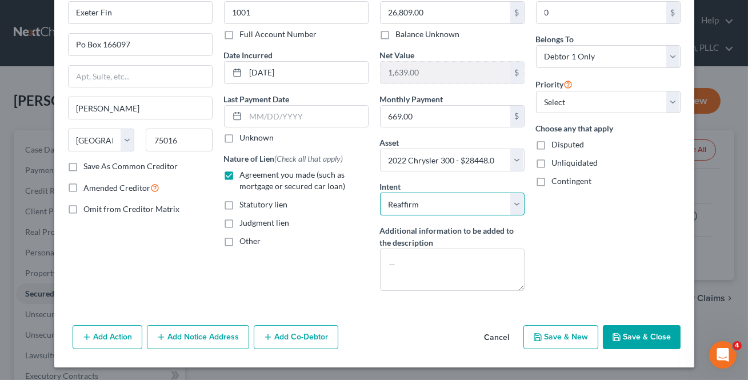
drag, startPoint x: 504, startPoint y: 201, endPoint x: 486, endPoint y: 214, distance: 22.1
click at [504, 201] on select "Select Surrender Redeem Reaffirm Avoid Other" at bounding box center [452, 204] width 145 height 23
select select "0"
click at [380, 193] on select "Select Surrender Redeem Reaffirm Avoid Other" at bounding box center [452, 204] width 145 height 23
drag, startPoint x: 628, startPoint y: 339, endPoint x: 623, endPoint y: 333, distance: 7.7
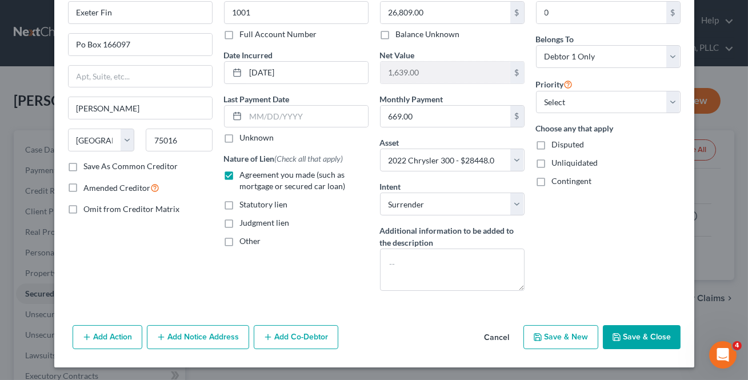
click at [627, 338] on button "Save & Close" at bounding box center [642, 337] width 78 height 24
